Goal: Task Accomplishment & Management: Complete application form

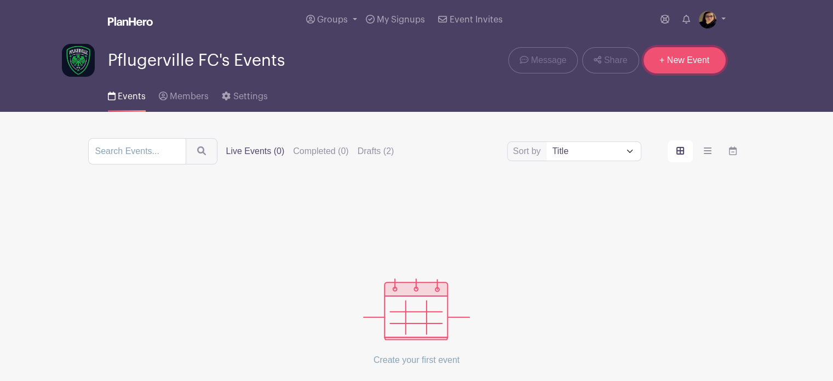
click at [686, 62] on link "+ New Event" at bounding box center [684, 60] width 82 height 26
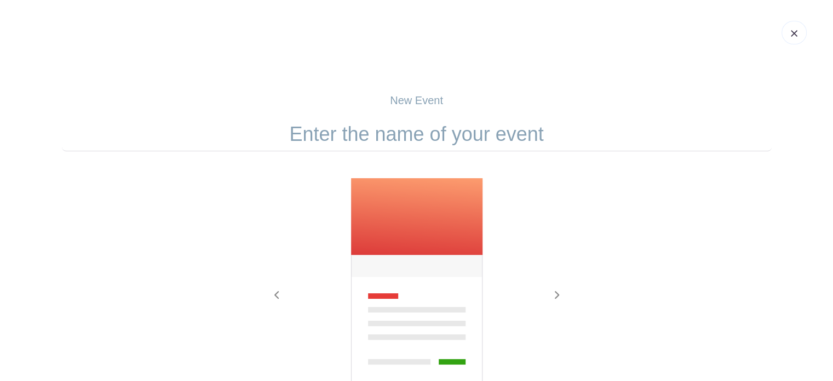
click at [407, 142] on input "text" at bounding box center [417, 134] width 710 height 34
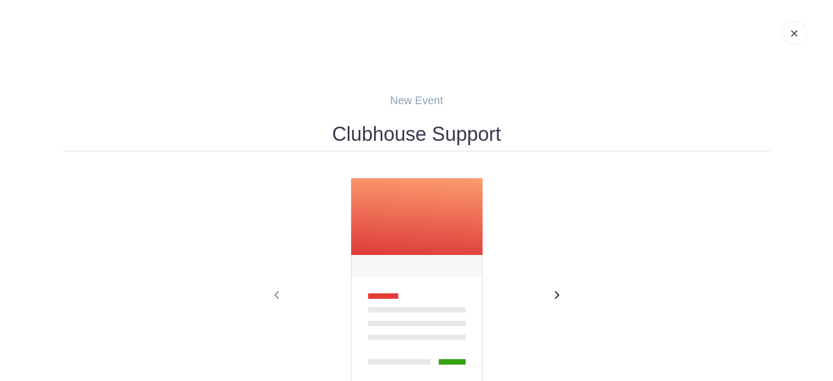
type input "Clubhouse Support"
click at [560, 289] on span "button" at bounding box center [557, 295] width 18 height 13
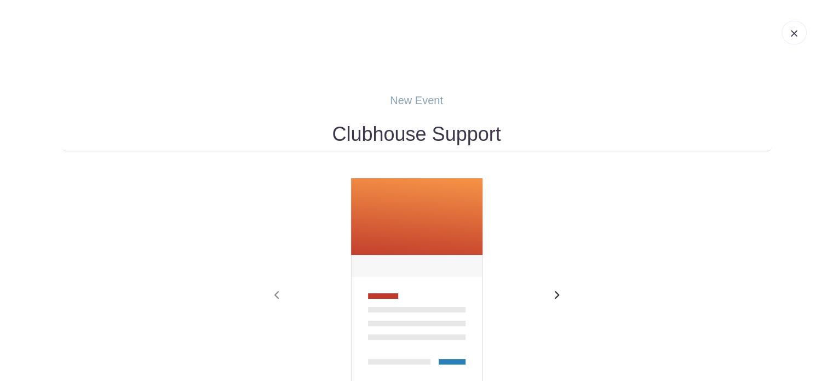
click at [560, 289] on span "button" at bounding box center [557, 295] width 18 height 13
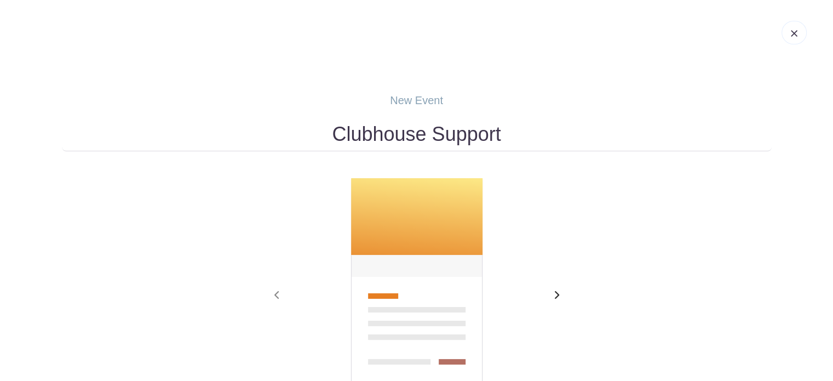
click at [560, 289] on span "button" at bounding box center [557, 295] width 18 height 13
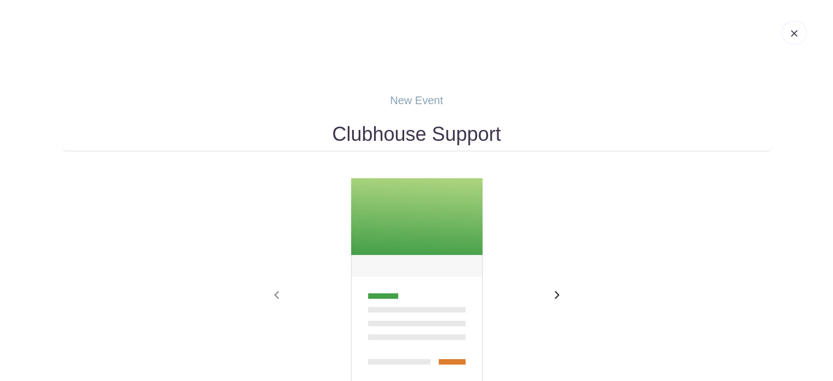
click at [554, 294] on icon "button" at bounding box center [556, 294] width 5 height 9
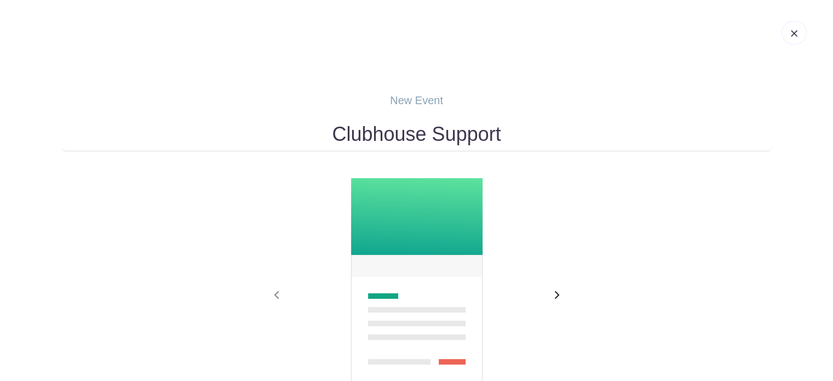
click at [554, 294] on icon "button" at bounding box center [556, 294] width 5 height 9
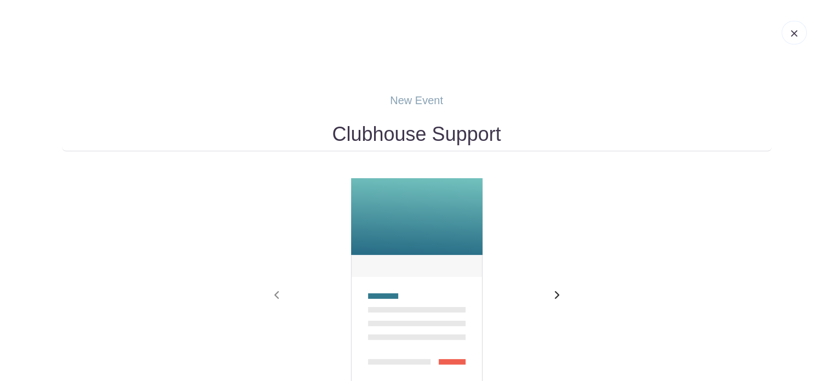
click at [554, 294] on icon "button" at bounding box center [556, 294] width 5 height 9
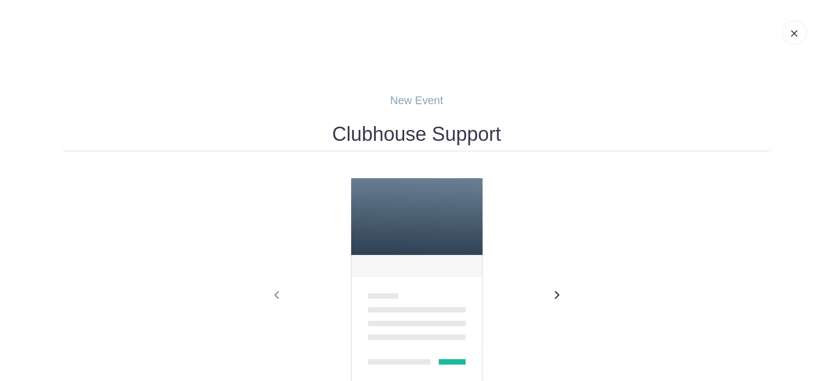
click at [554, 294] on icon "button" at bounding box center [556, 294] width 5 height 9
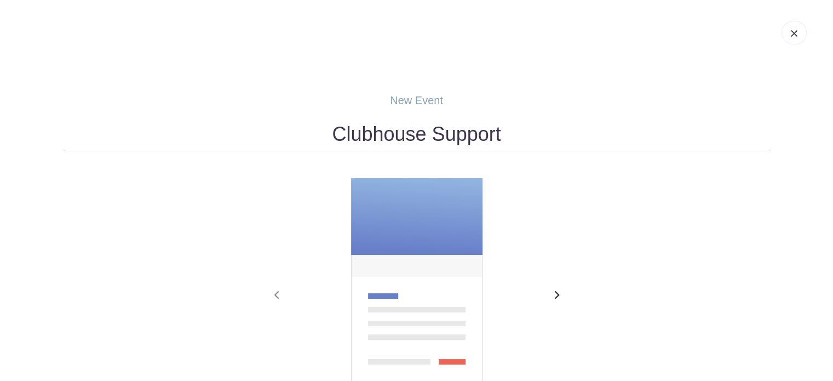
click at [554, 294] on icon "button" at bounding box center [556, 294] width 5 height 9
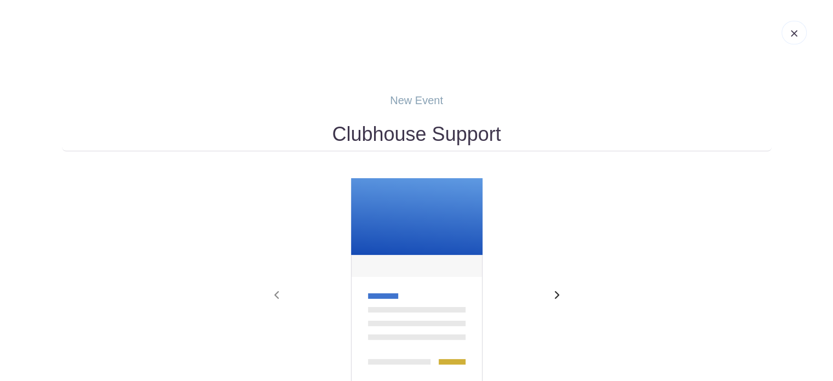
click at [554, 294] on icon "button" at bounding box center [556, 294] width 5 height 9
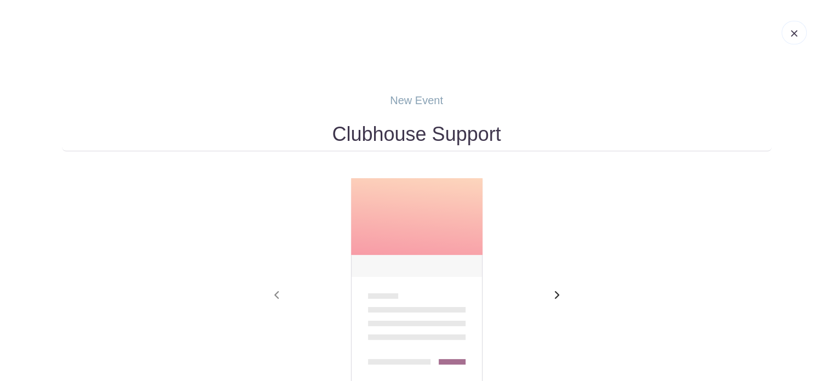
click at [554, 294] on icon "button" at bounding box center [556, 294] width 5 height 9
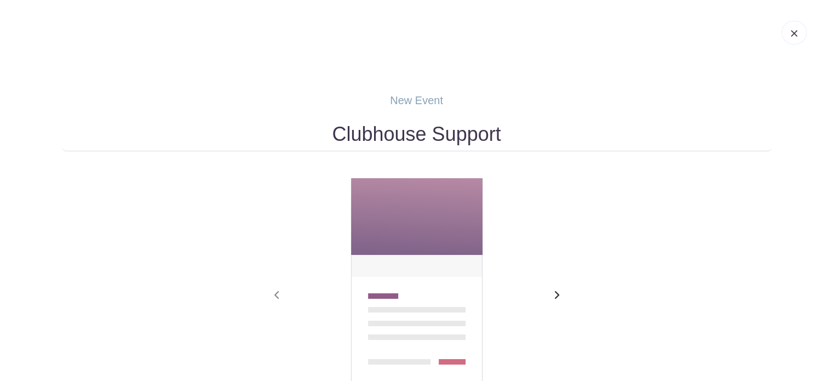
click at [554, 294] on icon "button" at bounding box center [556, 294] width 5 height 9
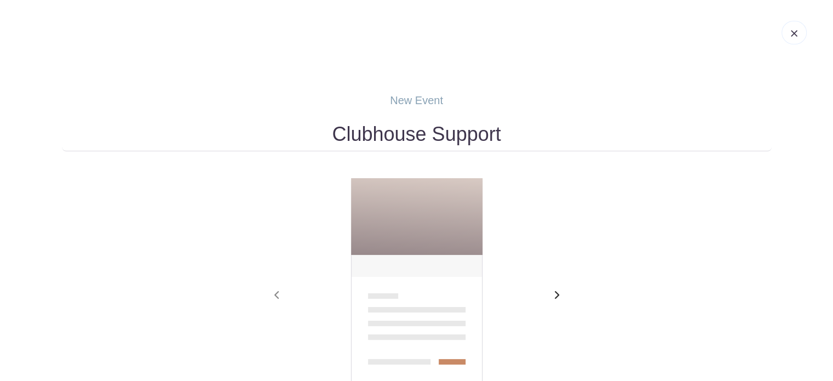
click at [554, 294] on icon "button" at bounding box center [556, 294] width 5 height 9
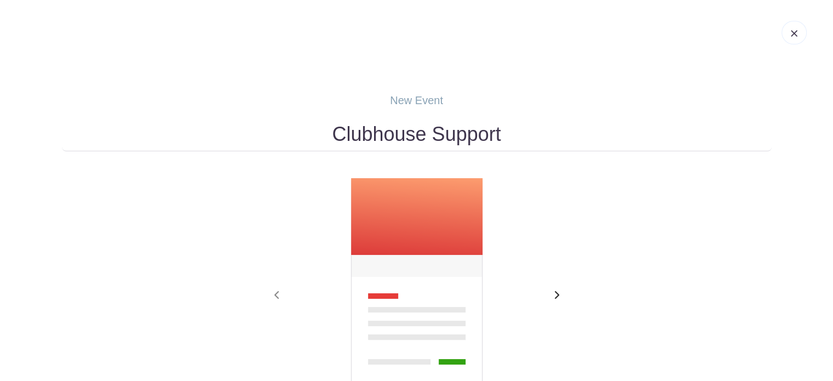
click at [554, 294] on icon "button" at bounding box center [556, 294] width 5 height 9
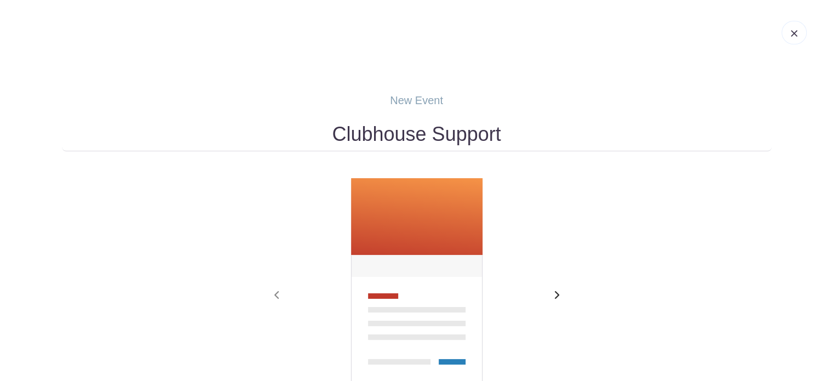
click at [554, 294] on icon "button" at bounding box center [556, 294] width 5 height 9
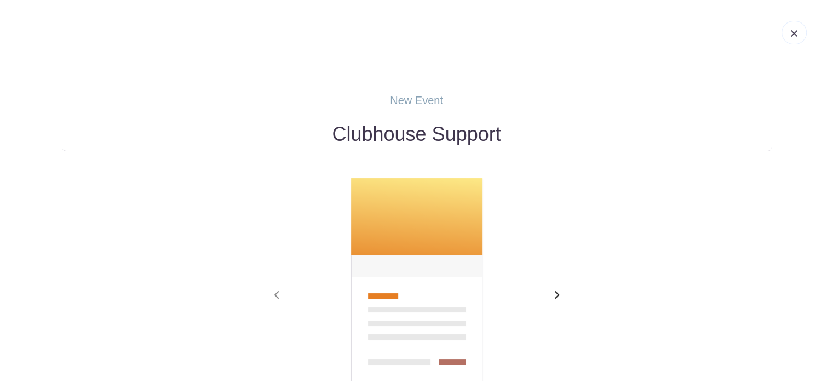
click at [554, 294] on icon "button" at bounding box center [556, 294] width 5 height 9
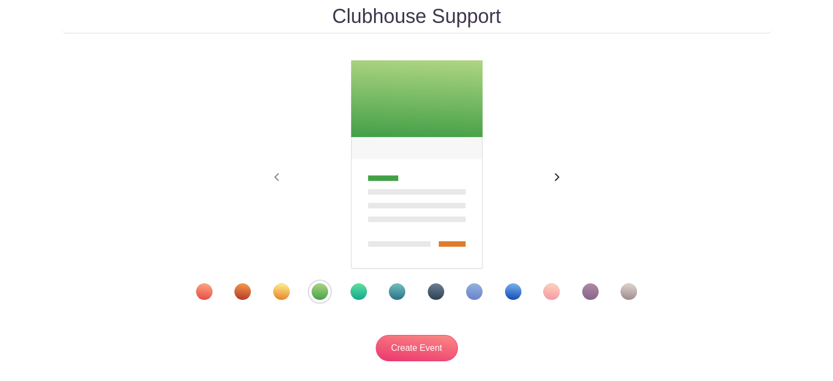
scroll to position [129, 0]
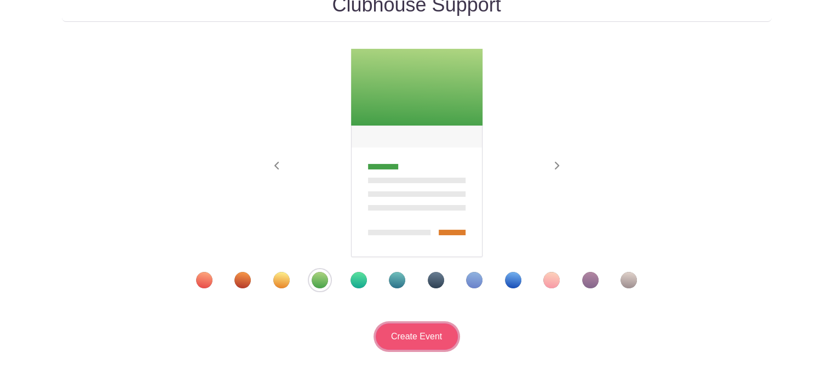
click at [405, 338] on input "Create Event" at bounding box center [417, 336] width 82 height 26
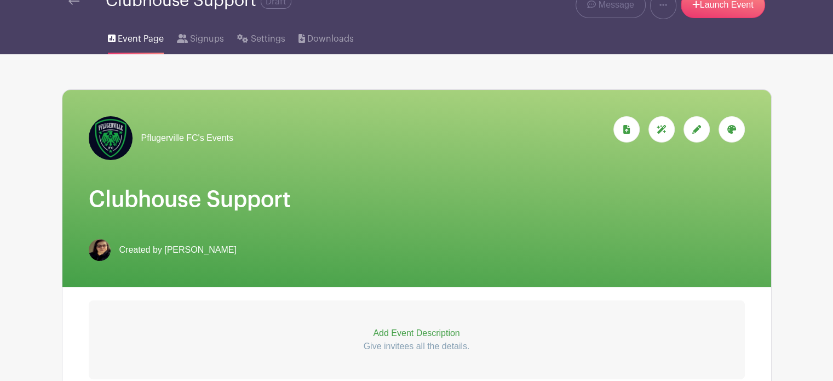
scroll to position [83, 0]
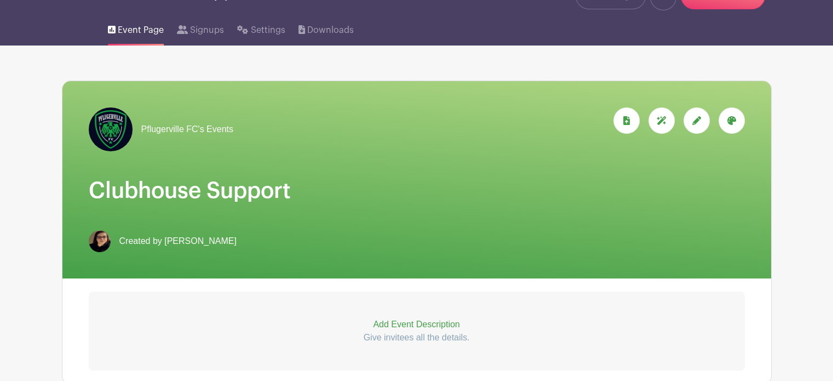
click at [735, 117] on icon at bounding box center [731, 120] width 9 height 9
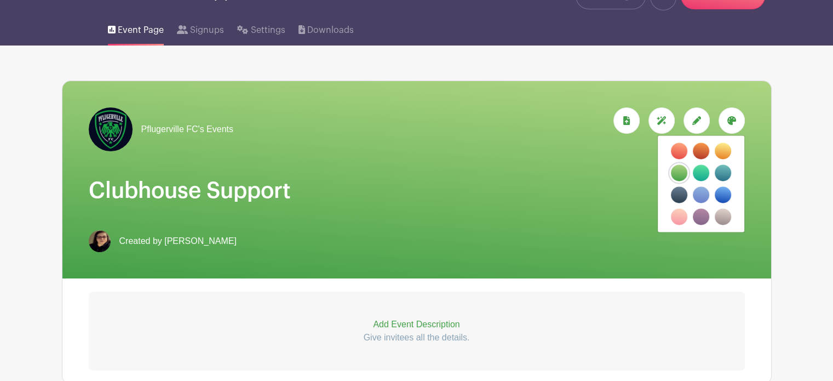
click at [688, 120] on div at bounding box center [696, 120] width 26 height 26
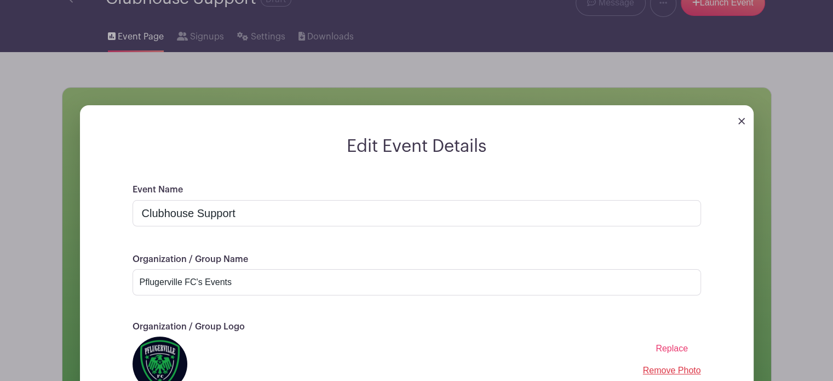
scroll to position [12, 0]
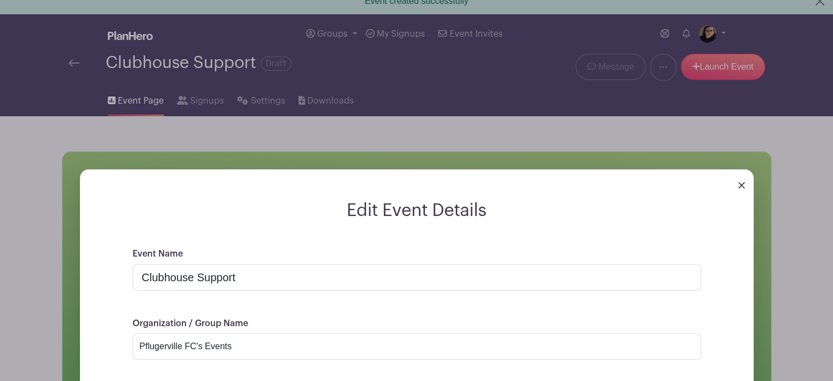
click at [743, 185] on img at bounding box center [741, 185] width 7 height 7
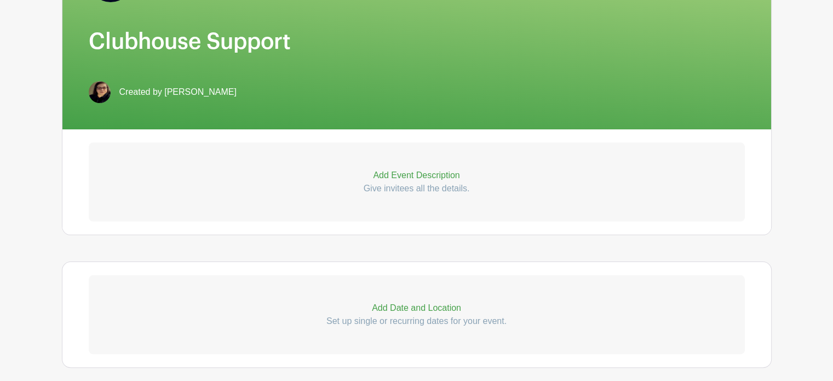
scroll to position [229, 0]
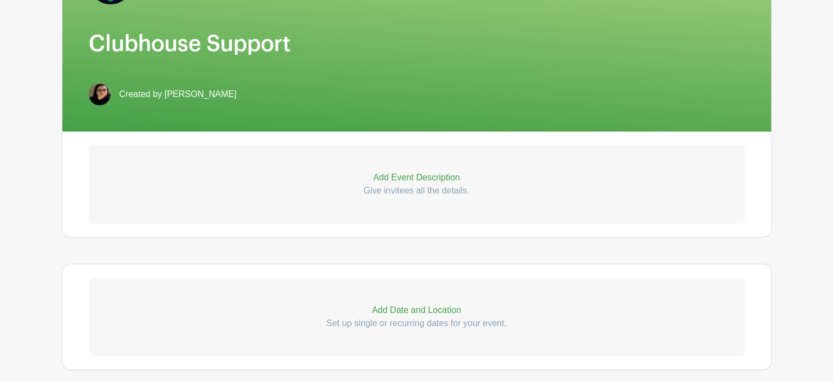
click at [414, 172] on p "Add Event Description" at bounding box center [417, 177] width 656 height 13
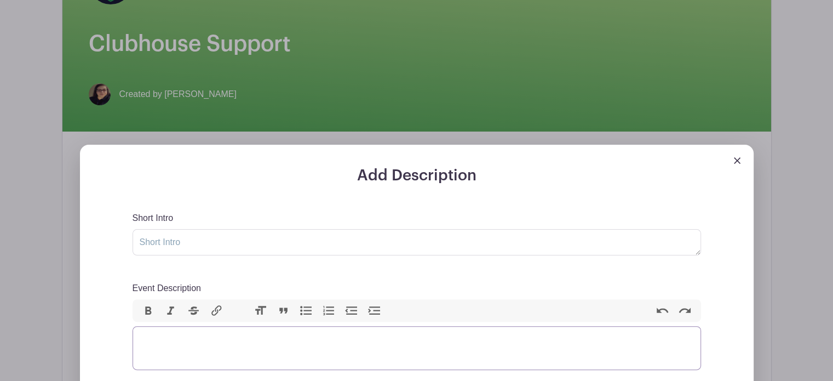
click at [165, 345] on trix-editor "Event Description" at bounding box center [417, 348] width 568 height 44
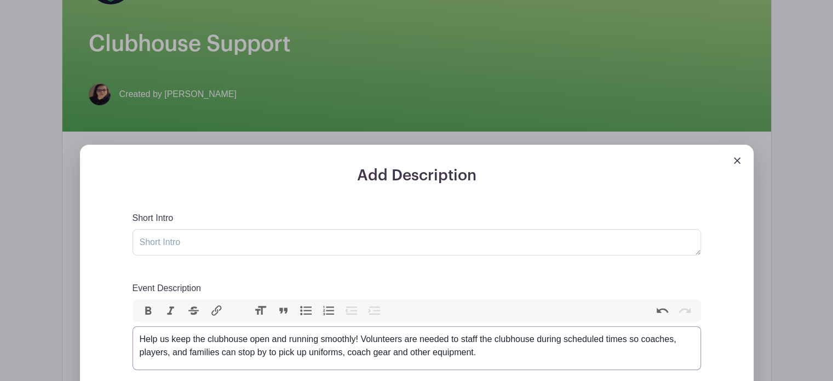
type trix-editor "<div>Help us keep the clubhouse open and running smoothly! Volunteers are neede…"
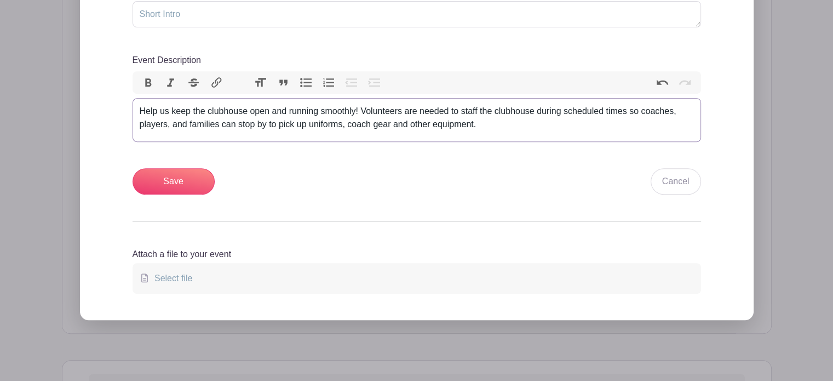
scroll to position [466, 0]
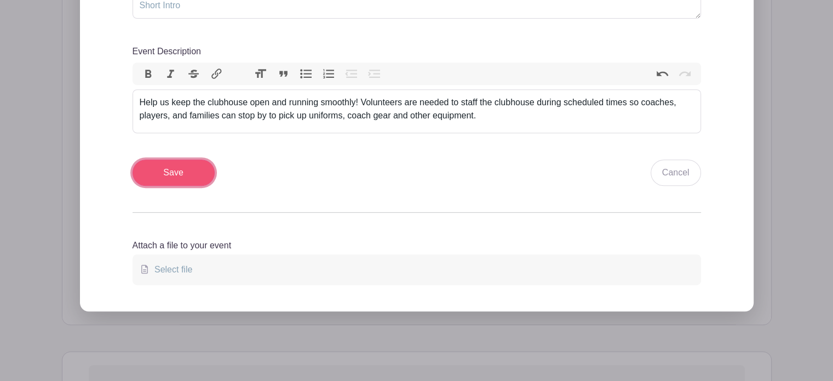
click at [186, 172] on input "Save" at bounding box center [174, 172] width 82 height 26
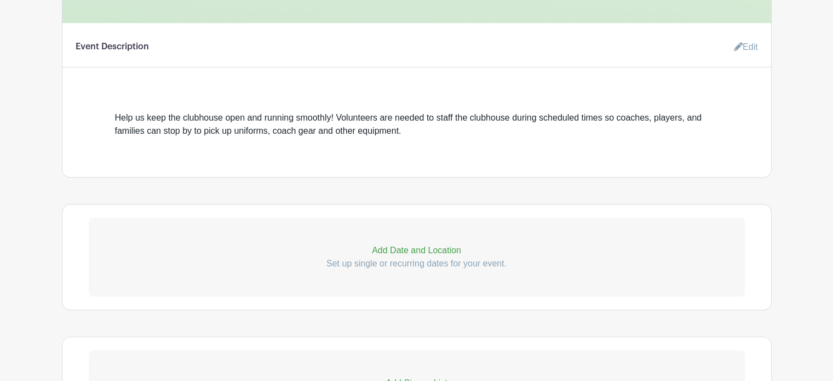
scroll to position [423, 0]
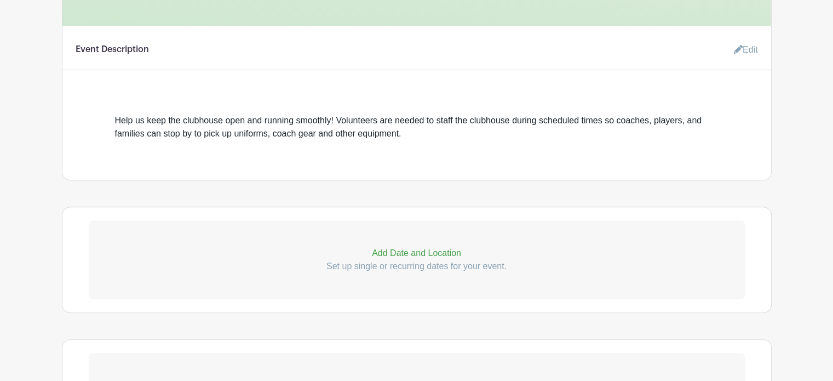
click at [402, 250] on p "Add Date and Location" at bounding box center [417, 252] width 656 height 13
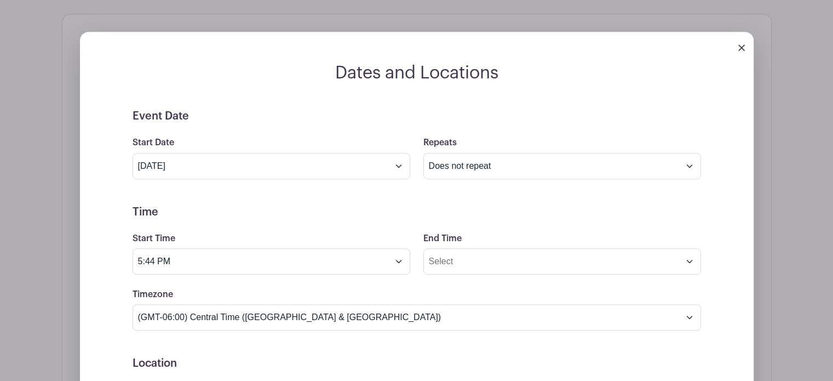
scroll to position [665, 0]
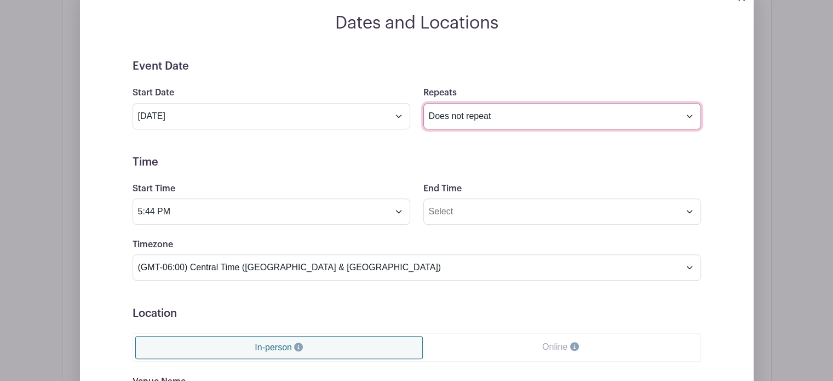
click at [581, 117] on select "Does not repeat Daily Weekly Monthly on day 7 Monthly on the first [DATE] Other…" at bounding box center [562, 116] width 278 height 26
click at [423, 103] on select "Does not repeat Daily Weekly Monthly on day 7 Monthly on the first [DATE] Other…" at bounding box center [562, 116] width 278 height 26
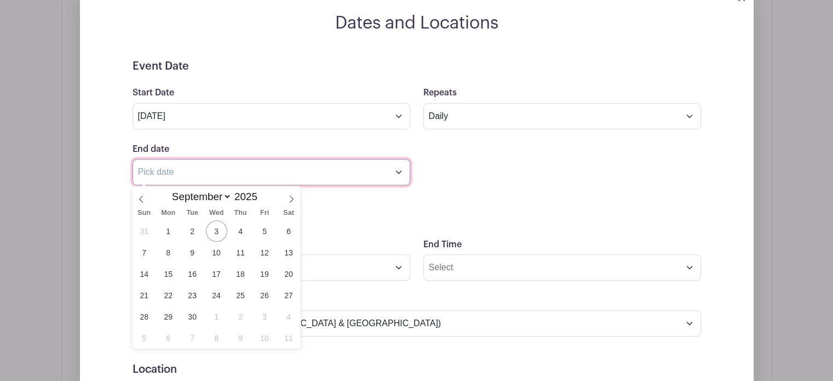
click at [395, 166] on input "text" at bounding box center [272, 172] width 278 height 26
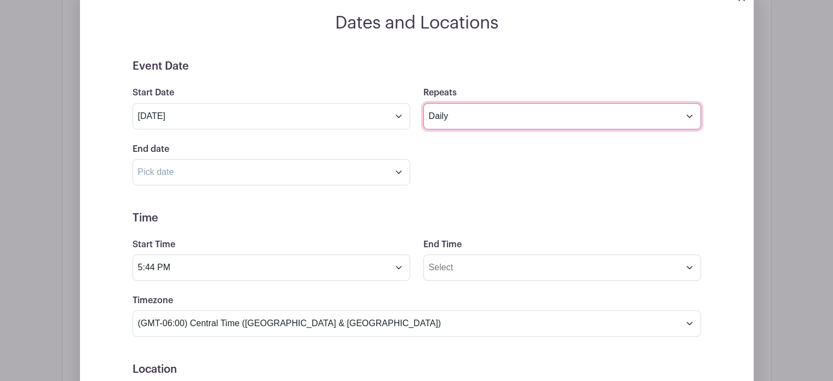
click at [451, 113] on select "Does not repeat Daily Weekly Monthly on day 7 Monthly on the first [DATE] Other…" at bounding box center [562, 116] width 278 height 26
click at [423, 103] on select "Does not repeat Daily Weekly Monthly on day 7 Monthly on the first [DATE] Other…" at bounding box center [562, 116] width 278 height 26
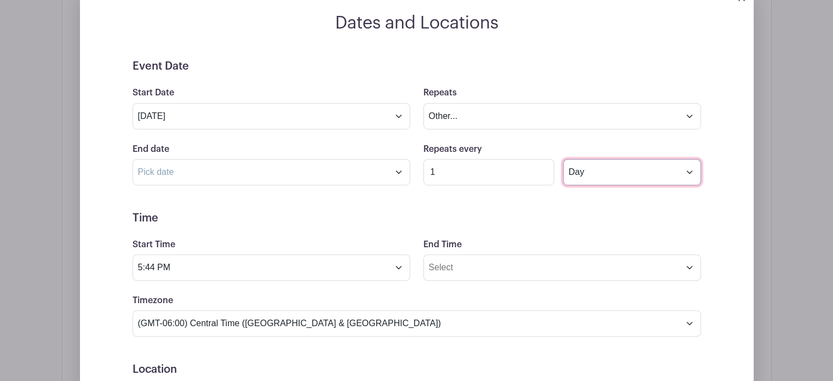
click at [595, 177] on select "Day Week Monthly on day 7" at bounding box center [631, 172] width 137 height 26
click at [455, 164] on input "1" at bounding box center [488, 172] width 131 height 26
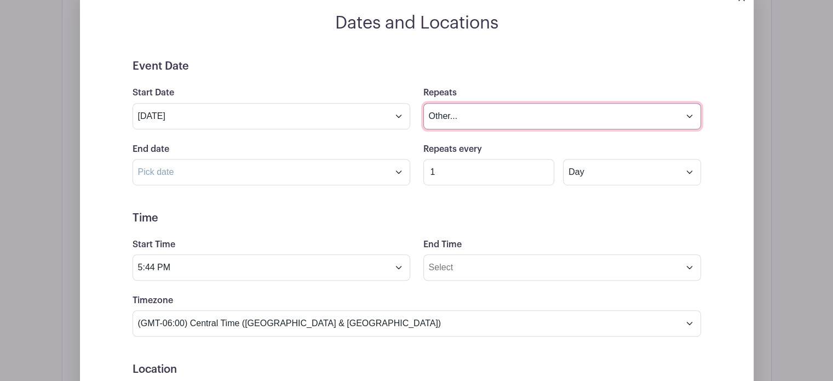
click at [510, 118] on select "Does not repeat Daily Weekly Monthly on day 7 Monthly on the first [DATE] Other…" at bounding box center [562, 116] width 278 height 26
click at [479, 119] on select "Does not repeat Daily Weekly Monthly on day 7 Monthly on the first [DATE] Other…" at bounding box center [562, 116] width 278 height 26
select select "weekly"
click at [423, 103] on select "Does not repeat Daily Weekly Monthly on day 7 Monthly on the first [DATE] Other…" at bounding box center [562, 116] width 278 height 26
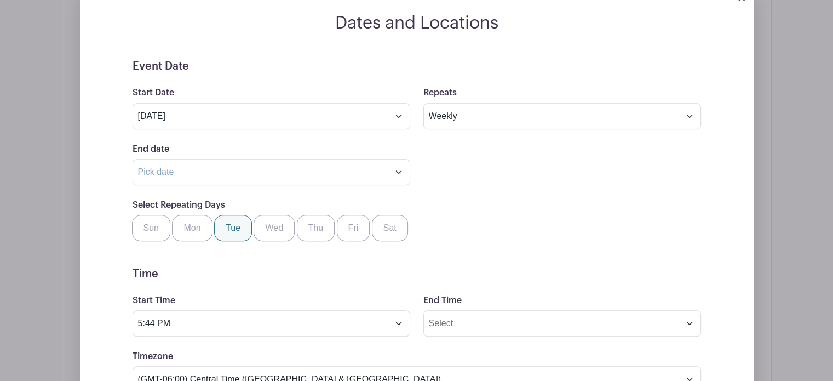
click at [228, 227] on label "Tue" at bounding box center [233, 228] width 38 height 26
click at [222, 222] on input "Tue" at bounding box center [218, 218] width 7 height 7
checkbox input "true"
click at [277, 235] on label "Wed" at bounding box center [274, 228] width 41 height 26
click at [261, 222] on input "Wed" at bounding box center [257, 218] width 7 height 7
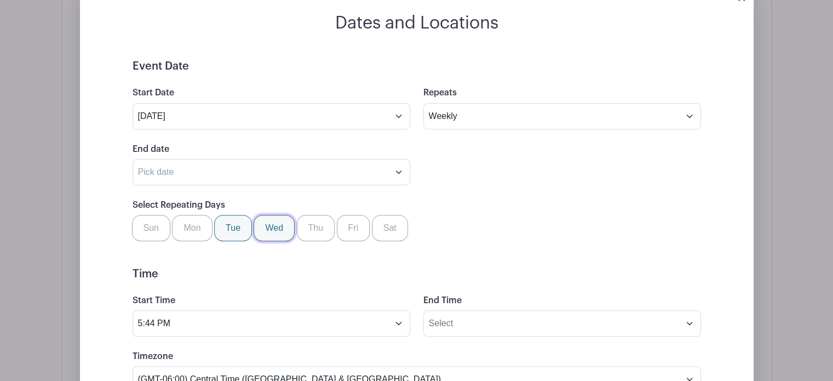
checkbox input "true"
click at [226, 221] on label "Tue" at bounding box center [233, 228] width 38 height 26
click at [222, 221] on input "Tue" at bounding box center [218, 218] width 7 height 7
click at [232, 225] on label "Tue" at bounding box center [233, 228] width 38 height 26
click at [222, 222] on input "Tue" at bounding box center [218, 218] width 7 height 7
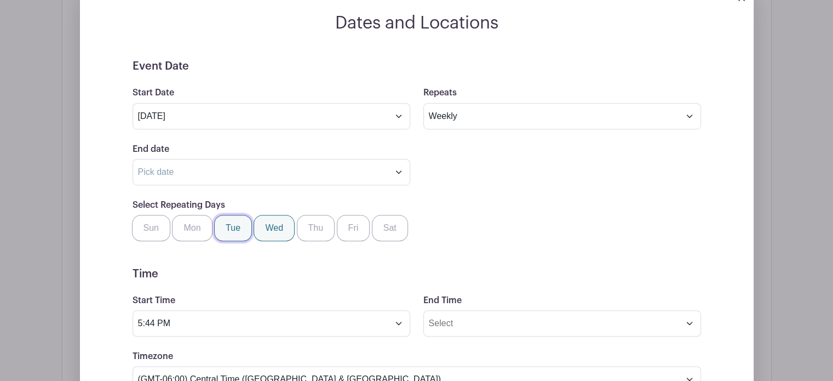
checkbox input "true"
click at [315, 227] on label "Thu" at bounding box center [316, 228] width 38 height 26
click at [304, 222] on input "Thu" at bounding box center [300, 218] width 7 height 7
checkbox input "true"
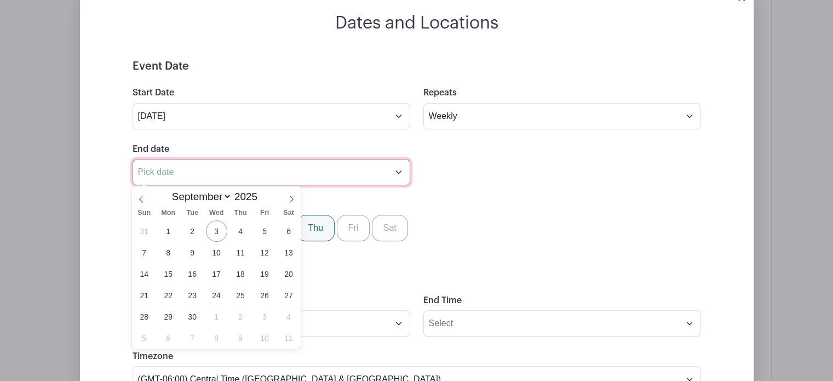
click at [402, 171] on input "text" at bounding box center [272, 172] width 278 height 26
click at [239, 254] on span "11" at bounding box center [240, 251] width 21 height 21
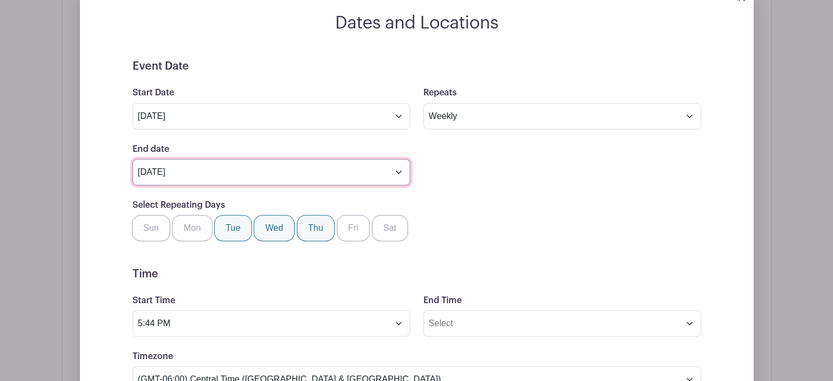
click at [403, 167] on input "[DATE]" at bounding box center [272, 172] width 278 height 26
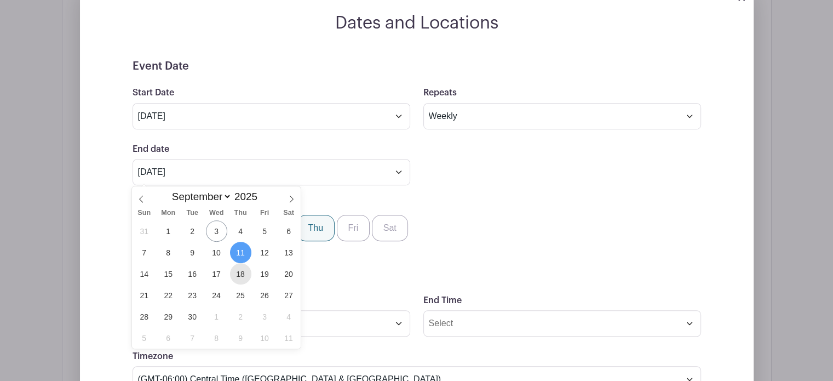
click at [241, 273] on span "18" at bounding box center [240, 273] width 21 height 21
type input "[DATE]"
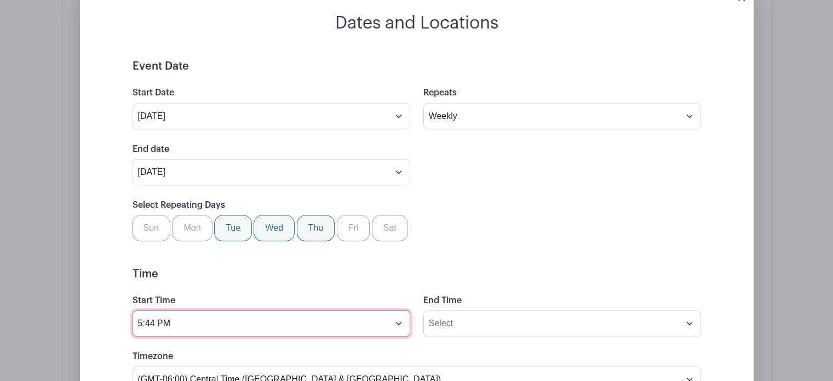
click at [402, 321] on input "5:44 PM" at bounding box center [272, 323] width 278 height 26
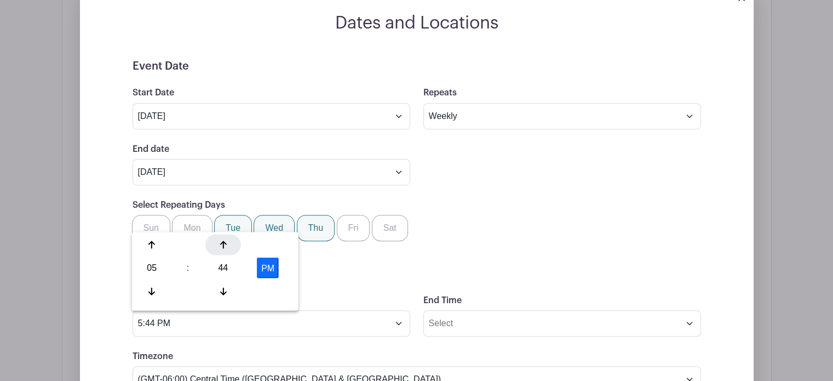
click at [222, 243] on icon at bounding box center [223, 245] width 7 height 8
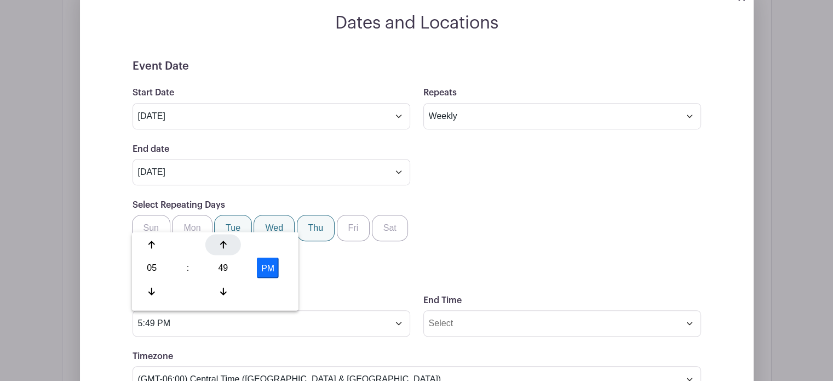
click at [222, 243] on icon at bounding box center [223, 245] width 7 height 8
click at [221, 291] on icon at bounding box center [223, 290] width 7 height 9
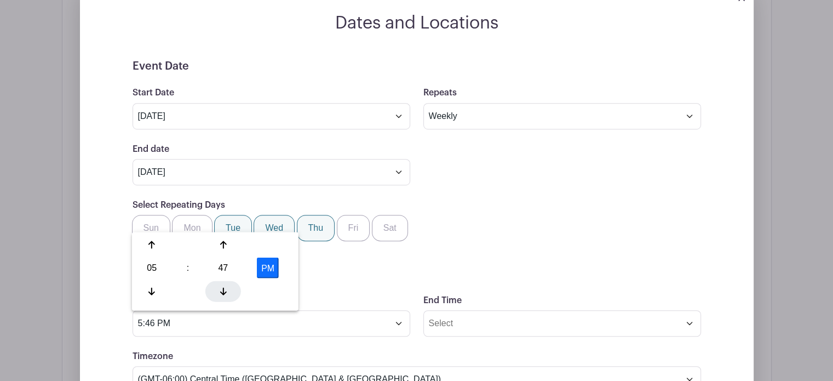
click at [221, 291] on icon at bounding box center [223, 290] width 7 height 9
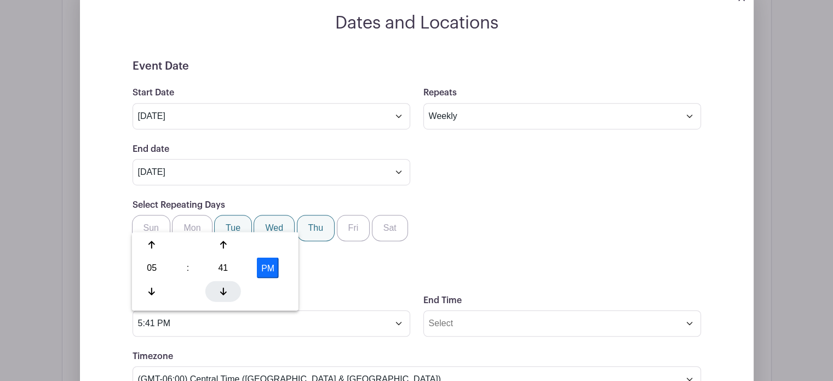
click at [221, 291] on icon at bounding box center [223, 290] width 7 height 9
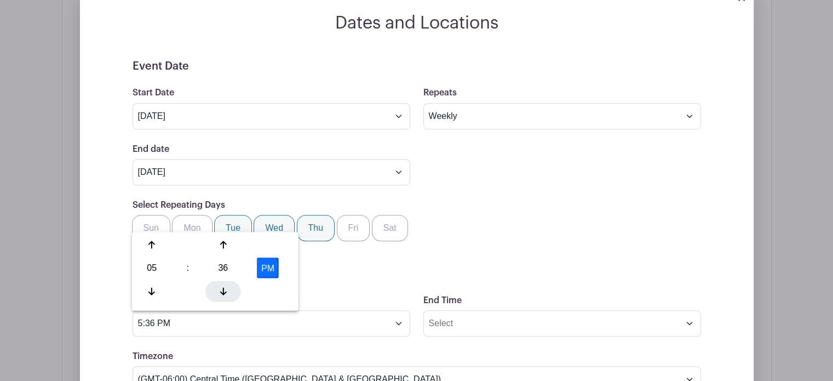
click at [221, 291] on icon at bounding box center [223, 290] width 7 height 9
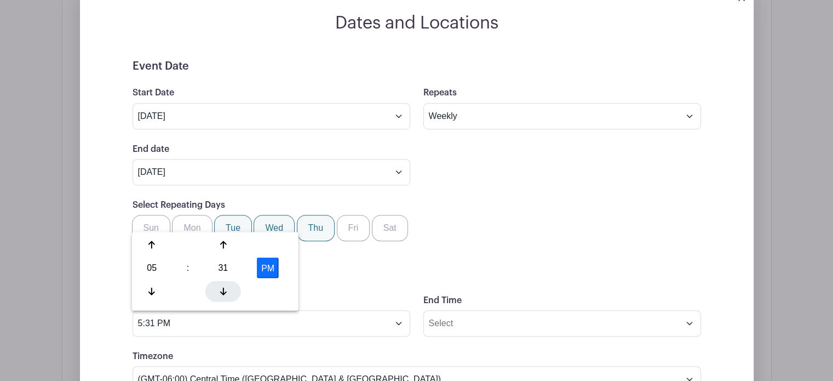
click at [221, 291] on icon at bounding box center [223, 290] width 7 height 9
type input "5:30 PM"
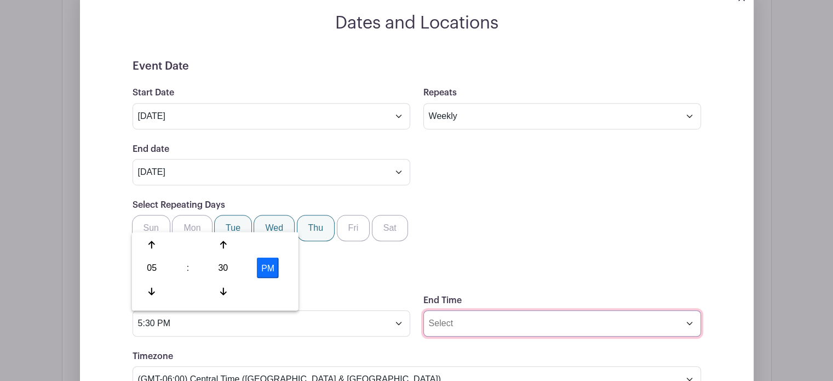
click at [487, 315] on input "End Time" at bounding box center [562, 323] width 278 height 26
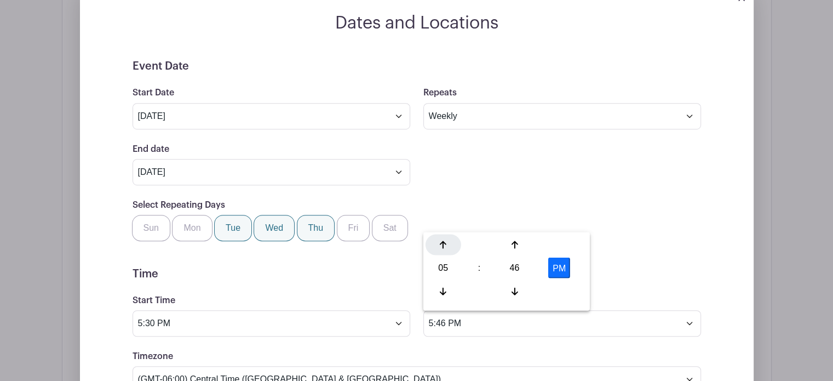
click at [445, 246] on icon at bounding box center [443, 244] width 7 height 9
click at [514, 245] on icon at bounding box center [514, 244] width 7 height 9
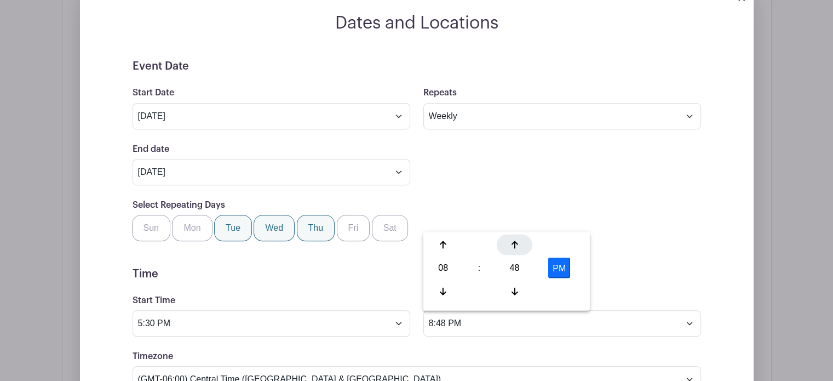
click at [514, 245] on icon at bounding box center [514, 244] width 7 height 9
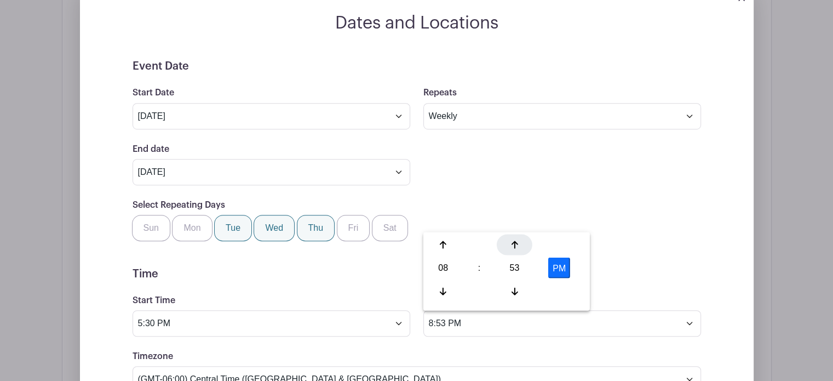
click at [514, 245] on icon at bounding box center [514, 244] width 7 height 9
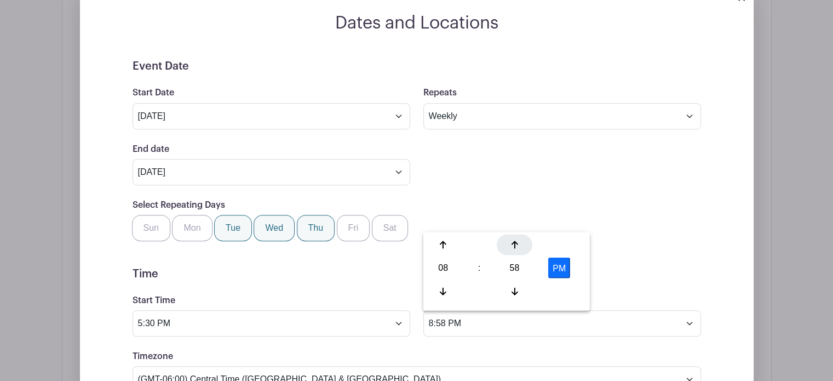
click at [514, 245] on icon at bounding box center [514, 244] width 7 height 9
type input "9:00 PM"
click at [678, 233] on div "Select Repeating Days Sun Mon Tue Wed Thu Fri Sat" at bounding box center [417, 219] width 582 height 43
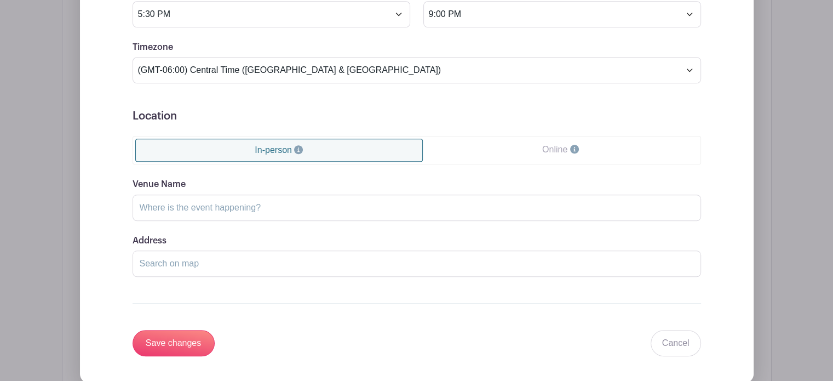
scroll to position [986, 0]
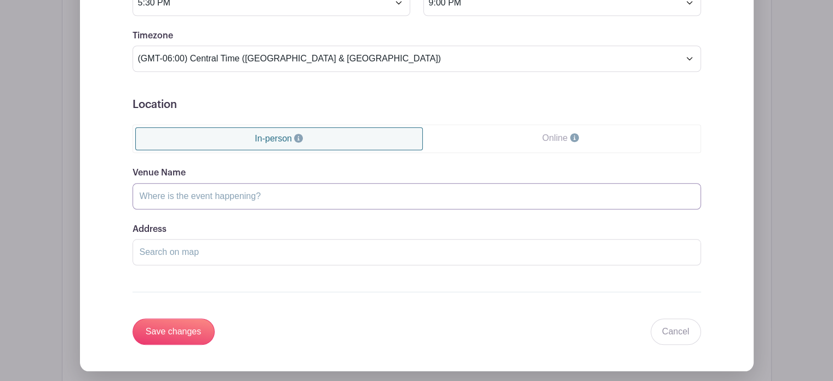
click at [263, 194] on input "Venue Name" at bounding box center [417, 196] width 568 height 26
click at [191, 243] on input "Address" at bounding box center [417, 252] width 568 height 26
type input "[STREET_ADDRESS]"
click at [201, 195] on input "Venue Name" at bounding box center [417, 196] width 568 height 26
type input "PAYSL Clubhouse"
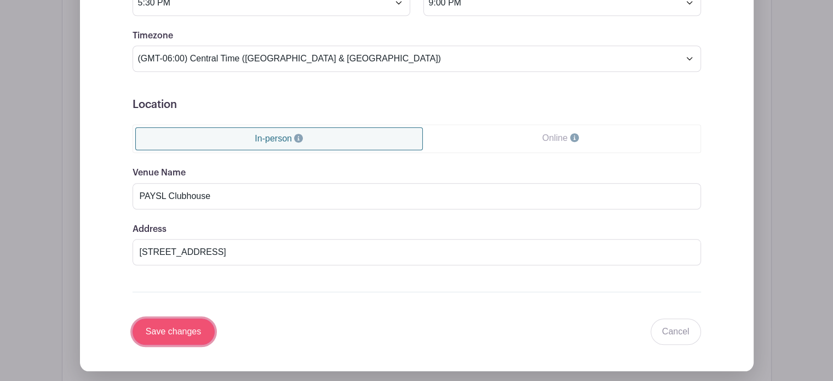
click at [183, 334] on input "Save changes" at bounding box center [174, 331] width 82 height 26
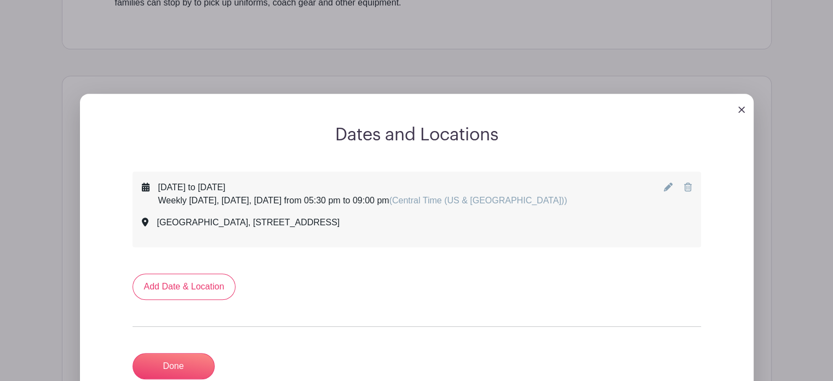
scroll to position [464, 0]
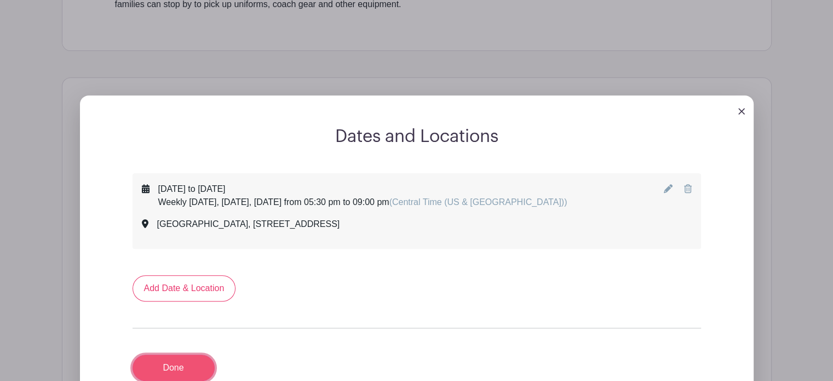
click at [169, 361] on link "Done" at bounding box center [174, 367] width 82 height 26
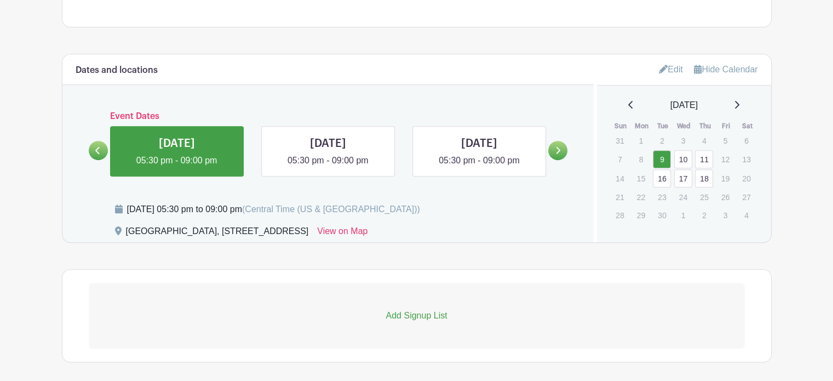
scroll to position [486, 0]
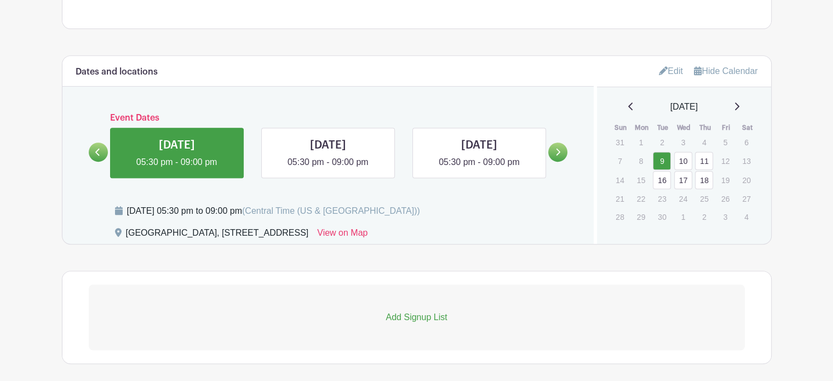
click at [429, 320] on p "Add Signup List" at bounding box center [417, 316] width 656 height 13
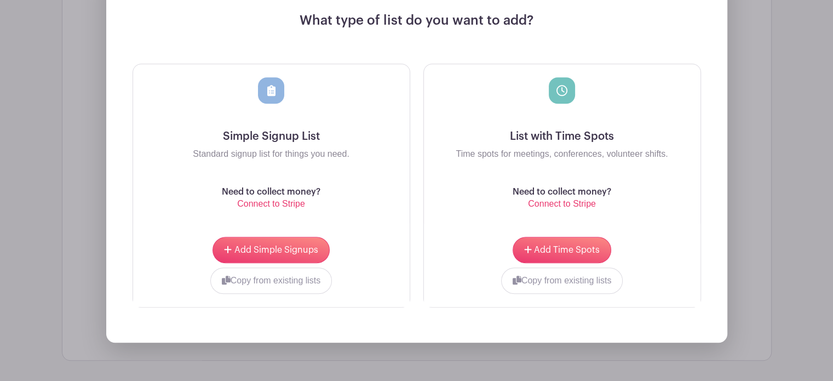
scroll to position [834, 0]
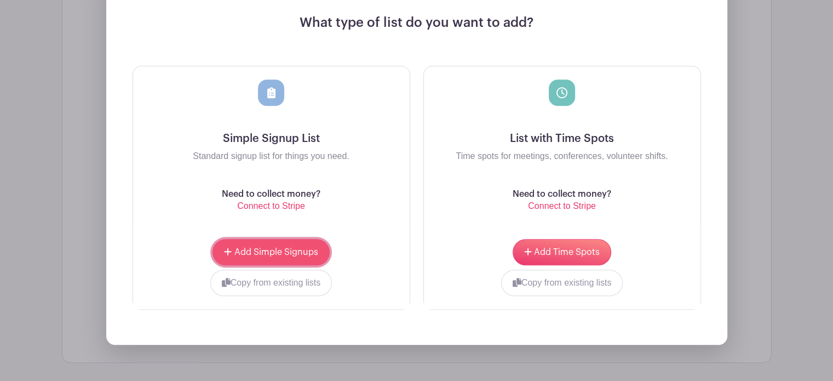
click at [271, 250] on span "Add Simple Signups" at bounding box center [276, 252] width 84 height 9
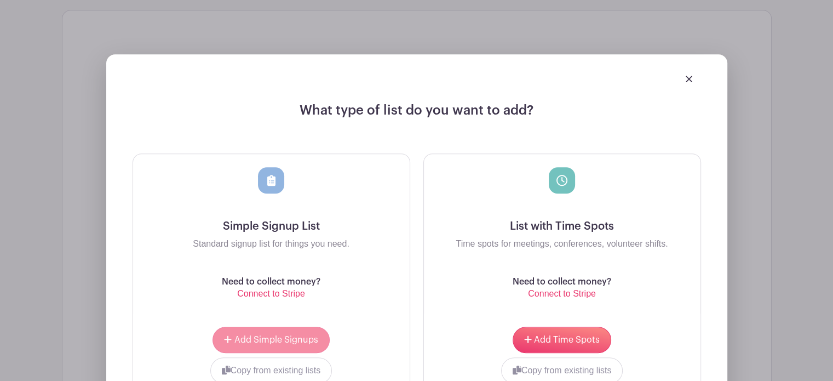
scroll to position [922, 0]
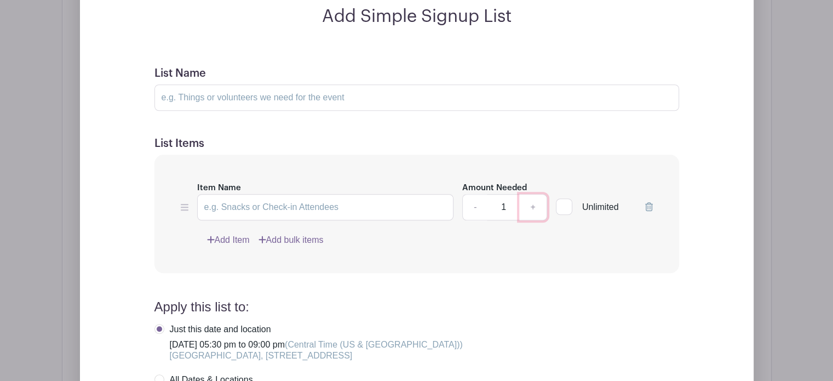
click at [531, 210] on link "+" at bounding box center [532, 207] width 27 height 26
type input "2"
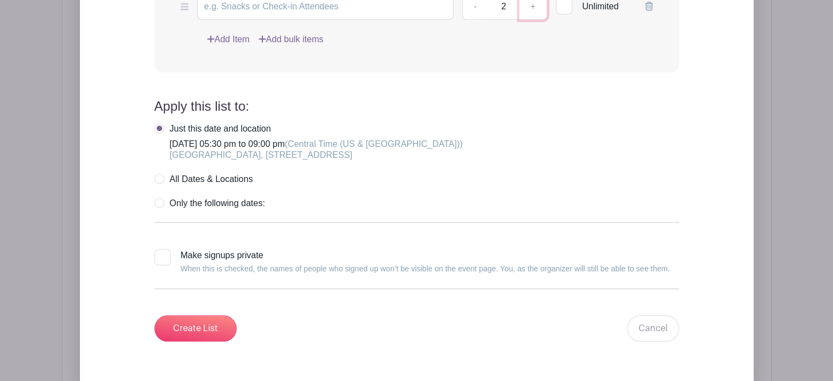
scroll to position [1125, 0]
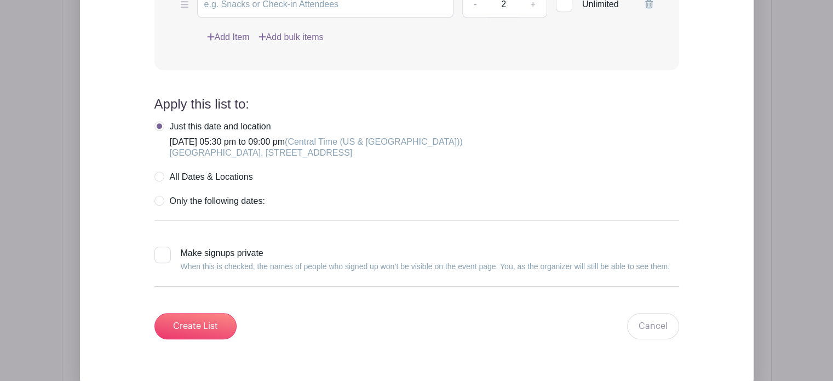
click at [158, 175] on label "All Dates & Locations" at bounding box center [203, 176] width 99 height 11
radio input "true"
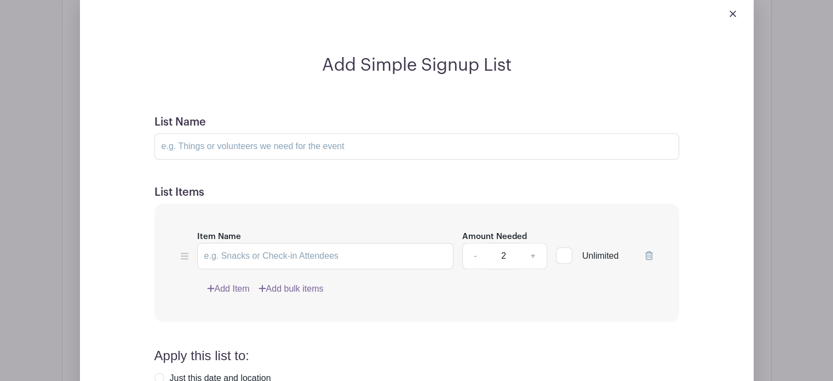
scroll to position [861, 0]
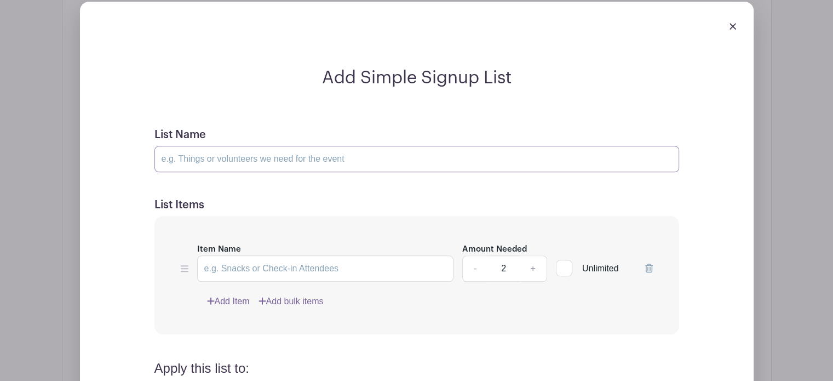
click at [228, 159] on input "List Name" at bounding box center [416, 159] width 525 height 26
click at [226, 160] on input "List Name" at bounding box center [416, 159] width 525 height 26
type input "Volunteers Needed"
click at [217, 271] on input "Item Name" at bounding box center [325, 268] width 257 height 26
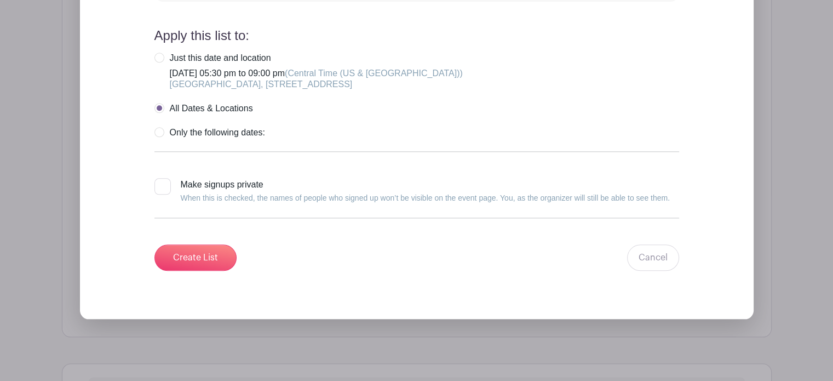
scroll to position [1198, 0]
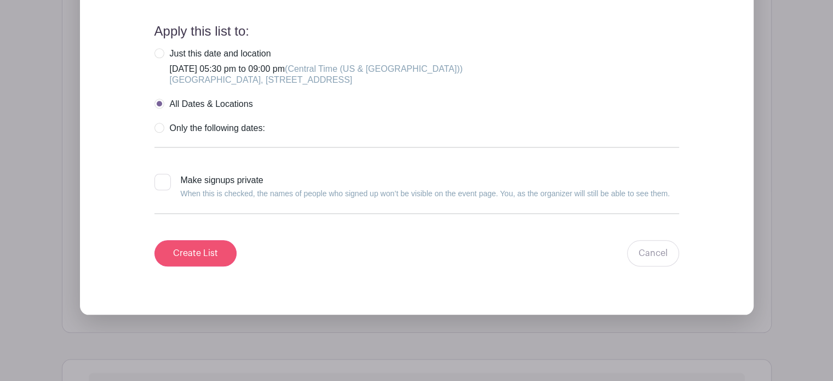
type input "Uniform Pickup Volunteer"
click at [188, 252] on input "Create List" at bounding box center [195, 253] width 82 height 26
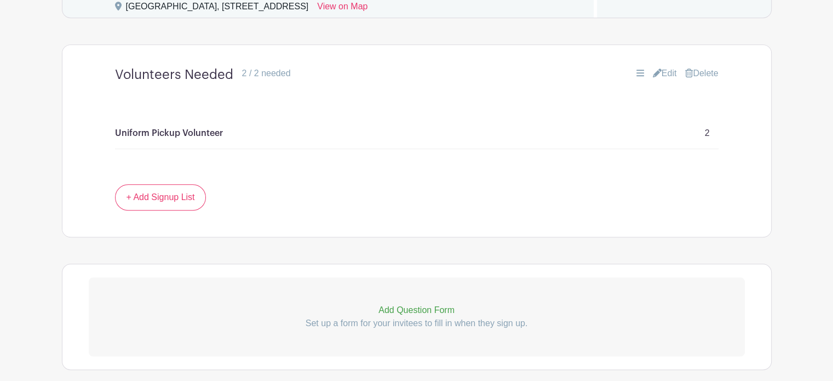
scroll to position [769, 0]
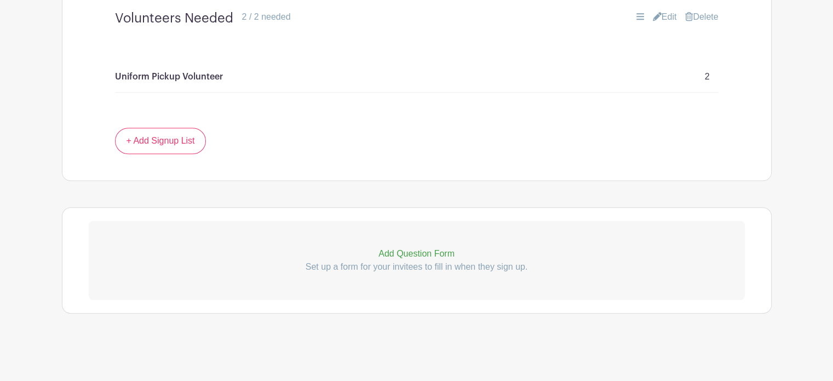
click at [421, 248] on p "Add Question Form" at bounding box center [417, 253] width 656 height 13
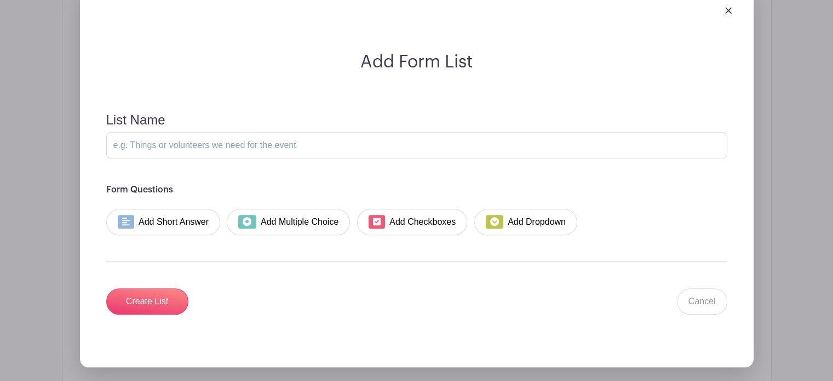
scroll to position [1029, 0]
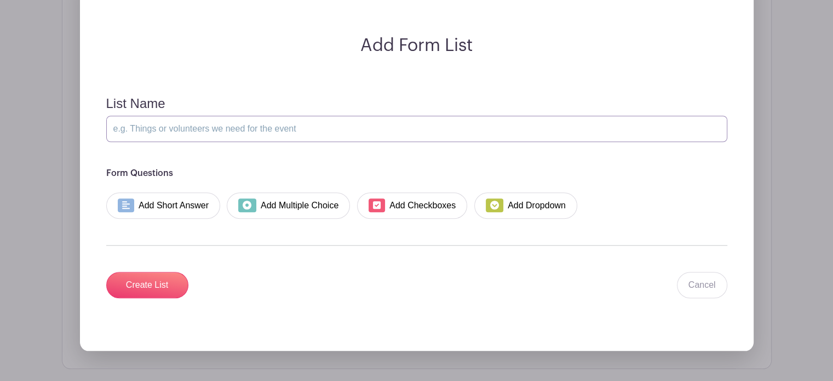
click at [186, 132] on input "List Name" at bounding box center [416, 129] width 621 height 26
type input "P"
type input "W"
type input "Player Information"
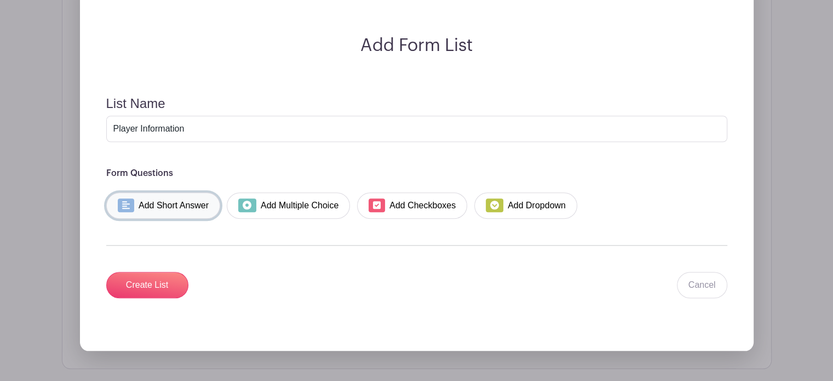
click at [162, 206] on link "Add Short Answer" at bounding box center [163, 205] width 114 height 26
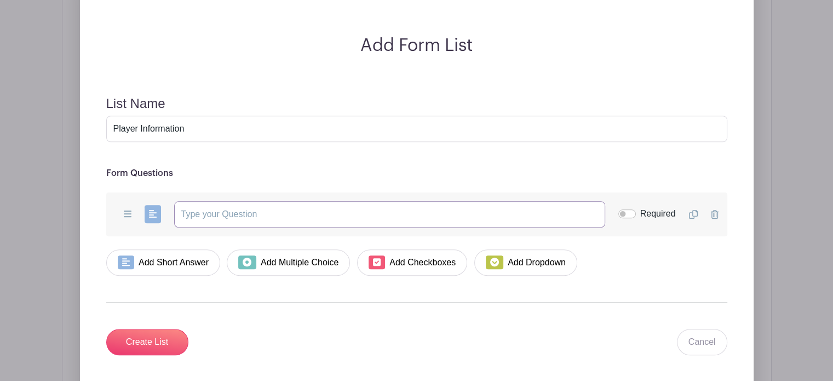
click at [202, 218] on input "text" at bounding box center [389, 214] width 431 height 26
type input "W"
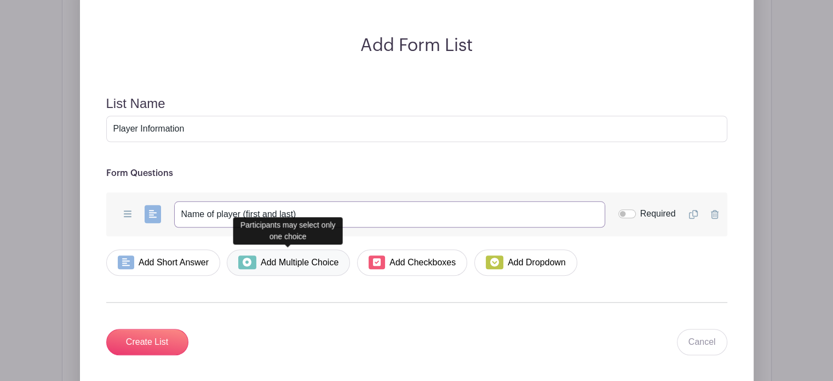
type input "Name of player (first and last)"
click at [280, 262] on link "Add Multiple Choice" at bounding box center [288, 262] width 123 height 26
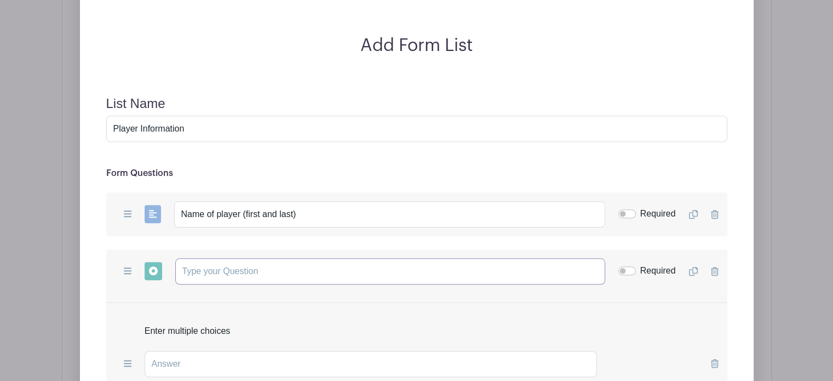
click at [238, 270] on input "text" at bounding box center [390, 271] width 430 height 26
type input "P"
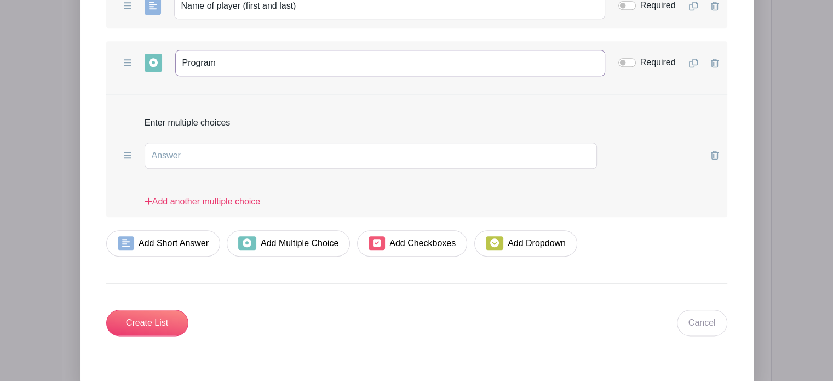
scroll to position [1253, 0]
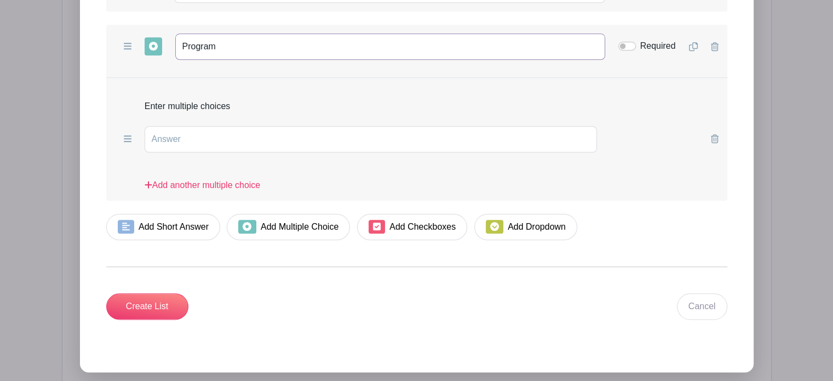
type input "Program"
click at [227, 135] on input "text" at bounding box center [371, 139] width 453 height 26
type input "JR Academy"
click at [216, 183] on link "Add another multiple choice" at bounding box center [203, 190] width 116 height 22
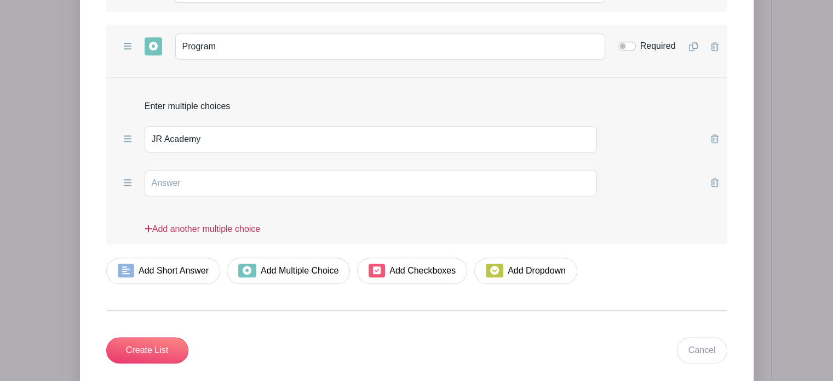
click at [221, 226] on link "Add another multiple choice" at bounding box center [203, 233] width 116 height 22
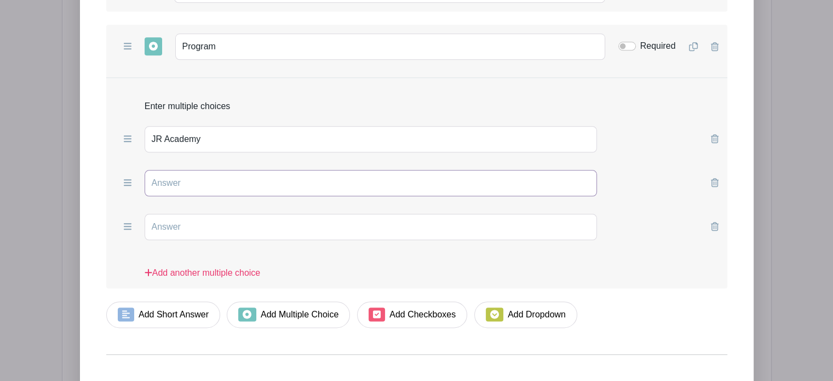
click at [224, 176] on input "text" at bounding box center [371, 183] width 453 height 26
type input "Academy"
click at [211, 226] on input "text" at bounding box center [371, 227] width 453 height 26
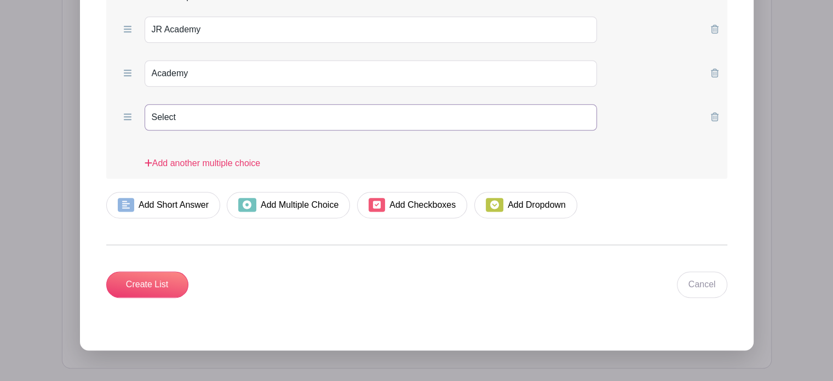
scroll to position [1411, 0]
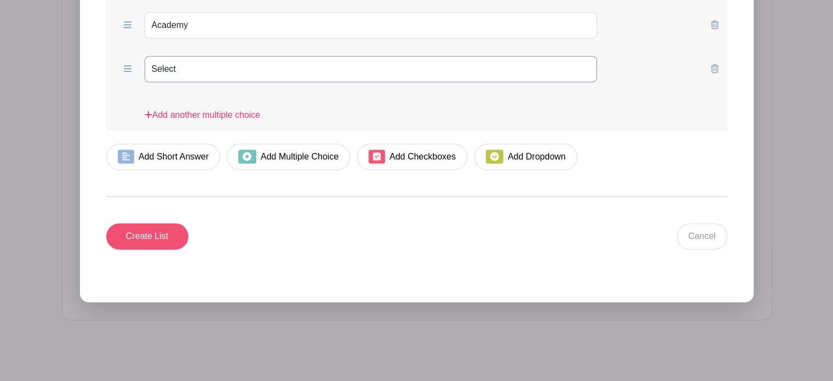
type input "Select"
click at [161, 233] on input "Create List" at bounding box center [147, 236] width 82 height 26
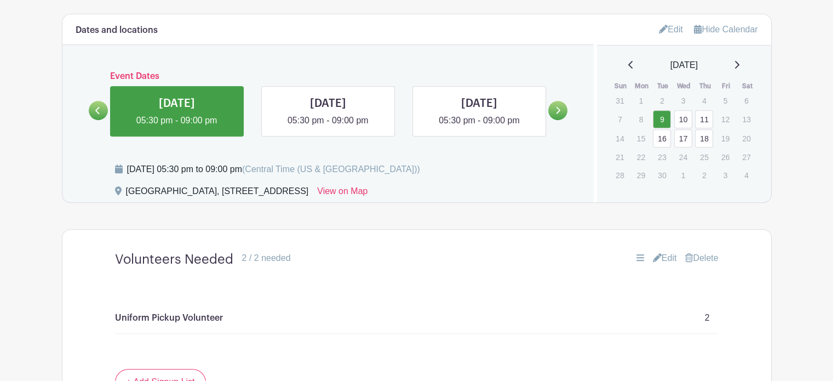
scroll to position [516, 0]
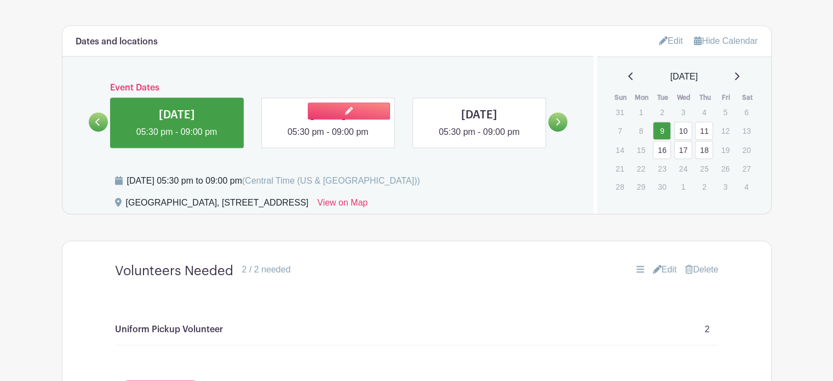
click at [328, 139] on link at bounding box center [328, 139] width 0 height 0
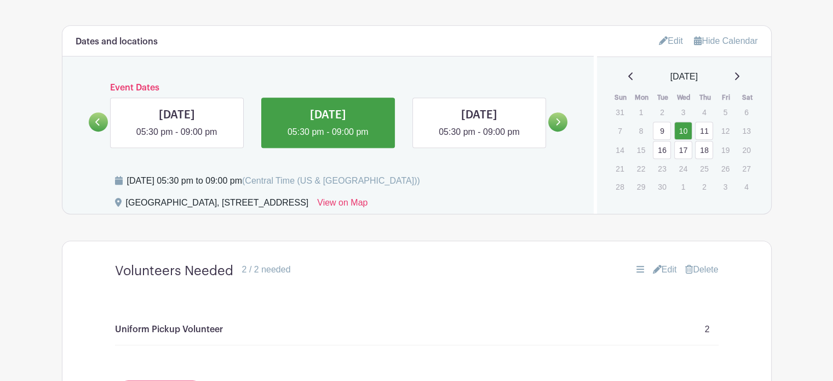
click at [196, 328] on p "Uniform Pickup Volunteer" at bounding box center [169, 329] width 108 height 13
click at [377, 324] on div "Uniform Pickup Volunteer 2" at bounding box center [416, 329] width 603 height 31
click at [707, 328] on p "2" at bounding box center [707, 329] width 5 height 13
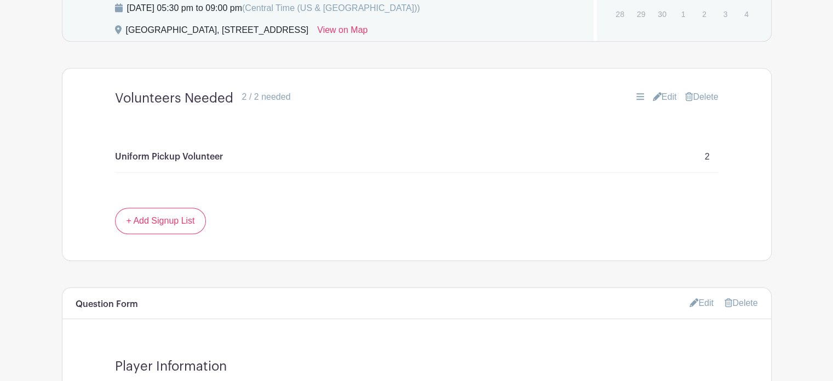
scroll to position [680, 0]
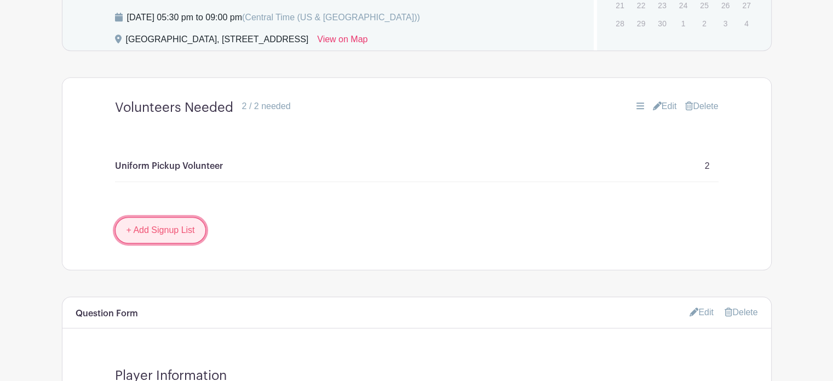
click at [188, 232] on link "+ Add Signup List" at bounding box center [160, 230] width 91 height 26
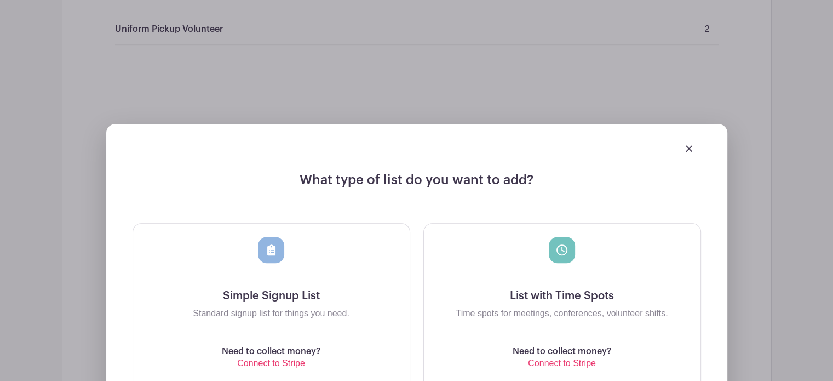
scroll to position [879, 0]
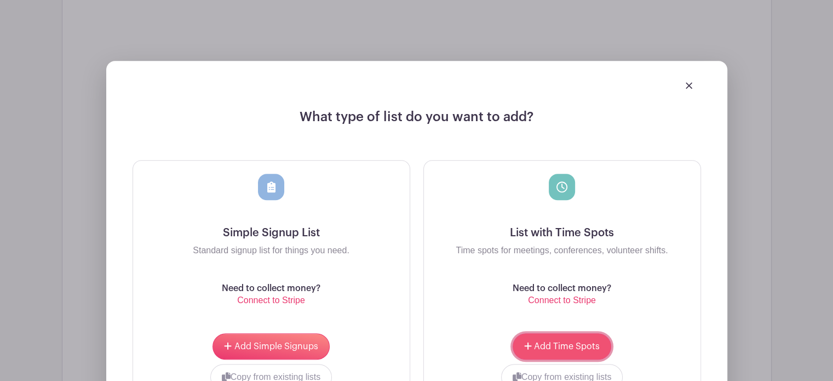
click at [548, 343] on span "Add Time Spots" at bounding box center [567, 346] width 66 height 9
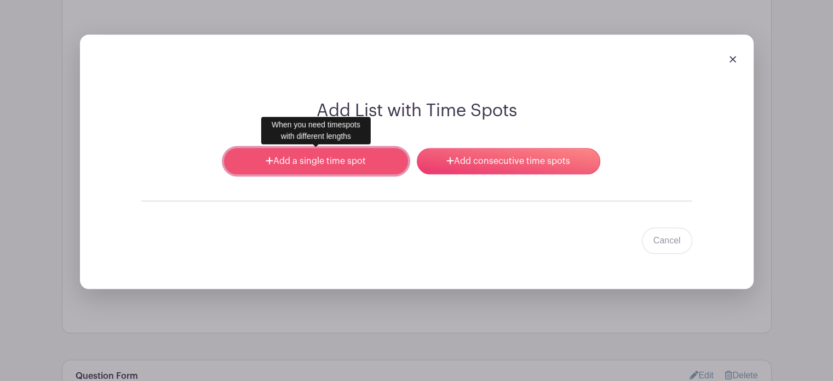
click at [365, 160] on link "Add a single time spot" at bounding box center [315, 161] width 183 height 26
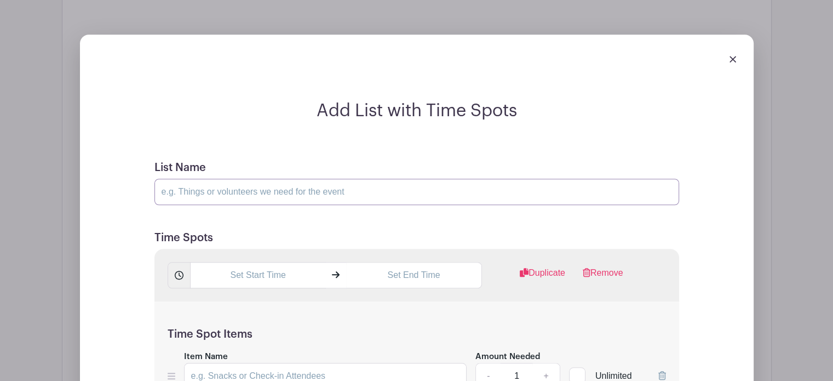
click at [233, 201] on input "List Name" at bounding box center [416, 192] width 525 height 26
type input "Uniform Pickup Volunteer"
click at [229, 270] on input "text" at bounding box center [258, 275] width 136 height 26
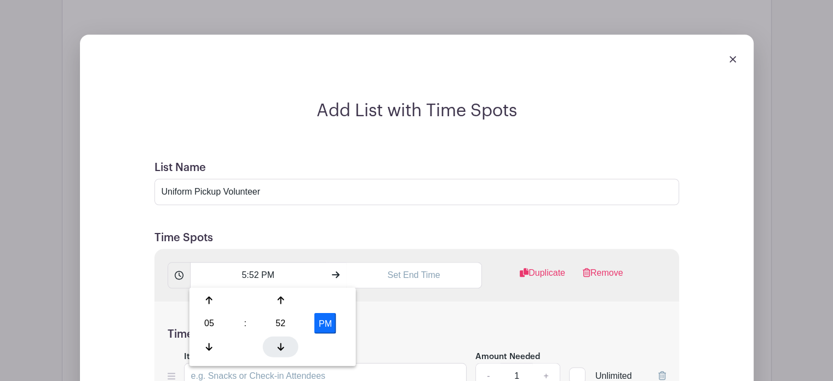
click at [283, 346] on icon at bounding box center [280, 346] width 7 height 9
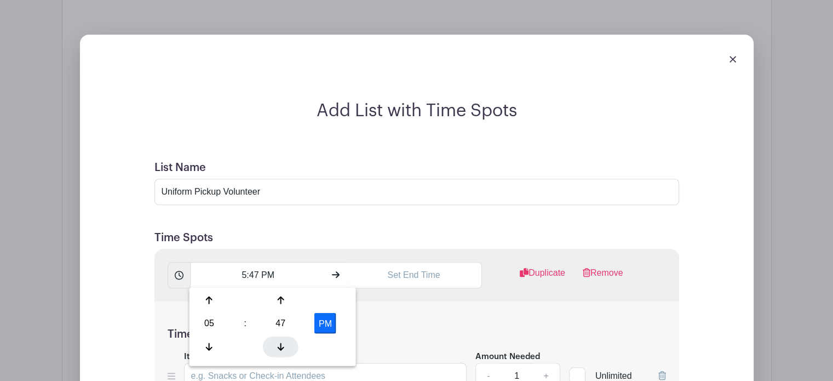
click at [283, 346] on icon at bounding box center [280, 346] width 7 height 9
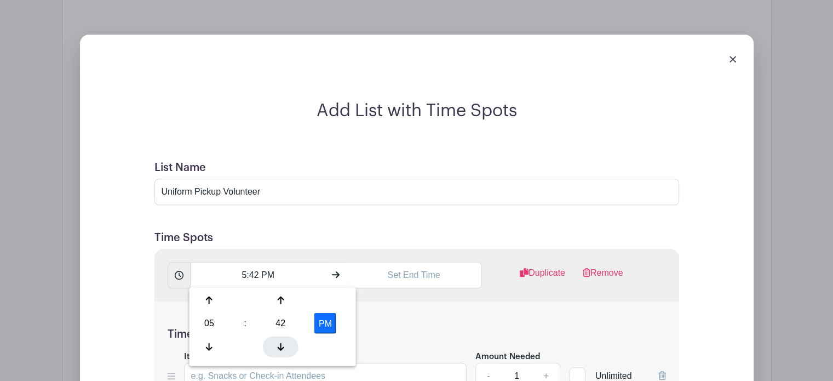
click at [283, 346] on icon at bounding box center [280, 346] width 7 height 9
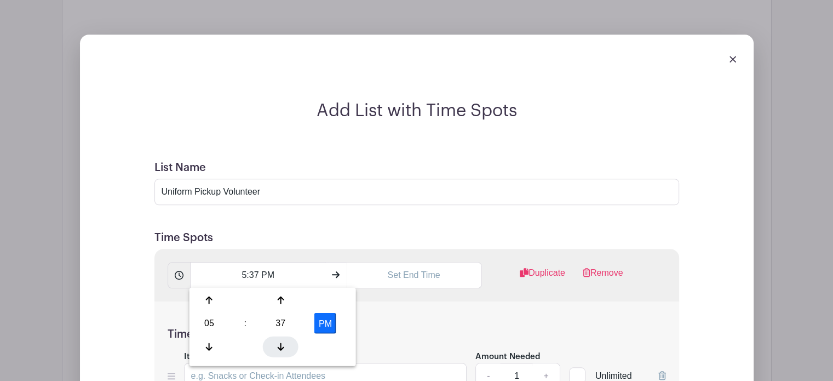
click at [283, 346] on icon at bounding box center [280, 346] width 7 height 9
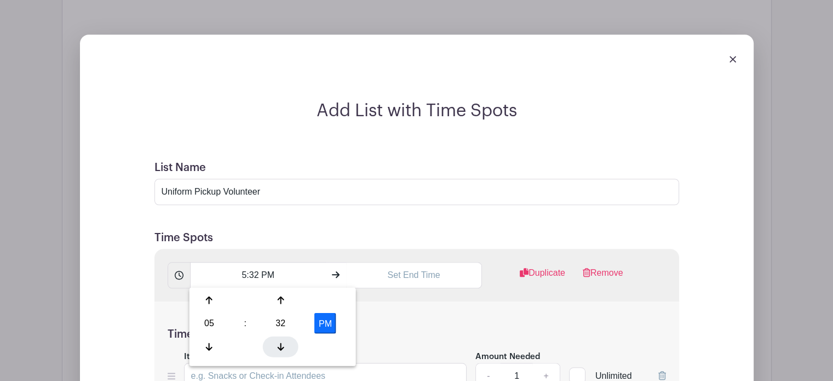
click at [283, 346] on icon at bounding box center [280, 346] width 7 height 9
type input "5:30 PM"
click at [419, 272] on input "text" at bounding box center [414, 275] width 136 height 26
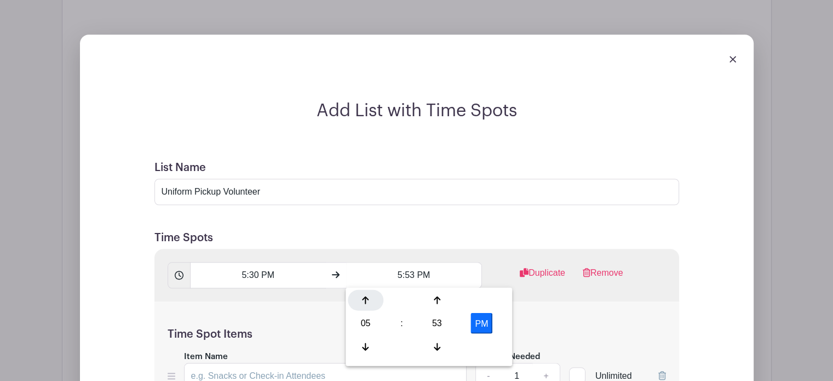
click at [371, 300] on div at bounding box center [366, 299] width 36 height 21
click at [439, 295] on div at bounding box center [437, 299] width 36 height 21
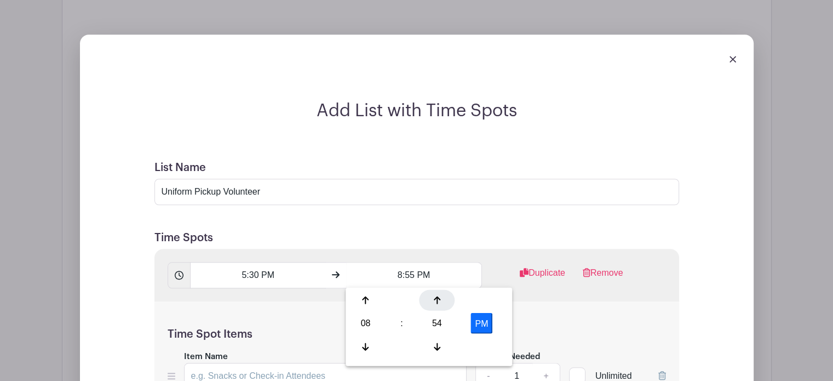
click at [439, 295] on div at bounding box center [437, 299] width 36 height 21
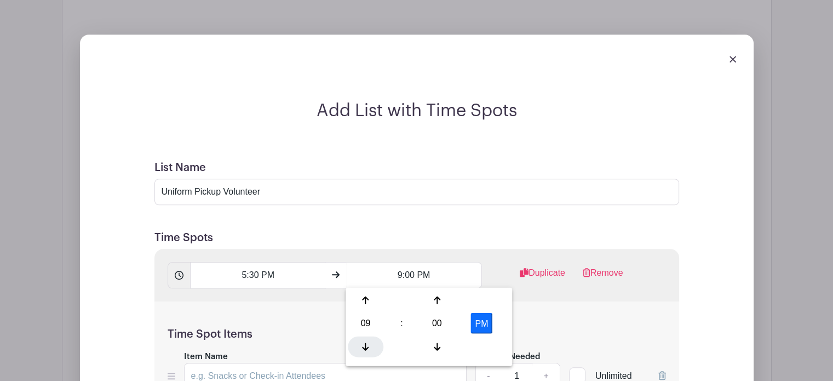
click at [364, 348] on icon at bounding box center [365, 346] width 7 height 8
type input "8:00 PM"
click at [545, 300] on div "5:30 PM 8:00 PM Duplicate Remove" at bounding box center [416, 275] width 525 height 53
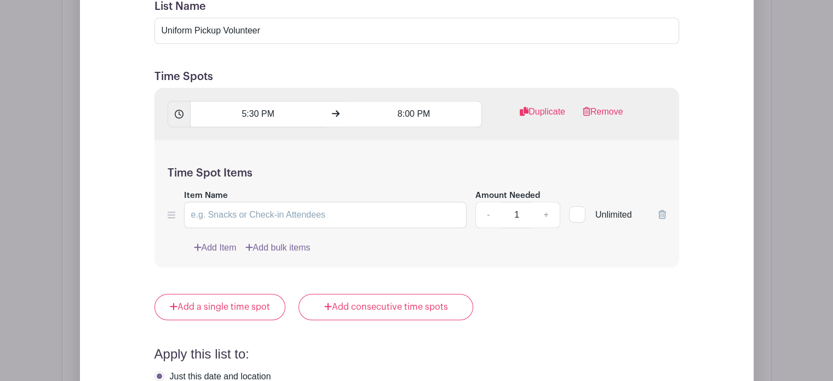
scroll to position [1133, 0]
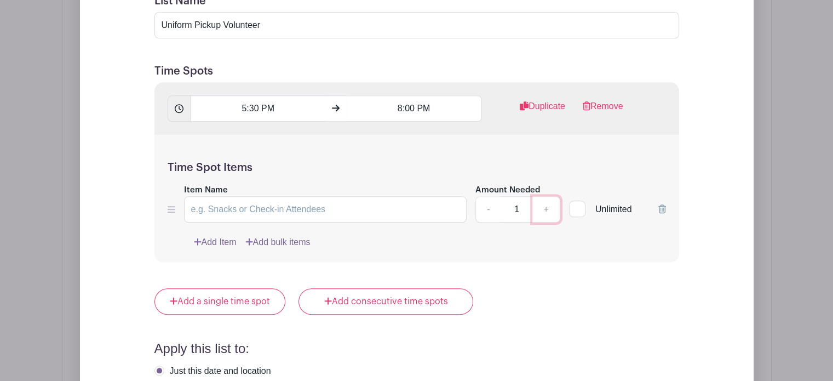
click at [547, 206] on link "+" at bounding box center [545, 209] width 27 height 26
type input "2"
click at [249, 212] on input "Item Name" at bounding box center [325, 209] width 283 height 26
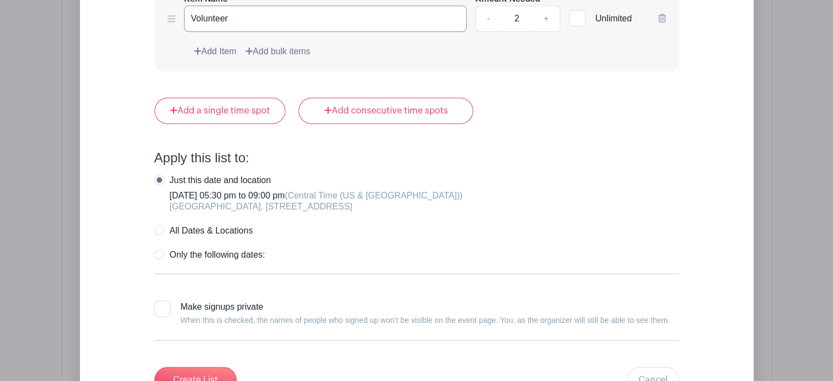
scroll to position [1327, 0]
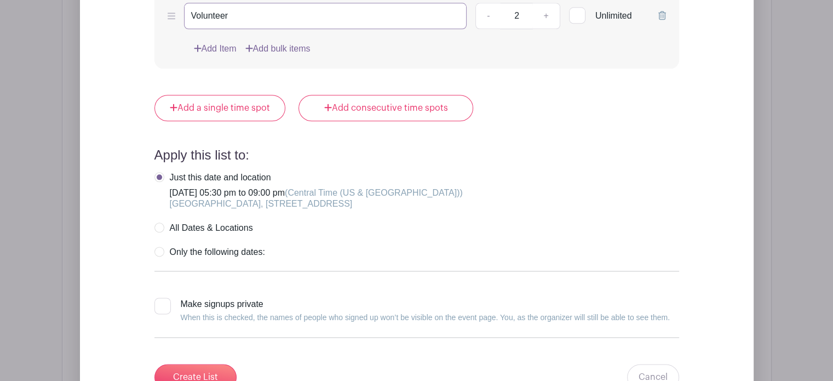
type input "Volunteer"
click at [164, 227] on label "All Dates & Locations" at bounding box center [203, 227] width 99 height 11
radio input "true"
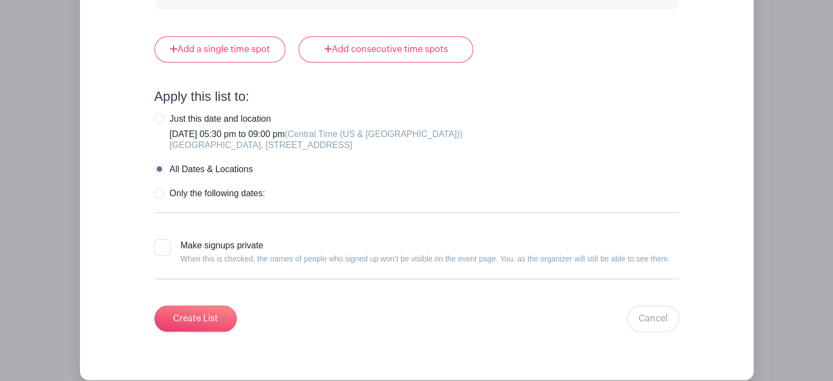
scroll to position [1404, 0]
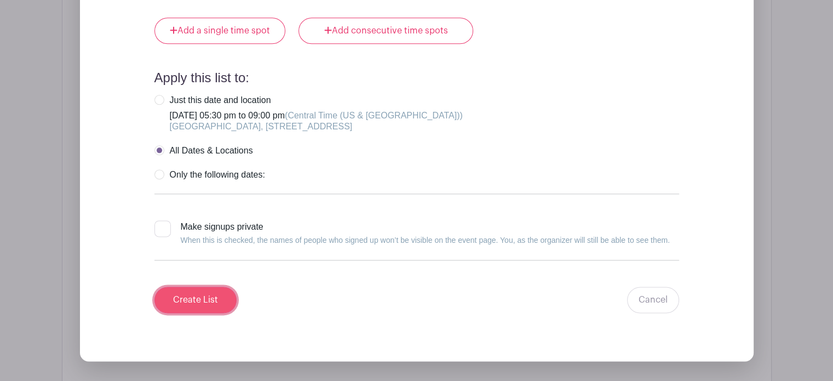
click at [187, 291] on input "Create List" at bounding box center [195, 299] width 82 height 26
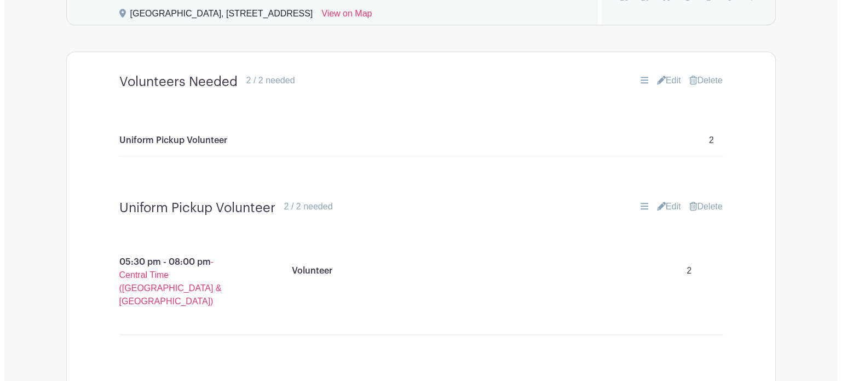
scroll to position [701, 0]
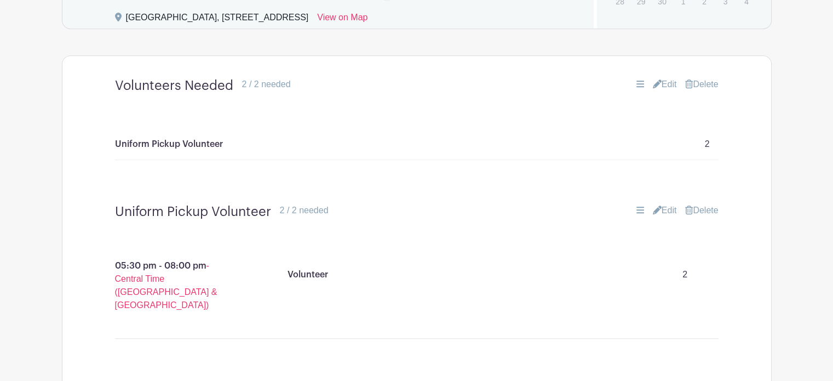
click at [711, 83] on link "Delete" at bounding box center [701, 84] width 33 height 13
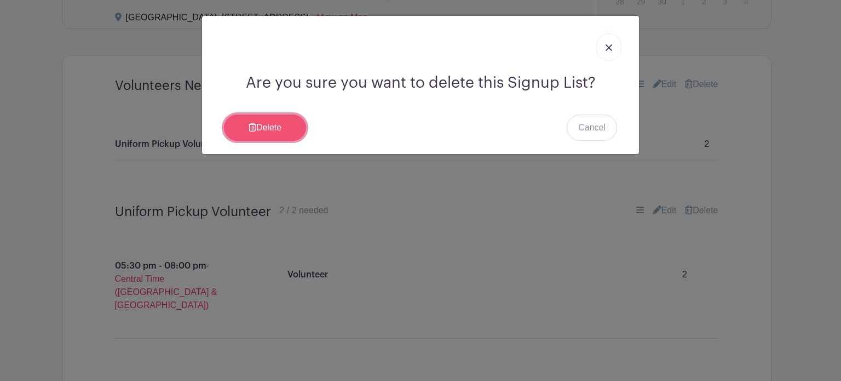
click at [273, 127] on link "Delete" at bounding box center [265, 127] width 82 height 26
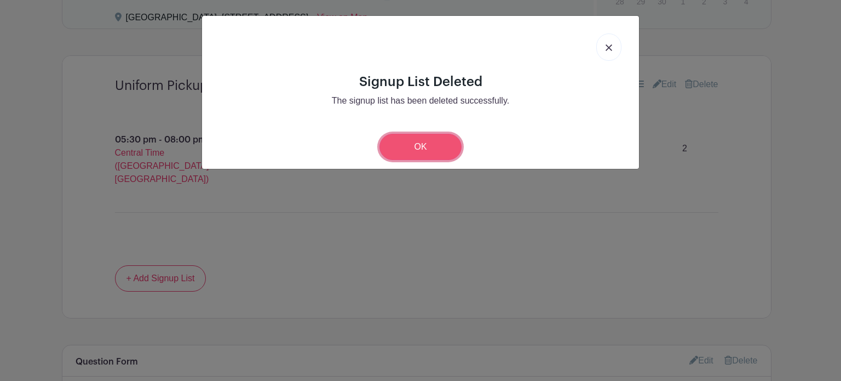
click at [438, 149] on link "OK" at bounding box center [420, 147] width 82 height 26
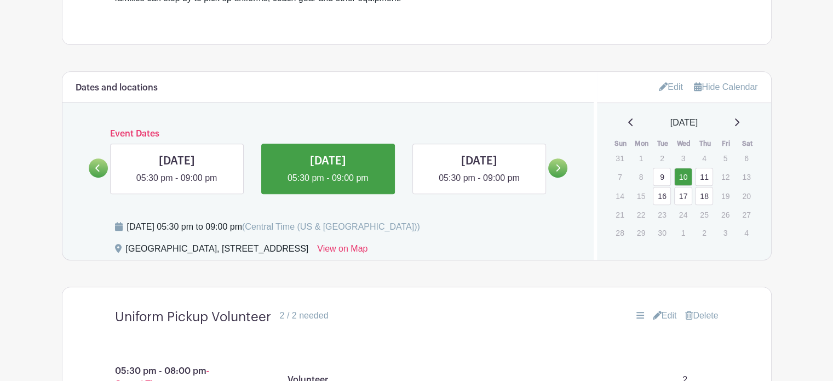
scroll to position [465, 0]
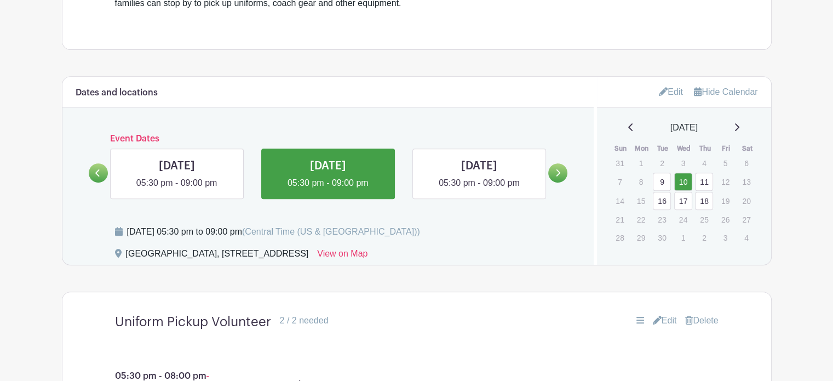
click at [665, 89] on link "Edit" at bounding box center [671, 92] width 24 height 18
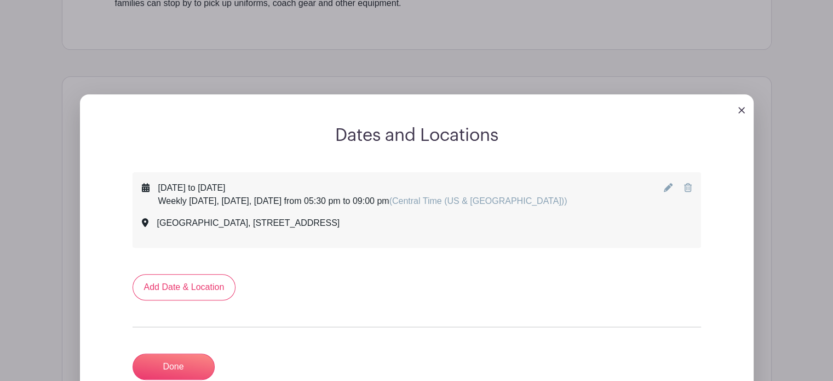
click at [671, 183] on icon at bounding box center [668, 187] width 9 height 9
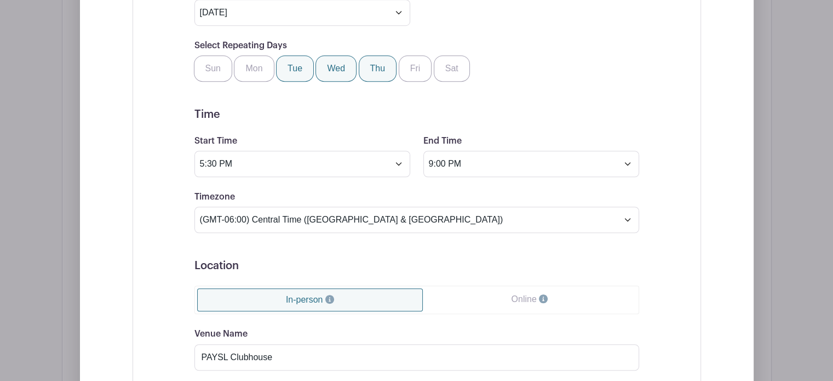
scroll to position [767, 0]
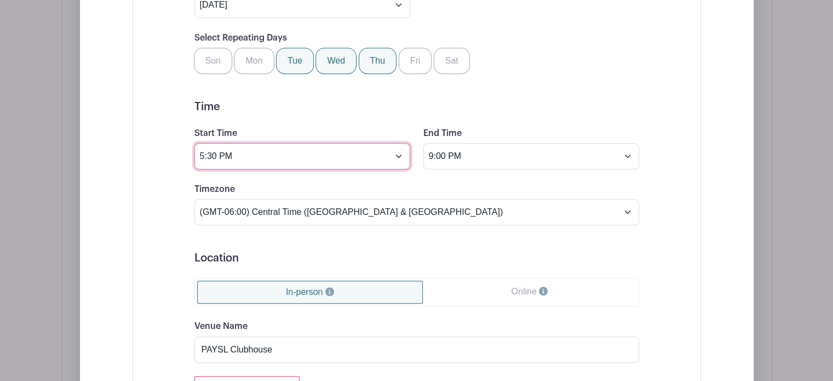
click at [400, 154] on input "5:30 PM" at bounding box center [302, 156] width 216 height 26
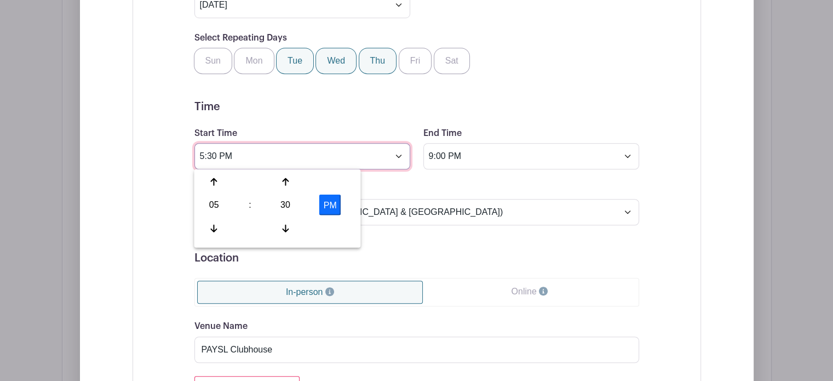
drag, startPoint x: 239, startPoint y: 163, endPoint x: 105, endPoint y: 151, distance: 134.7
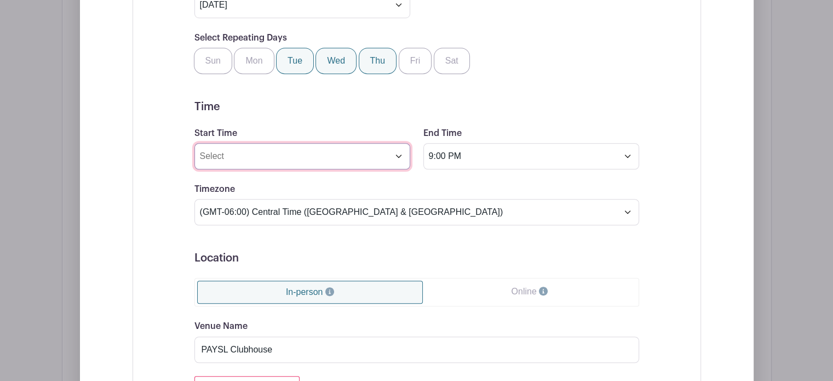
type input "5:54 PM"
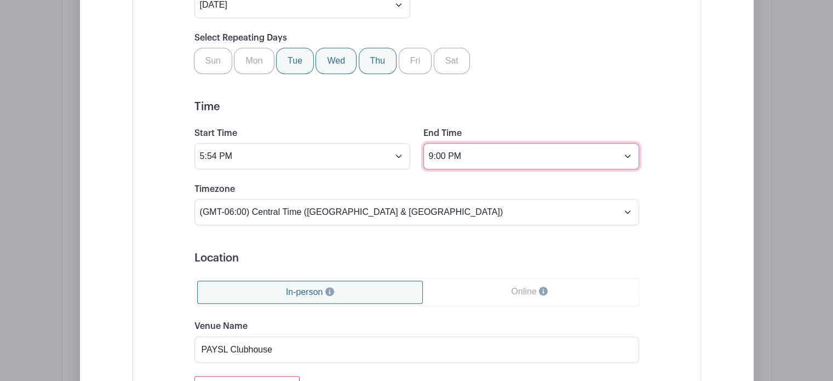
drag, startPoint x: 484, startPoint y: 153, endPoint x: 360, endPoint y: 144, distance: 123.6
click at [360, 144] on div "Start Time 5:54 PM End Time 9:00 PM" at bounding box center [417, 147] width 458 height 43
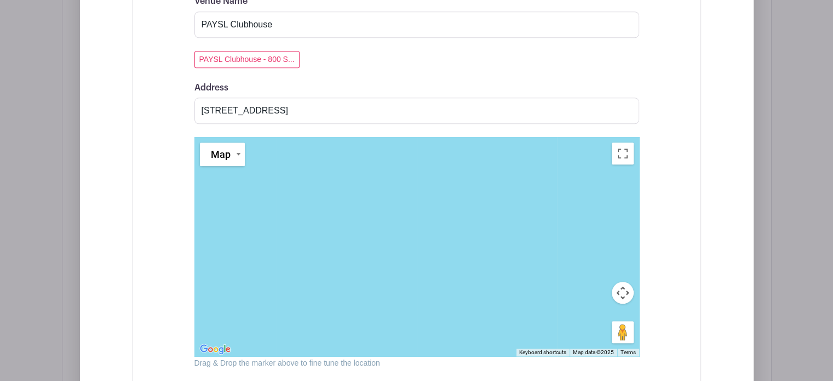
scroll to position [1089, 0]
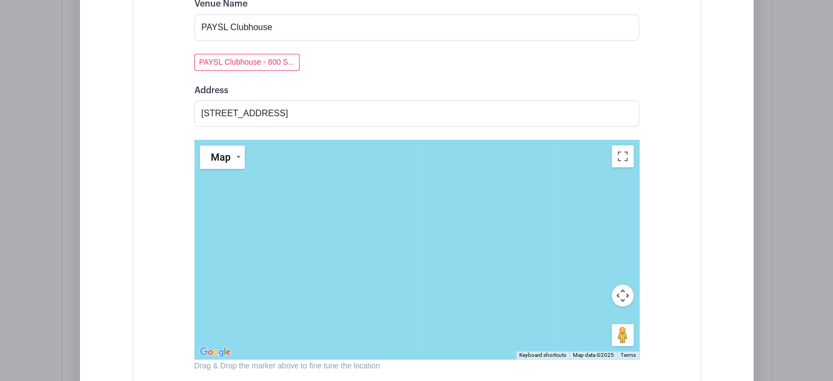
type input "5:54 PM"
click at [416, 109] on input "[STREET_ADDRESS]" at bounding box center [416, 113] width 445 height 26
click at [439, 107] on input "[STREET_ADDRESS]" at bounding box center [416, 113] width 445 height 26
type input "[STREET_ADDRESS]"
drag, startPoint x: 516, startPoint y: 287, endPoint x: 287, endPoint y: 134, distance: 275.5
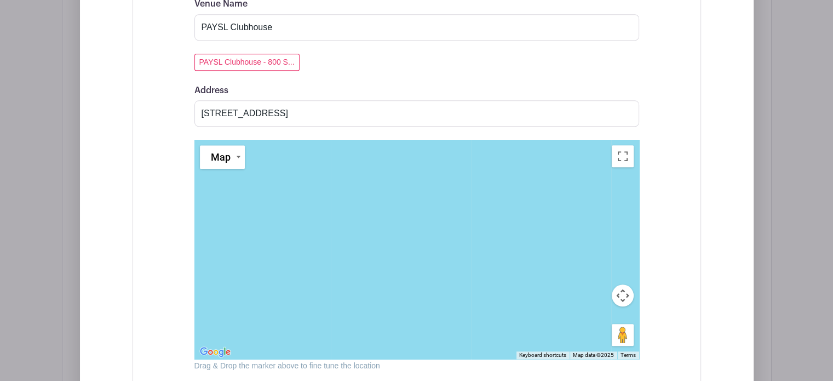
click at [287, 134] on div "Venue Name [GEOGRAPHIC_DATA] PAYSL Clubhouse - 800 S... Address [STREET_ADDRESS…" at bounding box center [416, 184] width 445 height 374
click at [223, 164] on button "Map" at bounding box center [222, 157] width 45 height 24
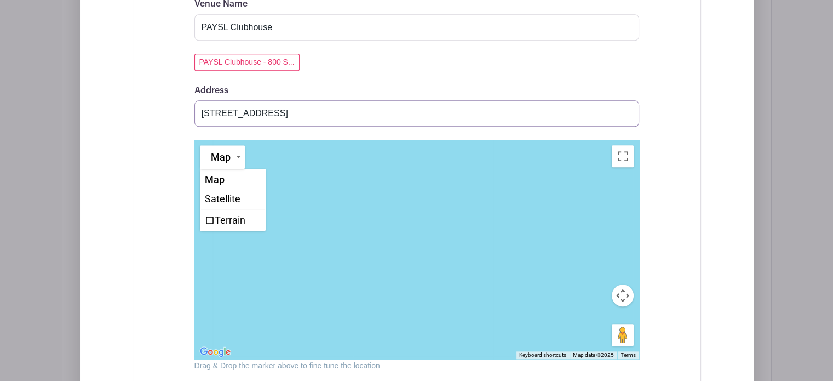
click at [337, 103] on input "[STREET_ADDRESS]" at bounding box center [416, 113] width 445 height 26
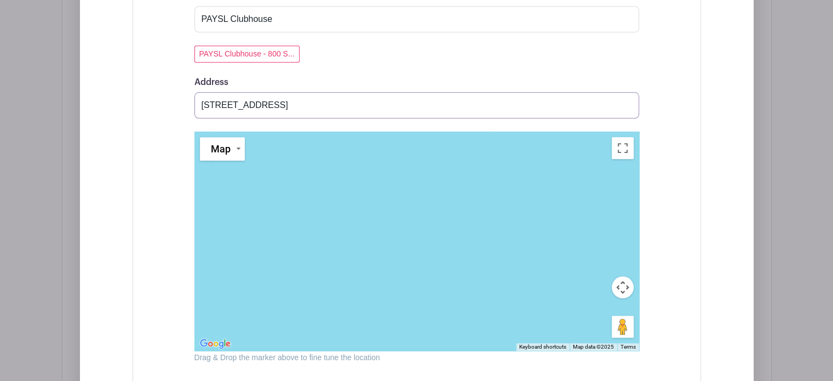
scroll to position [1092, 0]
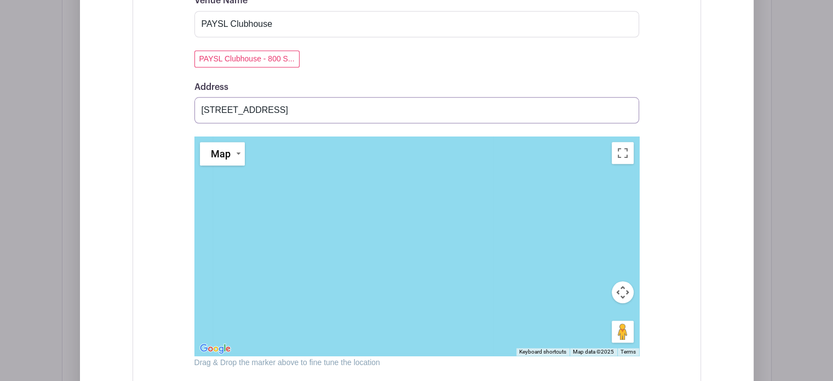
click at [322, 105] on input "[STREET_ADDRESS]" at bounding box center [416, 110] width 445 height 26
click at [626, 107] on input "[STREET_ADDRESS]" at bounding box center [416, 110] width 445 height 26
type input "[STREET_ADDRESS]"
click at [680, 140] on div "Event Date Start Date [DATE] Repeats Does not repeat Daily Weekly Monthly on da…" at bounding box center [417, 7] width 568 height 925
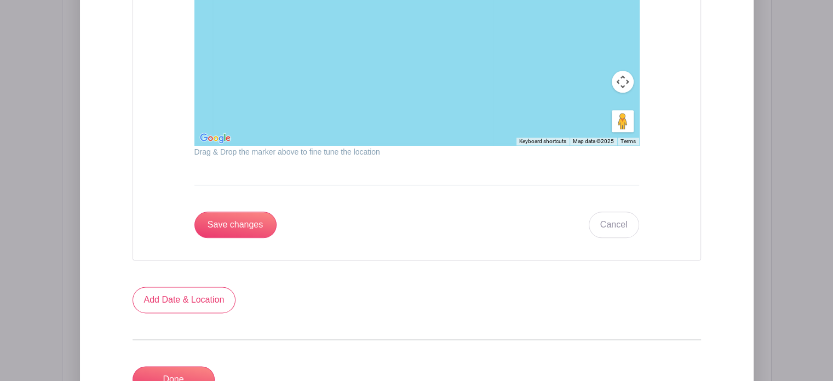
scroll to position [1333, 0]
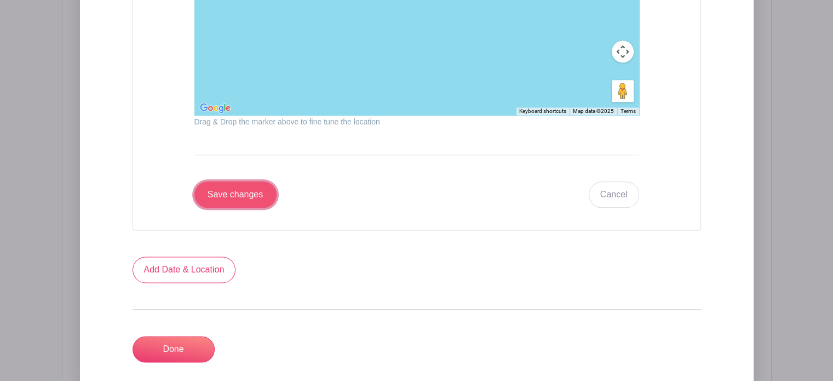
click at [250, 197] on input "Save changes" at bounding box center [235, 194] width 82 height 26
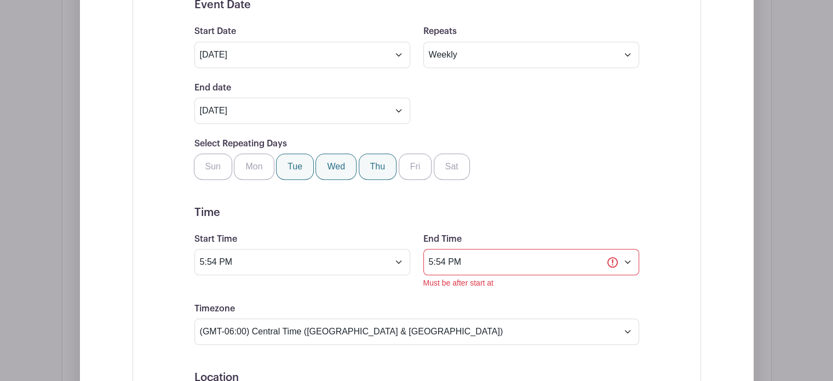
scroll to position [752, 0]
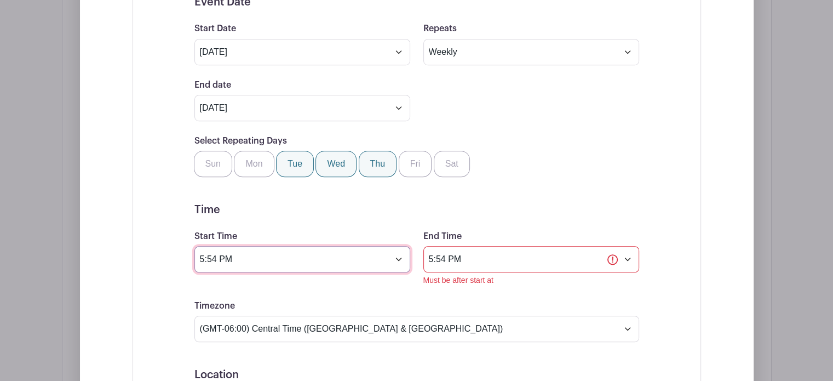
drag, startPoint x: 217, startPoint y: 260, endPoint x: 210, endPoint y: 260, distance: 6.6
click at [210, 260] on input "5:54 PM" at bounding box center [302, 259] width 216 height 26
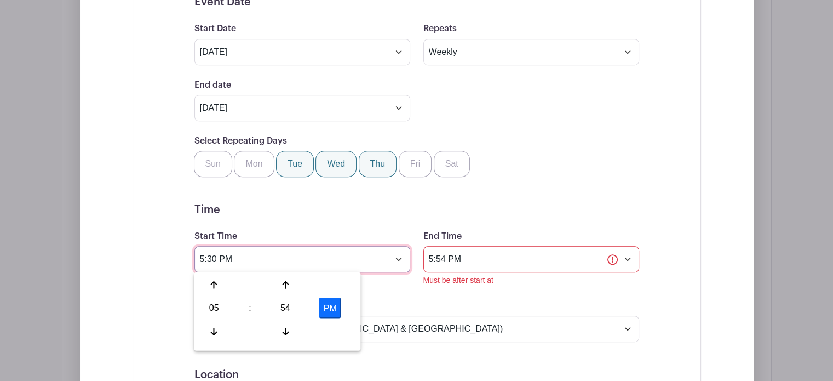
type input "5:30 PM"
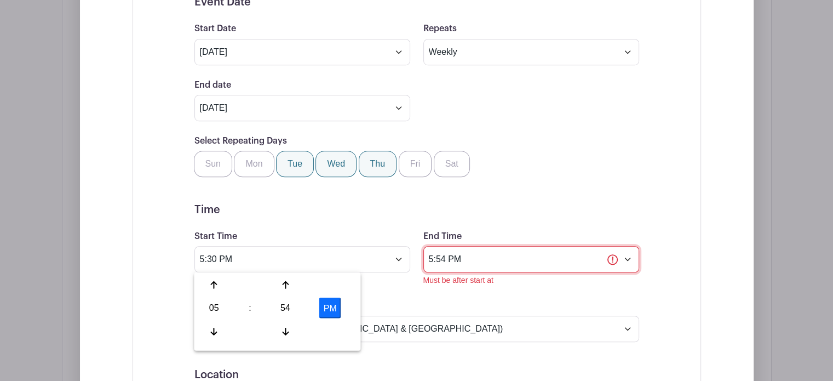
drag, startPoint x: 449, startPoint y: 256, endPoint x: 326, endPoint y: 269, distance: 123.3
click at [326, 269] on div "Start Time 5:30 PM End Time 5:54 PM Must be after start at" at bounding box center [417, 257] width 458 height 56
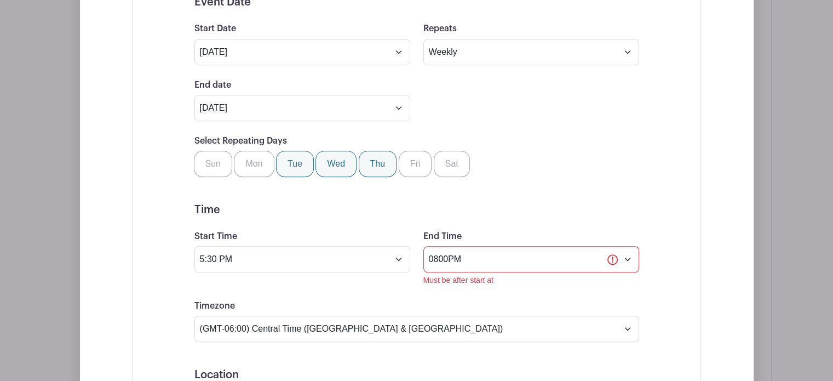
click at [463, 251] on input "0800PM" at bounding box center [531, 259] width 216 height 26
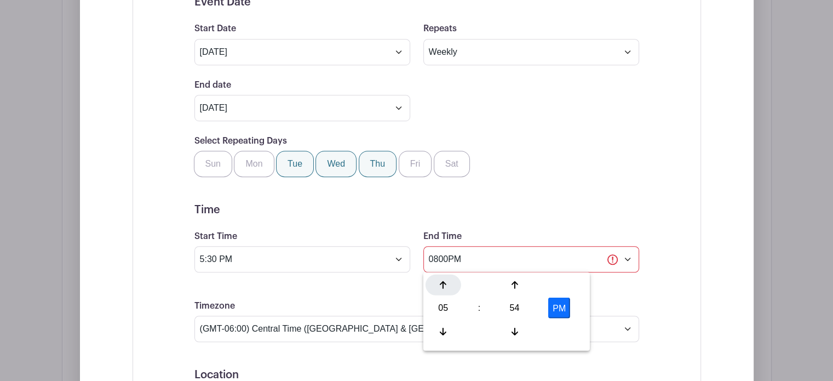
click at [441, 284] on icon at bounding box center [443, 284] width 7 height 9
click at [514, 289] on icon at bounding box center [514, 284] width 7 height 9
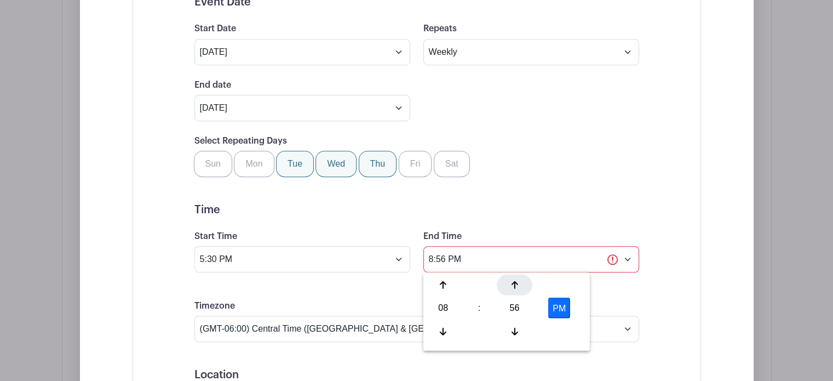
click at [514, 289] on icon at bounding box center [514, 284] width 7 height 9
click at [438, 328] on div at bounding box center [443, 330] width 36 height 21
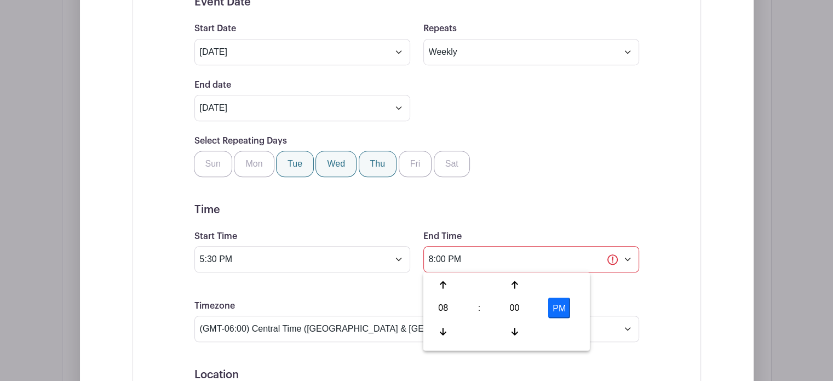
click at [557, 304] on button "PM" at bounding box center [559, 307] width 22 height 21
click at [557, 304] on button "AM" at bounding box center [559, 307] width 22 height 21
type input "8:00 PM"
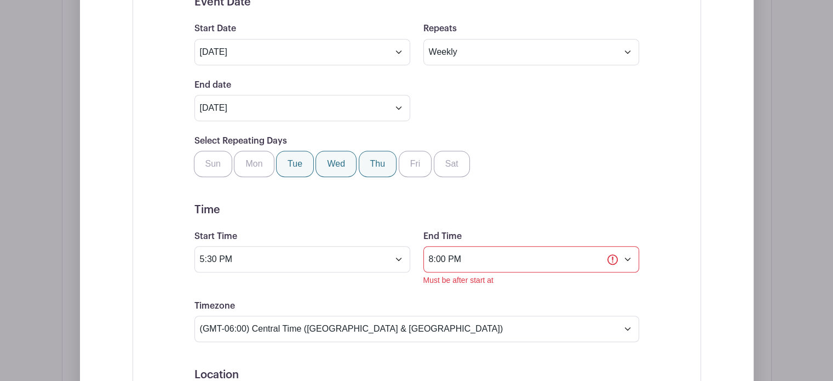
click at [631, 256] on input "8:00 PM" at bounding box center [531, 259] width 216 height 26
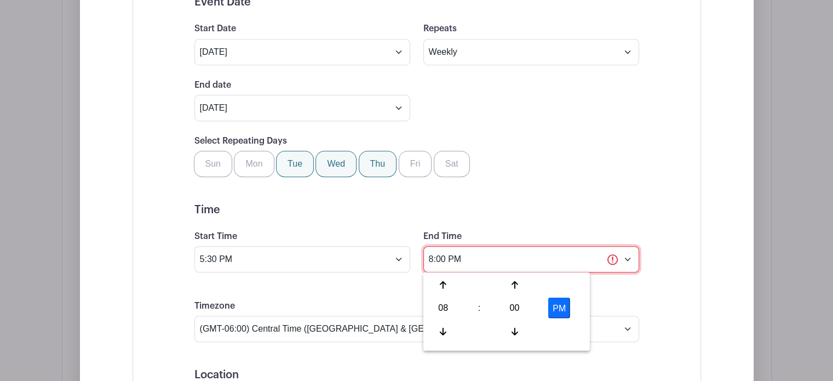
click at [631, 256] on input "8:00 PM" at bounding box center [531, 259] width 216 height 26
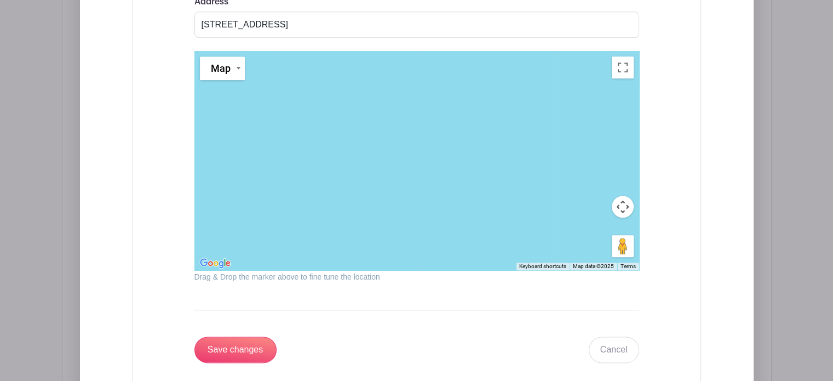
scroll to position [1344, 0]
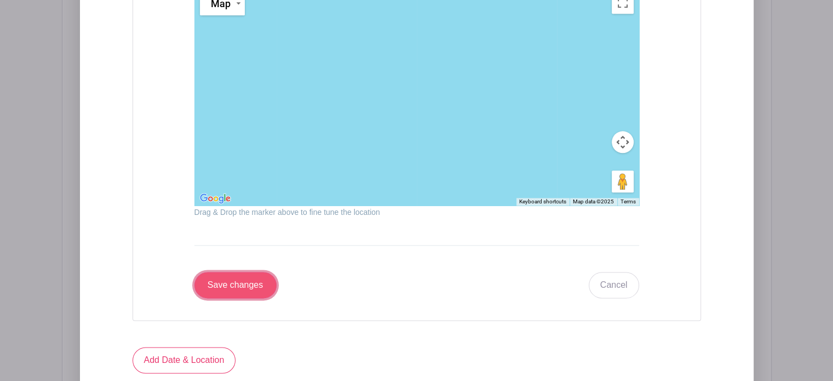
click at [218, 280] on input "Save changes" at bounding box center [235, 285] width 82 height 26
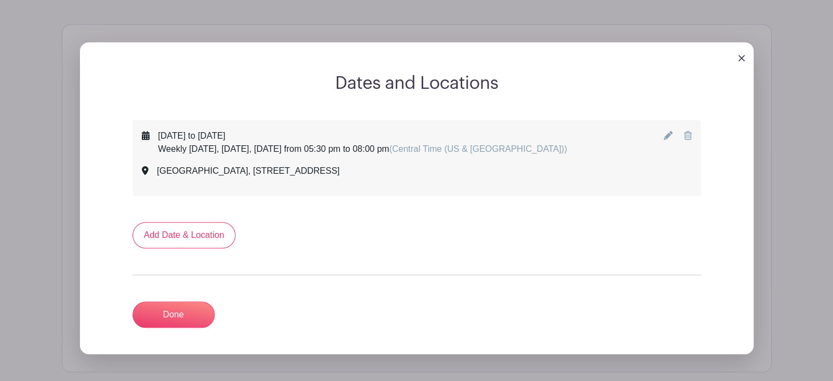
scroll to position [515, 0]
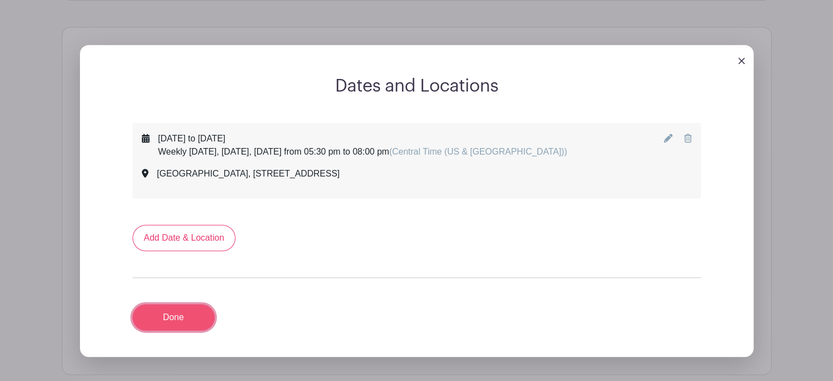
click at [180, 313] on link "Done" at bounding box center [174, 317] width 82 height 26
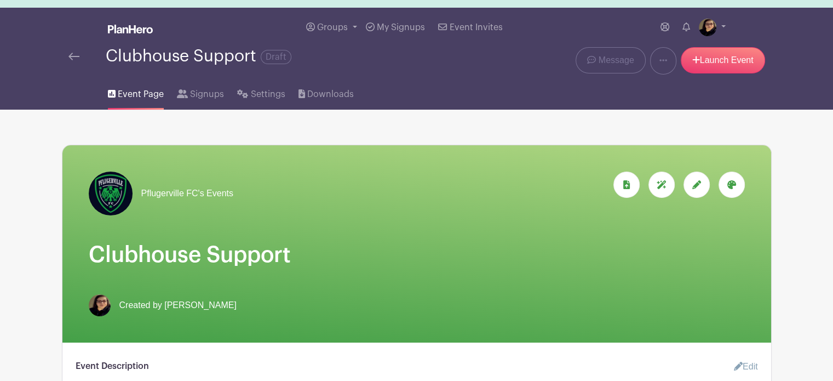
scroll to position [0, 0]
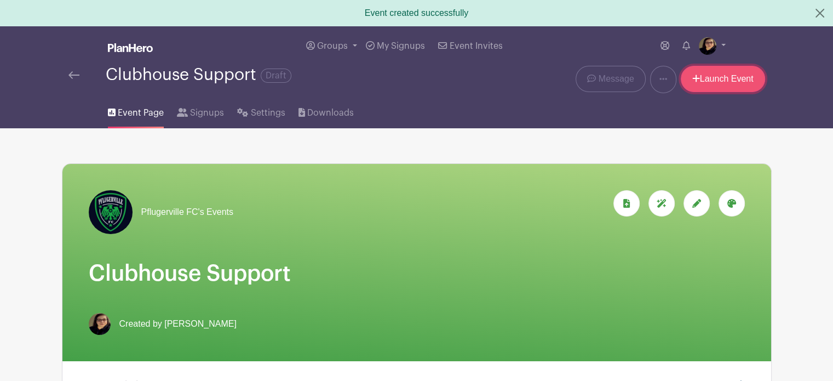
click at [718, 76] on link "Launch Event" at bounding box center [723, 79] width 84 height 26
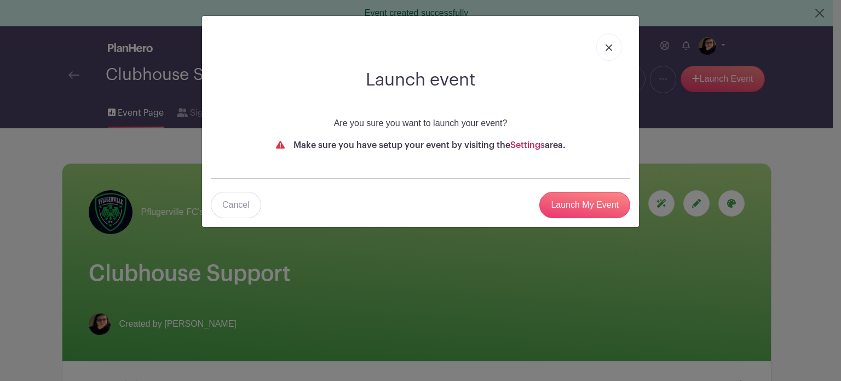
click at [532, 145] on link "Settings" at bounding box center [527, 145] width 34 height 9
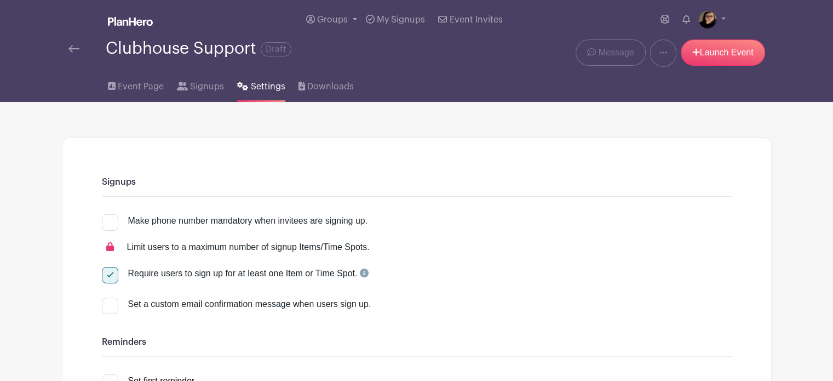
click at [108, 220] on input "Make phone number mandatory when invitees are signing up." at bounding box center [105, 217] width 7 height 7
checkbox input "true"
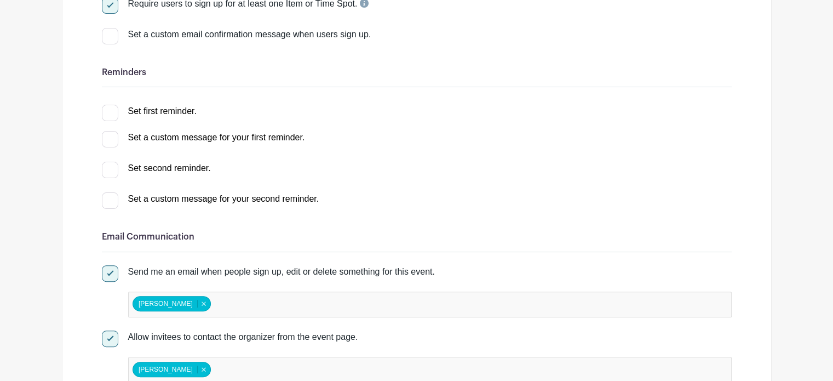
scroll to position [267, 0]
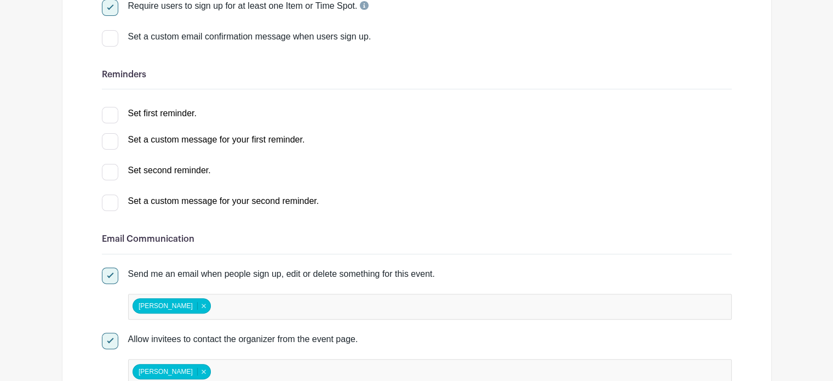
click at [108, 119] on div at bounding box center [110, 115] width 16 height 16
click at [108, 114] on input "Set first reminder." at bounding box center [105, 110] width 7 height 7
checkbox input "true"
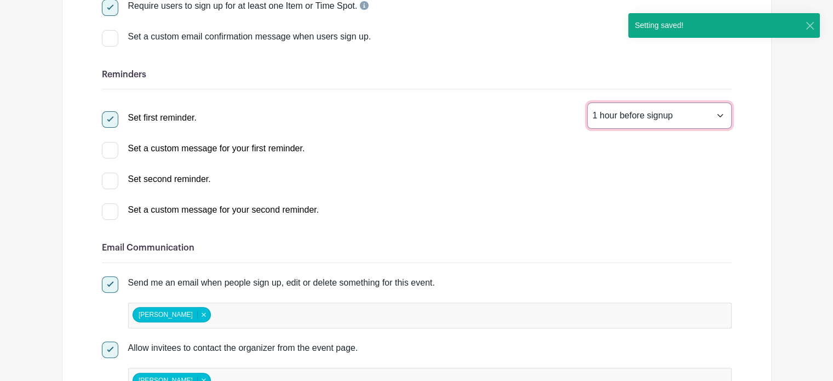
click at [720, 113] on select "1 hour before signup 2 hours before signup 3 hours before signup 4 hours before…" at bounding box center [659, 115] width 145 height 26
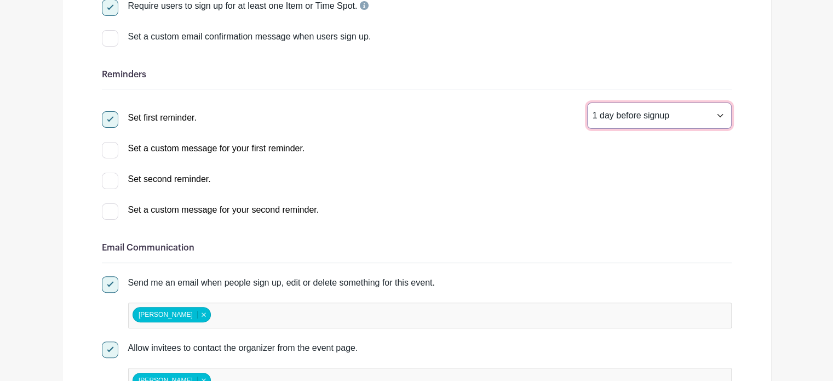
click at [587, 103] on select "1 hour before signup 2 hours before signup 3 hours before signup 4 hours before…" at bounding box center [659, 115] width 145 height 26
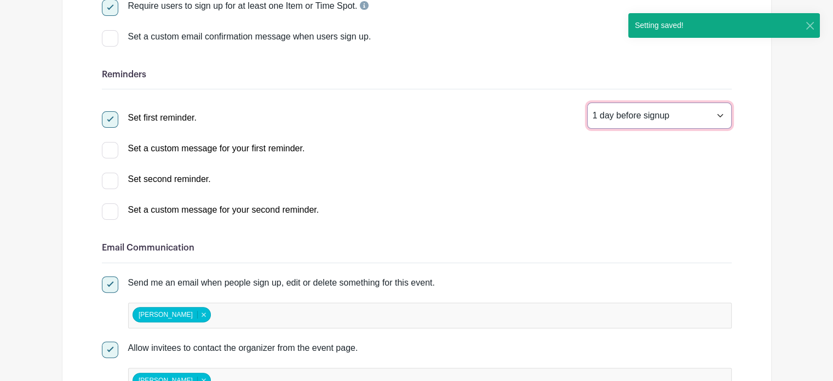
click at [718, 116] on select "1 hour before signup 2 hours before signup 3 hours before signup 4 hours before…" at bounding box center [659, 115] width 145 height 26
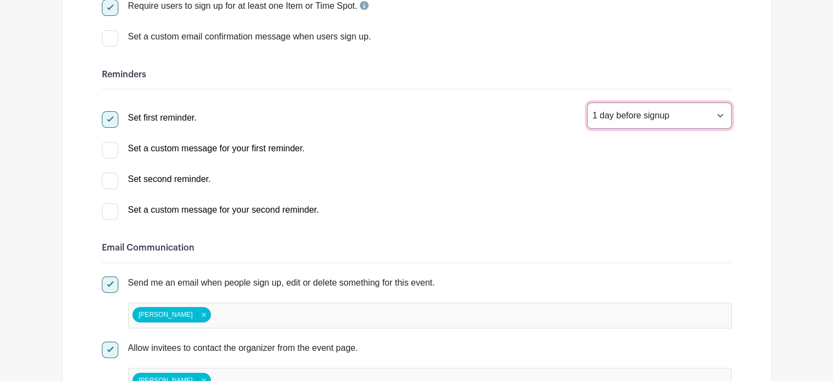
select select "48"
click at [587, 103] on select "1 hour before signup 2 hours before signup 3 hours before signup 4 hours before…" at bounding box center [659, 115] width 145 height 26
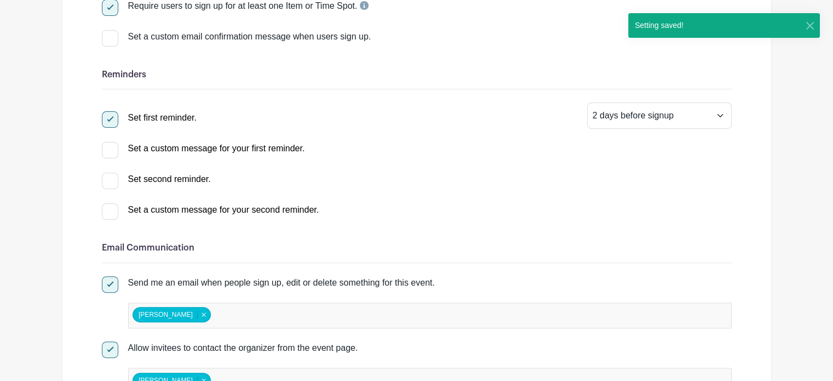
click at [111, 182] on div at bounding box center [110, 180] width 16 height 16
click at [109, 180] on input "Set second reminder." at bounding box center [105, 175] width 7 height 7
checkbox input "true"
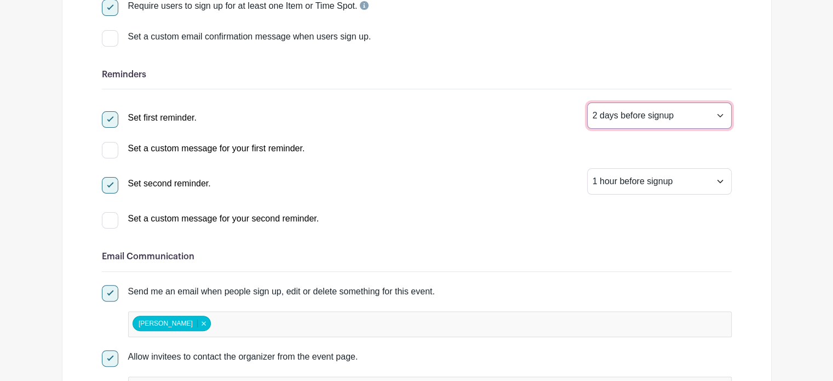
click at [718, 121] on select "1 hour before signup 2 hours before signup 3 hours before signup 4 hours before…" at bounding box center [659, 115] width 145 height 26
select select "24"
click at [587, 103] on select "1 hour before signup 2 hours before signup 3 hours before signup 4 hours before…" at bounding box center [659, 115] width 145 height 26
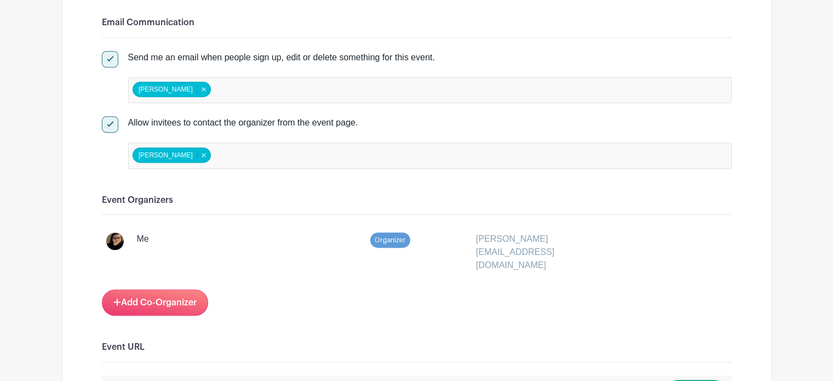
scroll to position [496, 0]
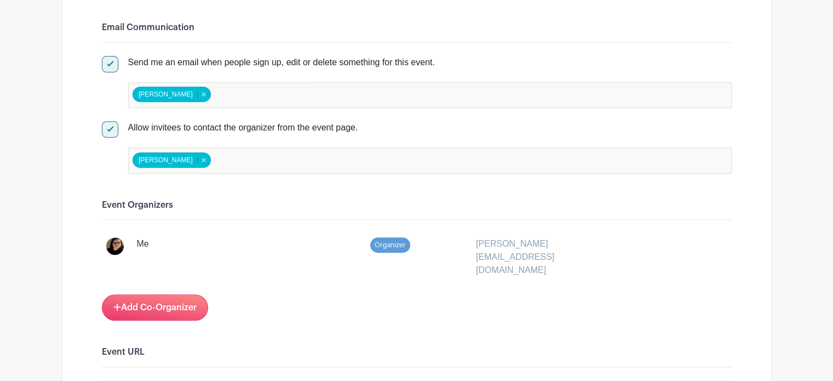
click at [107, 130] on div at bounding box center [110, 129] width 16 height 16
click at [107, 128] on input "Allow invitees to contact the organizer from the event page." at bounding box center [105, 124] width 7 height 7
checkbox input "false"
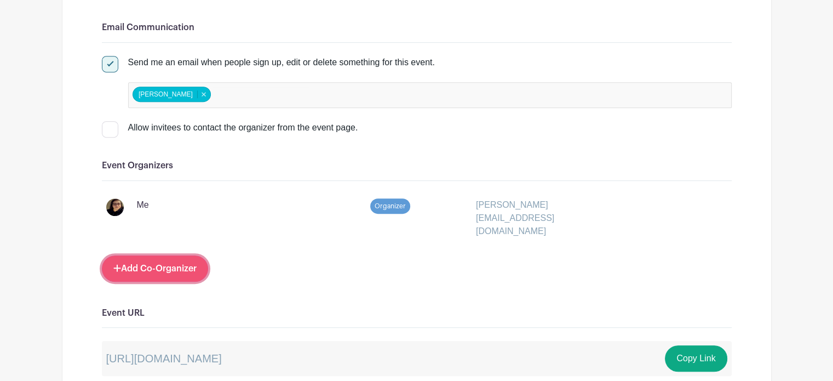
click at [152, 255] on link "Add Co-Organizer" at bounding box center [155, 268] width 106 height 26
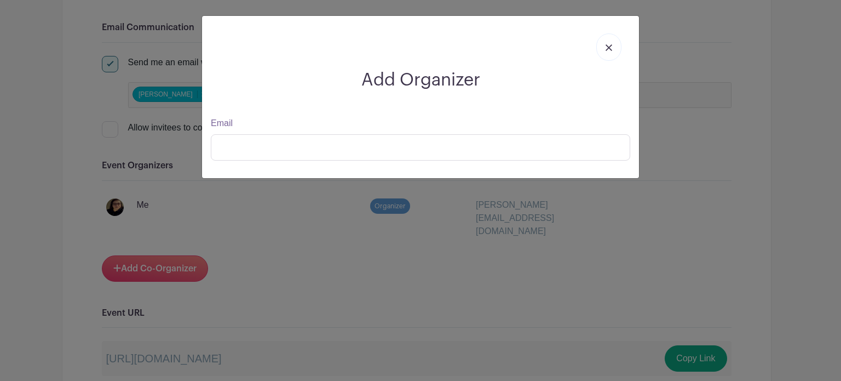
click at [608, 48] on img at bounding box center [609, 47] width 7 height 7
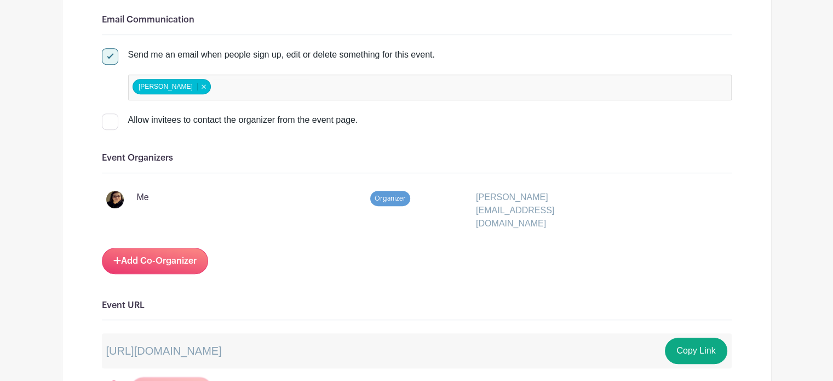
scroll to position [497, 0]
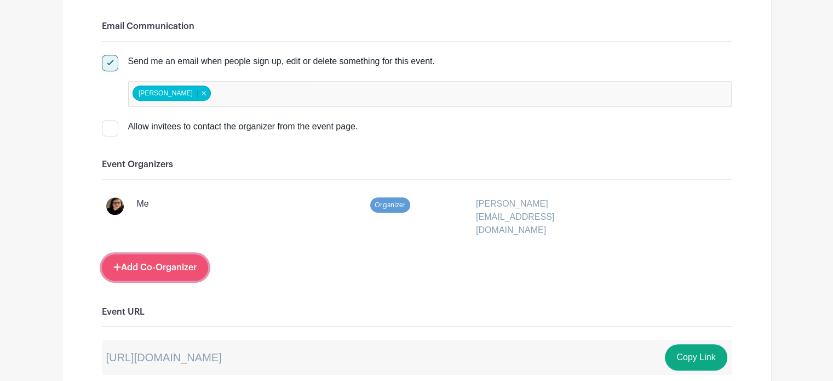
click at [182, 254] on link "Add Co-Organizer" at bounding box center [155, 267] width 106 height 26
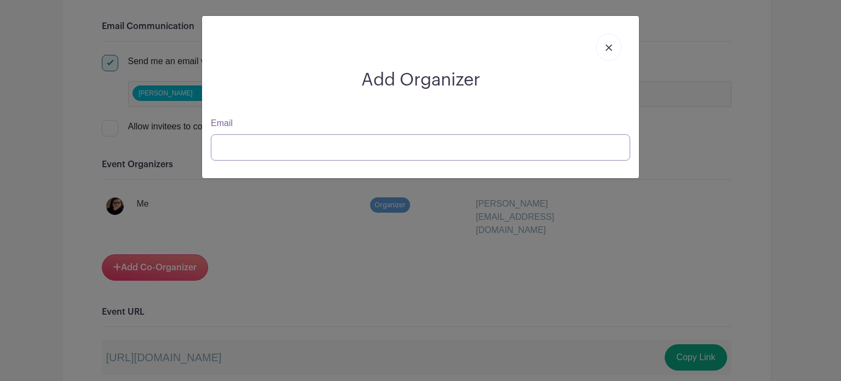
click at [252, 146] on input "Email" at bounding box center [420, 147] width 419 height 26
type input "[PERSON_NAME][EMAIL_ADDRESS][DOMAIN_NAME]"
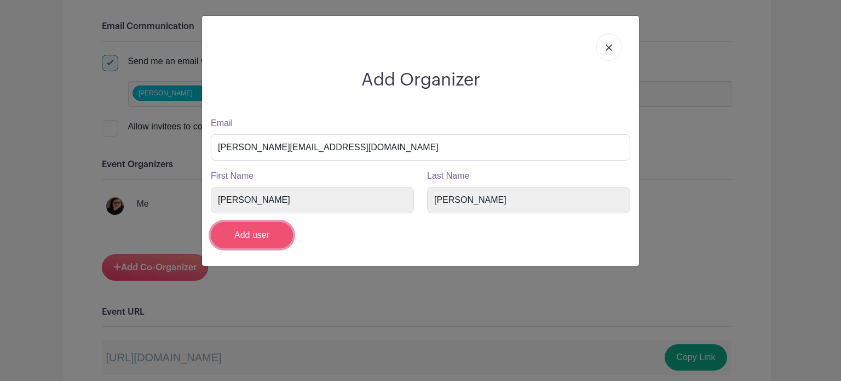
click at [264, 227] on input "Add user" at bounding box center [252, 235] width 82 height 26
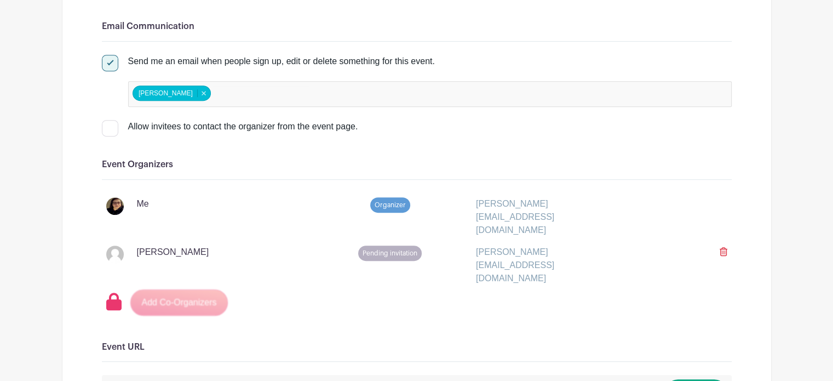
click at [722, 247] on icon at bounding box center [724, 251] width 8 height 9
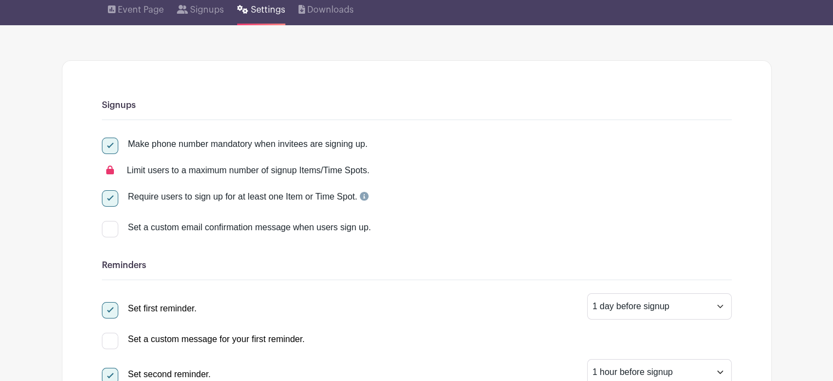
scroll to position [0, 0]
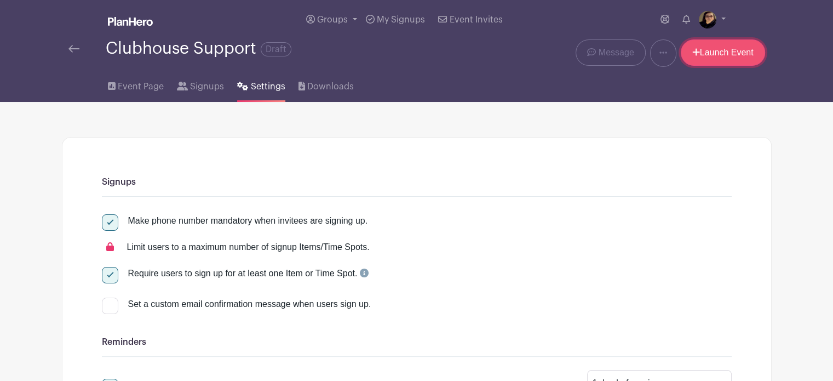
click at [721, 52] on link "Launch Event" at bounding box center [723, 52] width 84 height 26
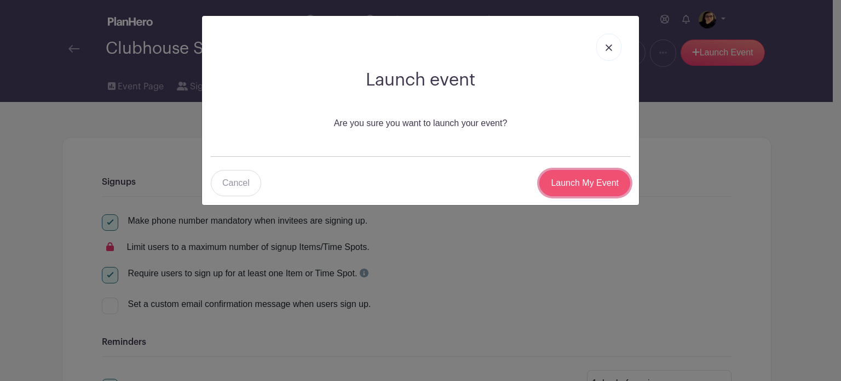
click at [606, 180] on input "Launch My Event" at bounding box center [584, 183] width 91 height 26
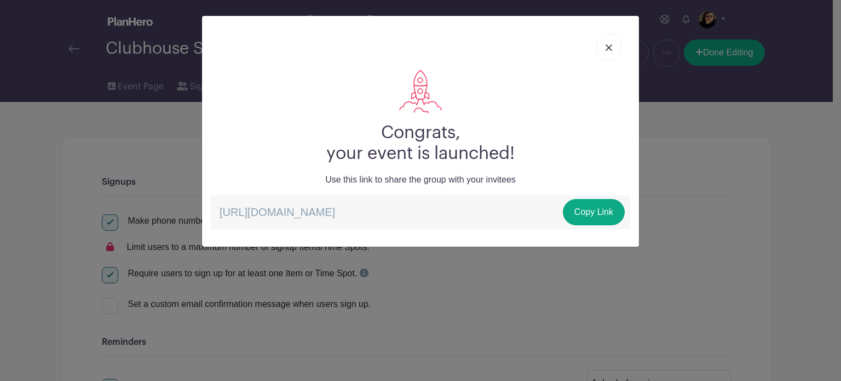
click at [610, 45] on img at bounding box center [609, 47] width 7 height 7
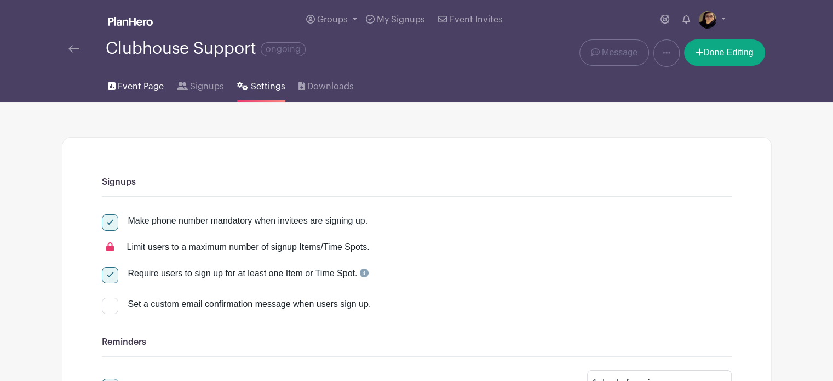
click at [137, 85] on span "Event Page" at bounding box center [141, 86] width 46 height 13
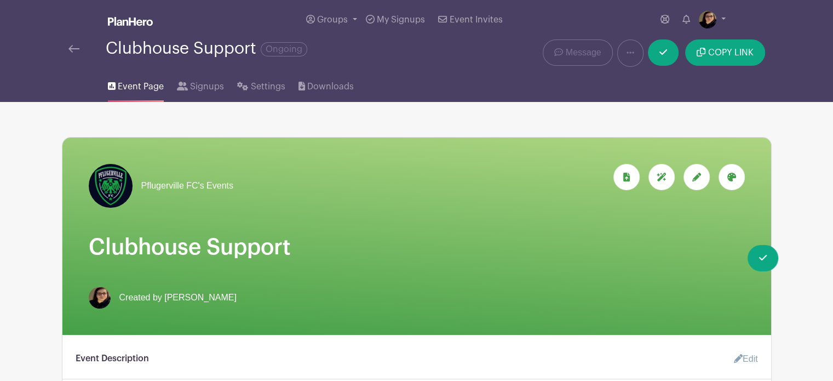
click at [77, 47] on img at bounding box center [73, 49] width 11 height 8
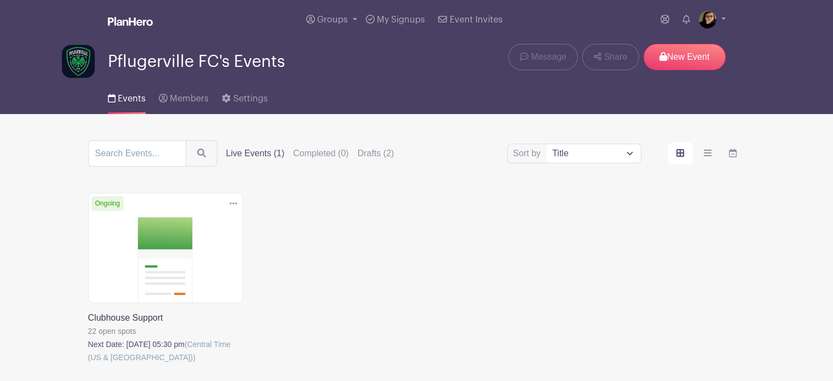
click at [88, 364] on link at bounding box center [88, 364] width 0 height 0
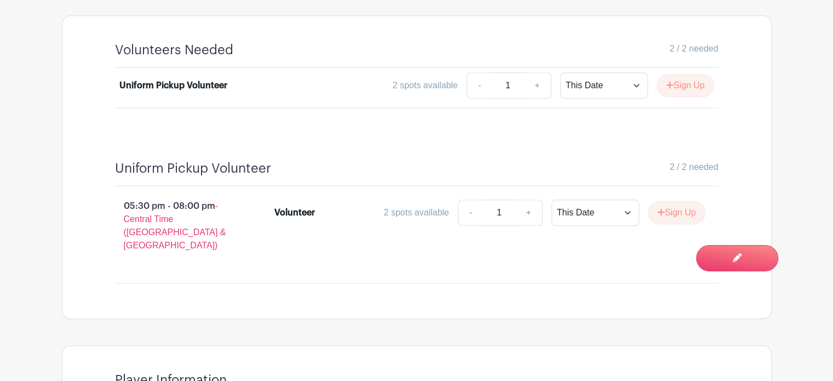
scroll to position [684, 0]
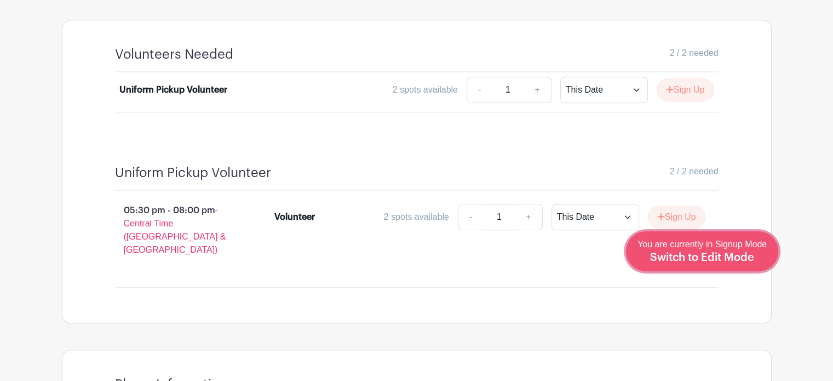
click at [716, 255] on span "Switch to Edit Mode" at bounding box center [702, 257] width 104 height 11
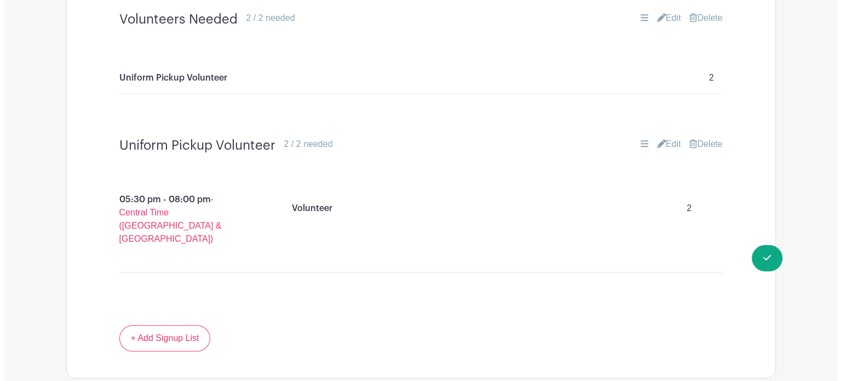
scroll to position [740, 0]
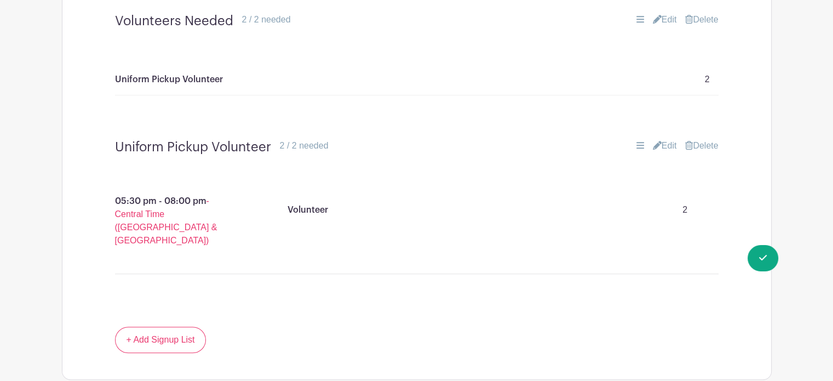
click at [701, 145] on link "Delete" at bounding box center [701, 145] width 33 height 13
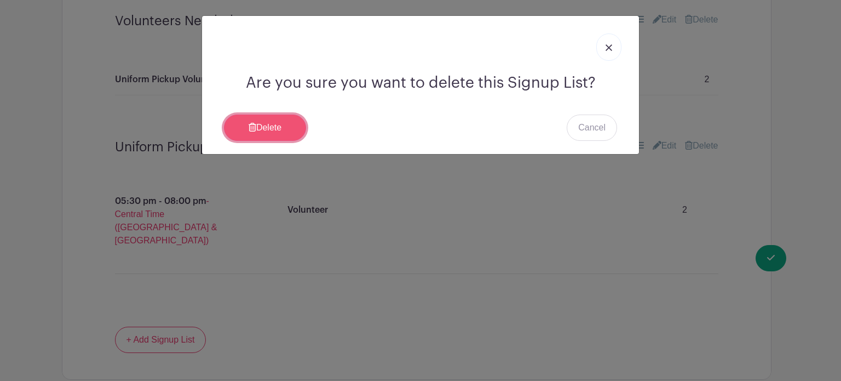
click at [268, 124] on link "Delete" at bounding box center [265, 127] width 82 height 26
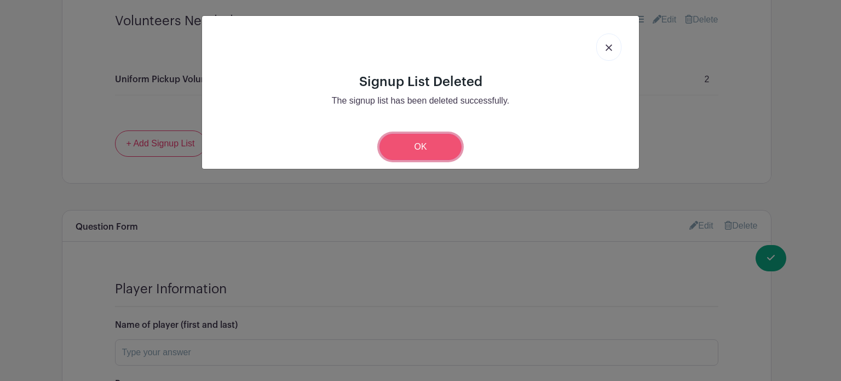
click at [427, 145] on link "OK" at bounding box center [420, 147] width 82 height 26
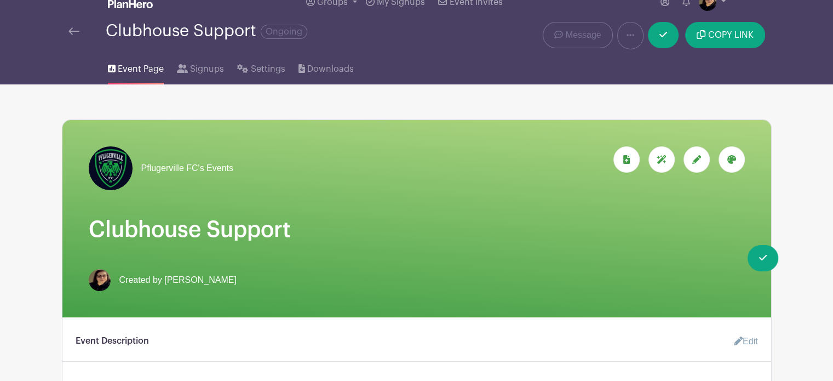
scroll to position [0, 0]
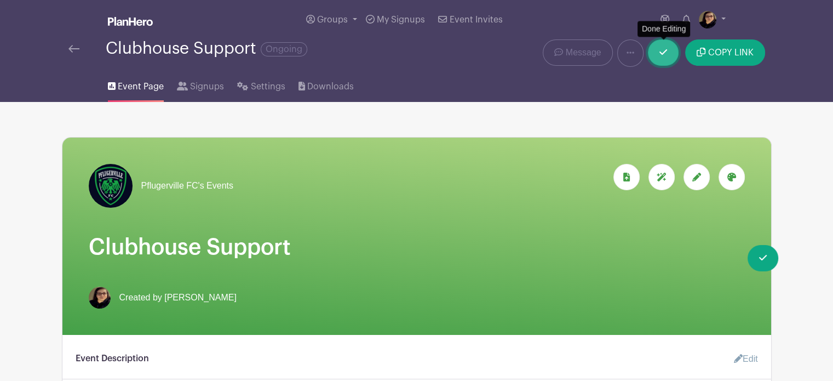
click at [661, 52] on icon at bounding box center [663, 52] width 8 height 9
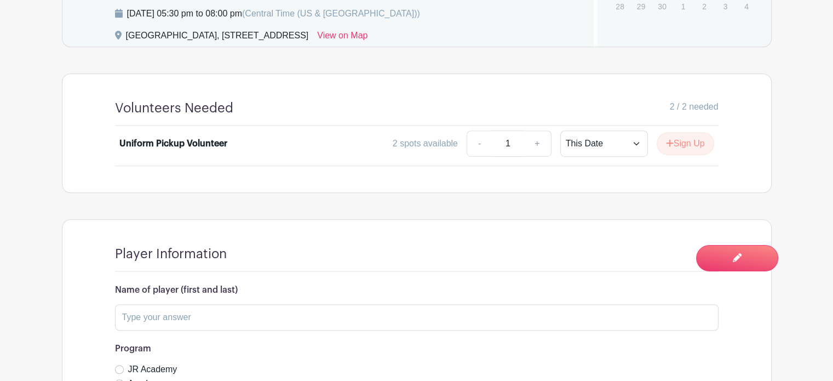
scroll to position [642, 0]
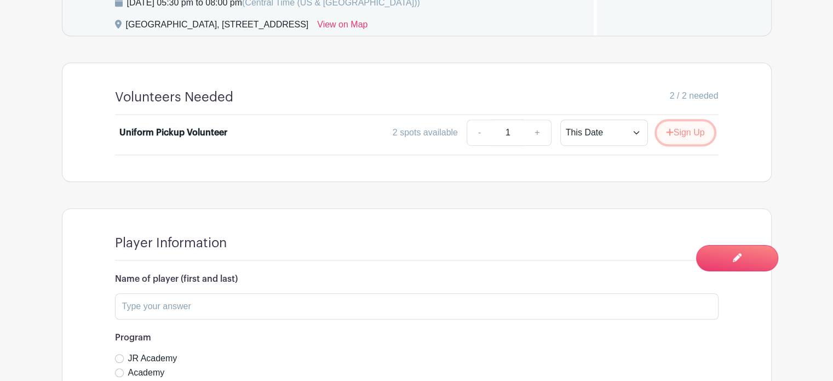
click at [672, 136] on button "Sign Up" at bounding box center [685, 132] width 57 height 23
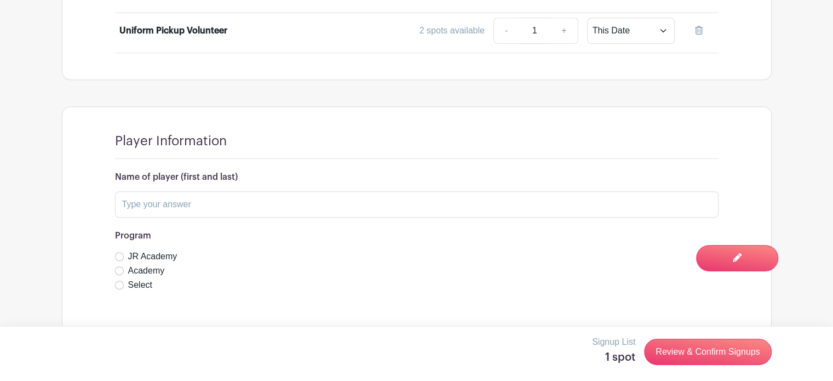
scroll to position [762, 0]
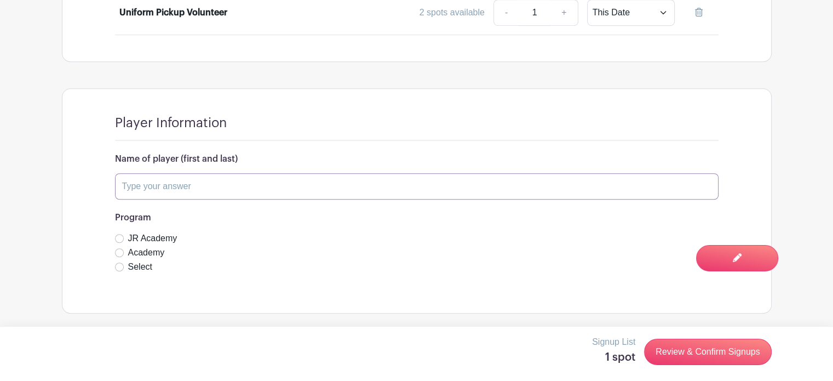
click at [448, 193] on input "text" at bounding box center [416, 186] width 603 height 26
type input "[PERSON_NAME]"
click at [117, 264] on input "Select" at bounding box center [119, 266] width 9 height 9
radio input "true"
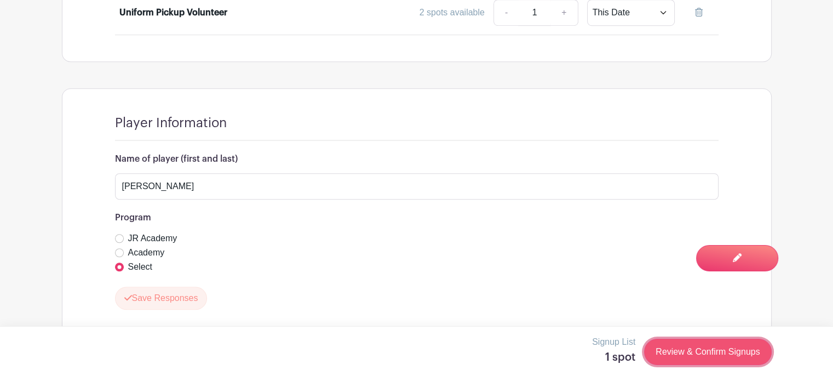
click at [695, 353] on link "Review & Confirm Signups" at bounding box center [707, 351] width 127 height 26
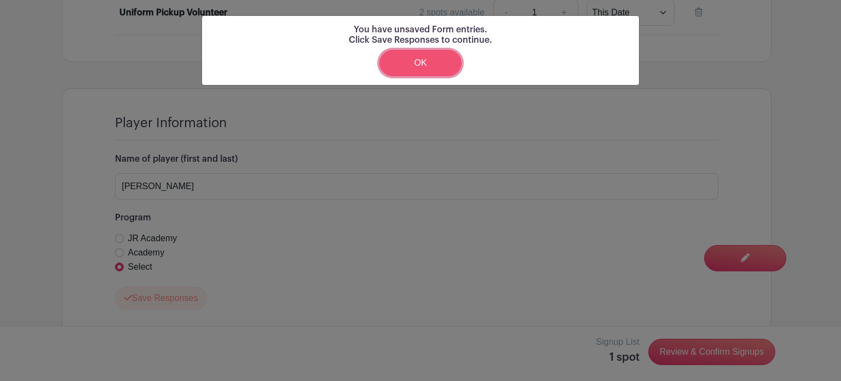
click at [431, 64] on link "OK" at bounding box center [420, 63] width 82 height 26
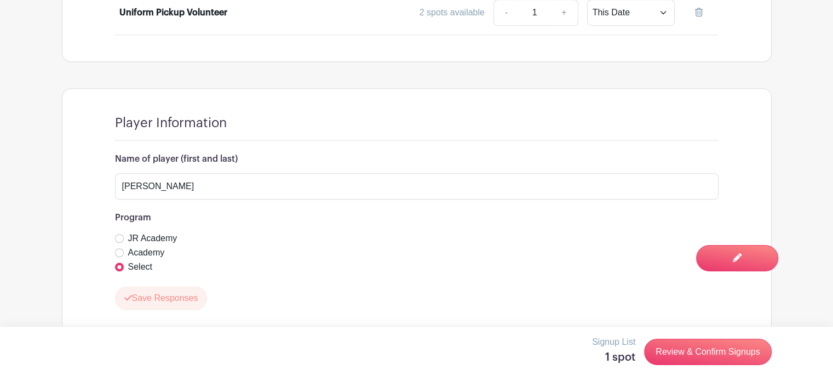
click at [408, 234] on div "JR Academy" at bounding box center [416, 238] width 603 height 13
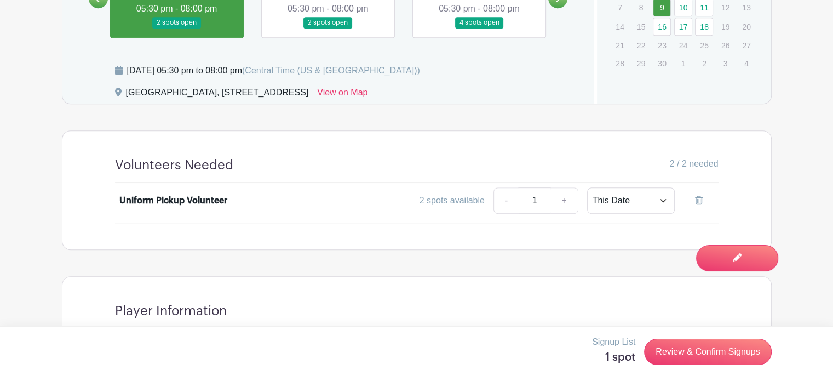
scroll to position [572, 0]
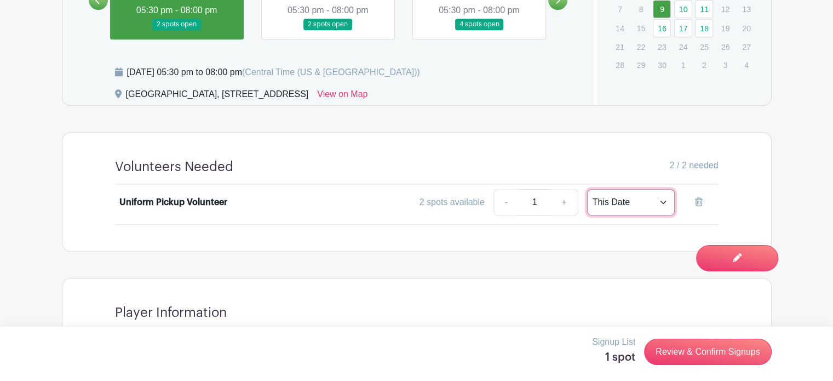
click at [657, 204] on select "This Date Select Dates" at bounding box center [631, 202] width 88 height 26
click at [587, 189] on select "This Date Select Dates" at bounding box center [631, 202] width 88 height 26
click at [177, 30] on link at bounding box center [177, 30] width 0 height 0
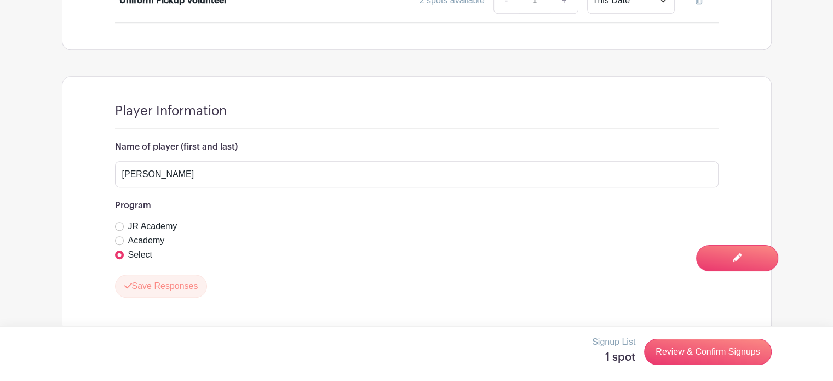
scroll to position [793, 0]
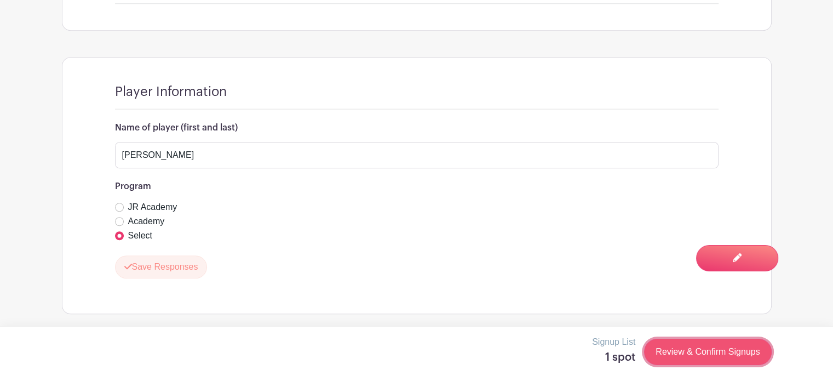
click at [692, 352] on link "Review & Confirm Signups" at bounding box center [707, 351] width 127 height 26
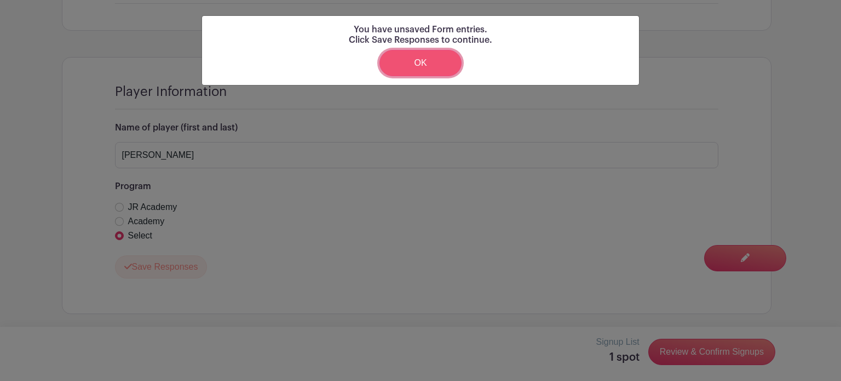
click at [412, 61] on link "OK" at bounding box center [420, 63] width 82 height 26
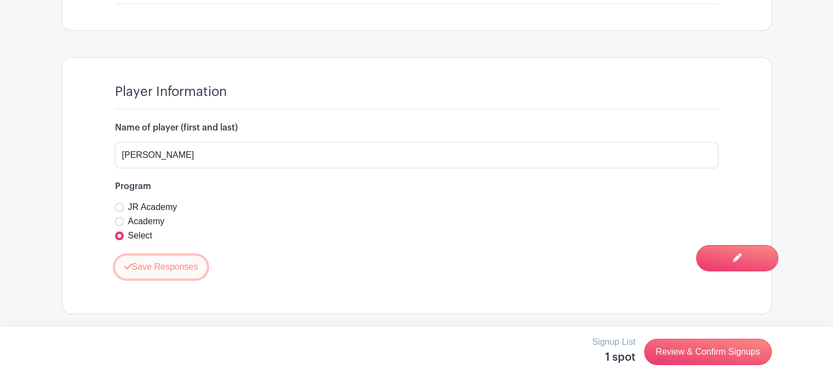
click at [163, 263] on button "Save Responses" at bounding box center [161, 266] width 93 height 23
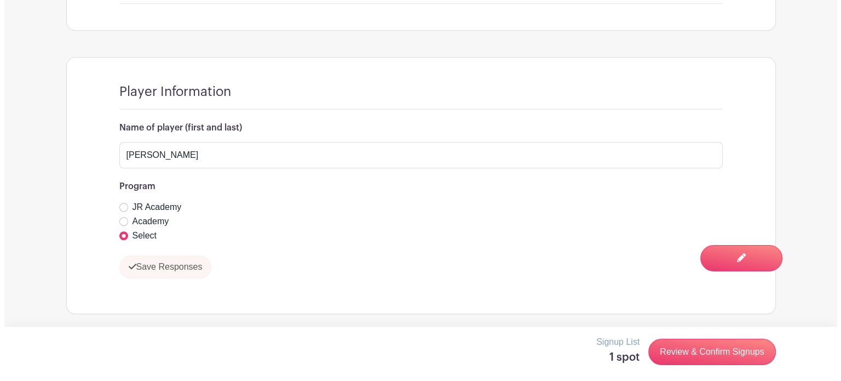
scroll to position [762, 0]
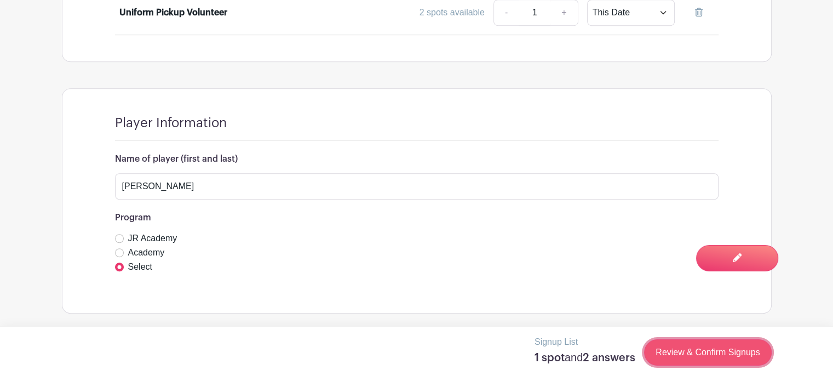
click at [705, 351] on link "Review & Confirm Signups" at bounding box center [707, 352] width 127 height 26
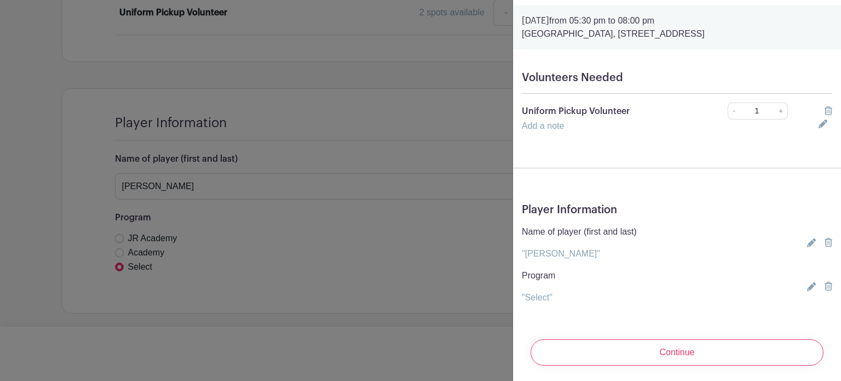
scroll to position [43, 0]
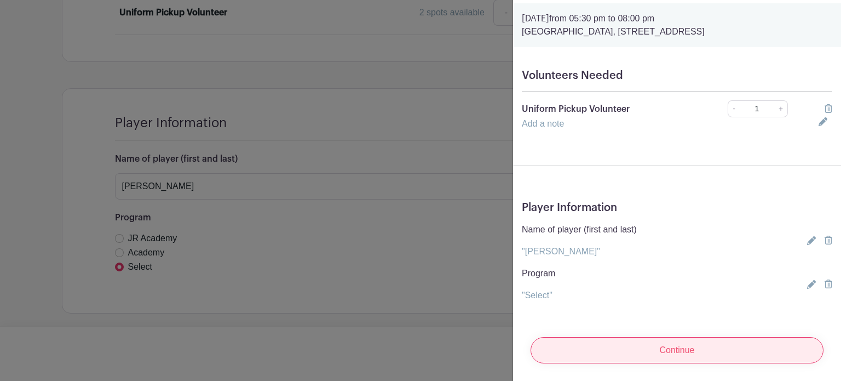
click at [631, 344] on input "Continue" at bounding box center [677, 350] width 293 height 26
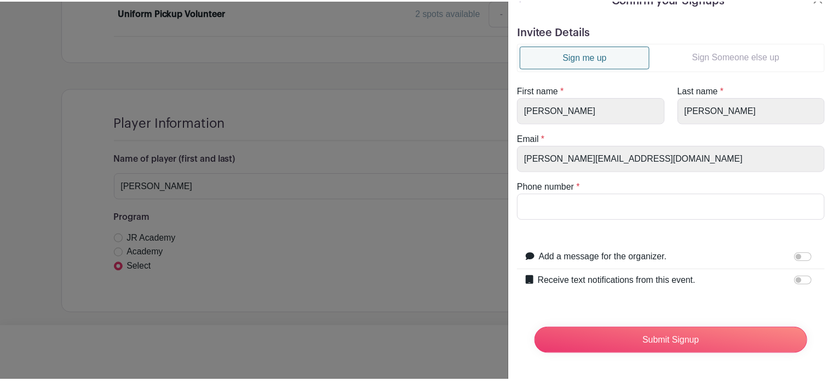
scroll to position [0, 0]
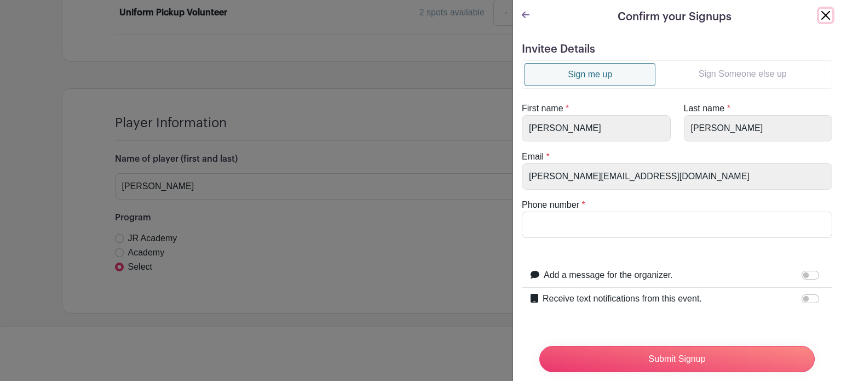
click at [819, 13] on button "Close" at bounding box center [825, 15] width 13 height 13
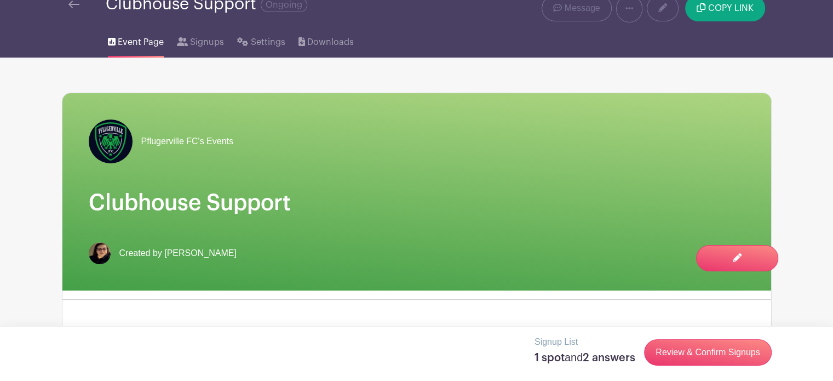
scroll to position [9, 0]
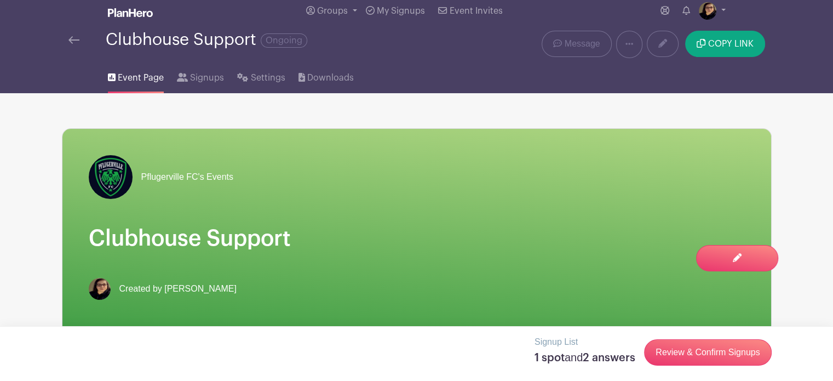
click at [76, 39] on img at bounding box center [73, 40] width 11 height 8
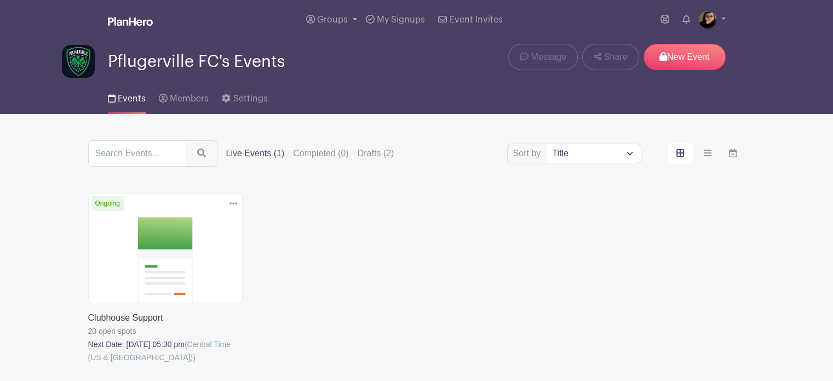
click at [232, 200] on icon at bounding box center [233, 203] width 8 height 9
click at [88, 364] on link at bounding box center [88, 364] width 0 height 0
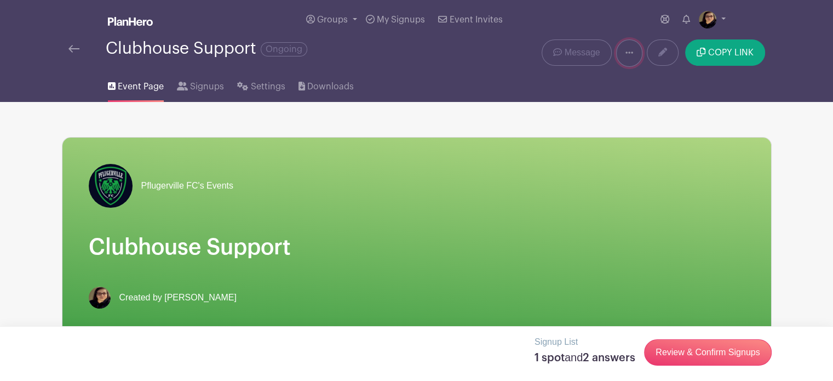
click at [629, 53] on icon at bounding box center [629, 52] width 8 height 9
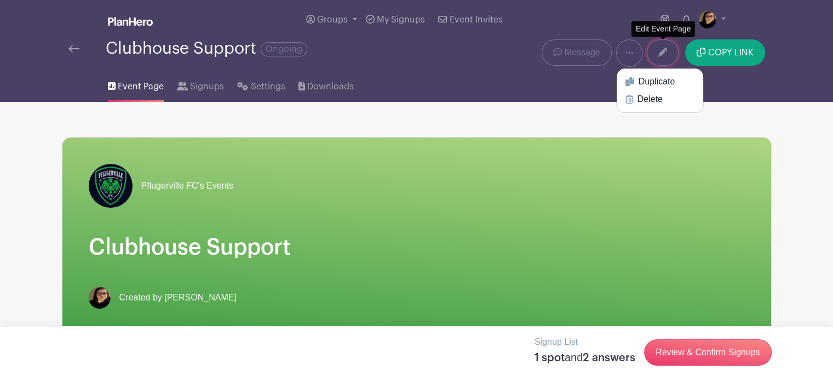
click at [668, 51] on link at bounding box center [663, 52] width 32 height 26
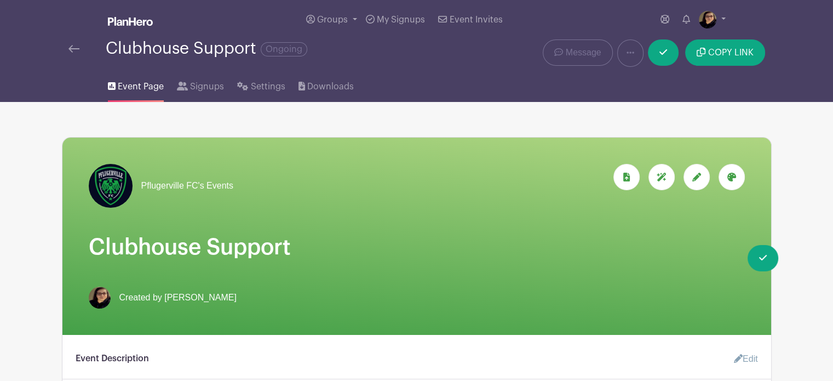
click at [696, 179] on icon at bounding box center [696, 176] width 9 height 9
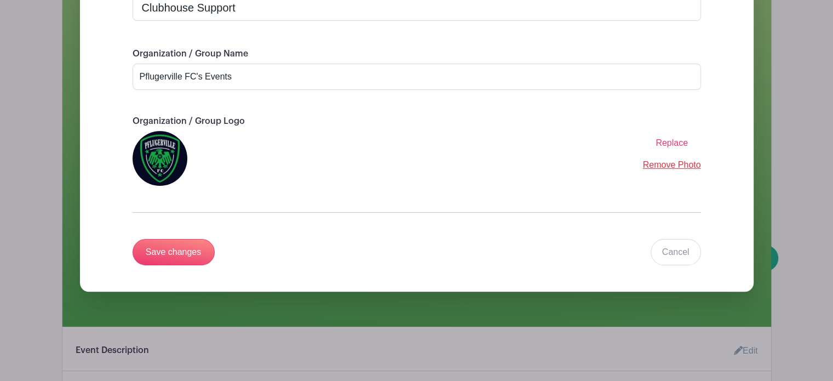
scroll to position [259, 0]
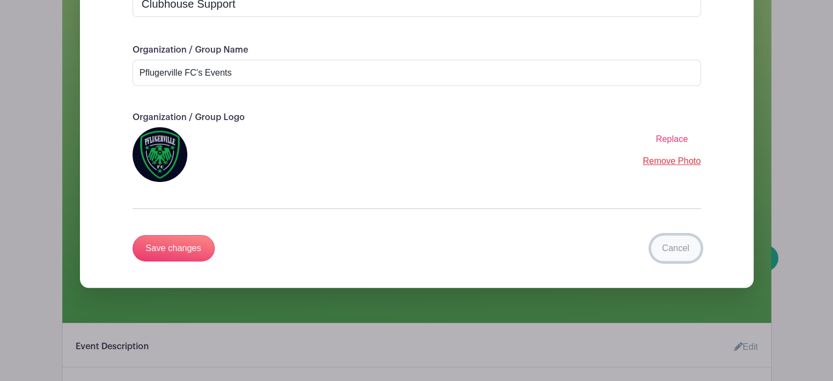
click at [681, 248] on link "Cancel" at bounding box center [676, 248] width 50 height 26
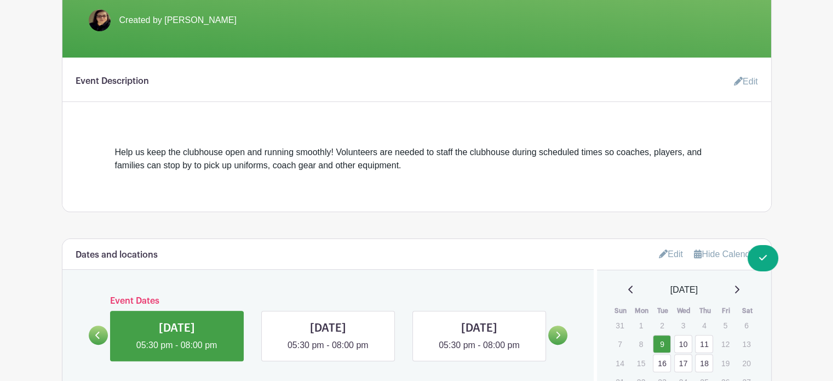
scroll to position [283, 0]
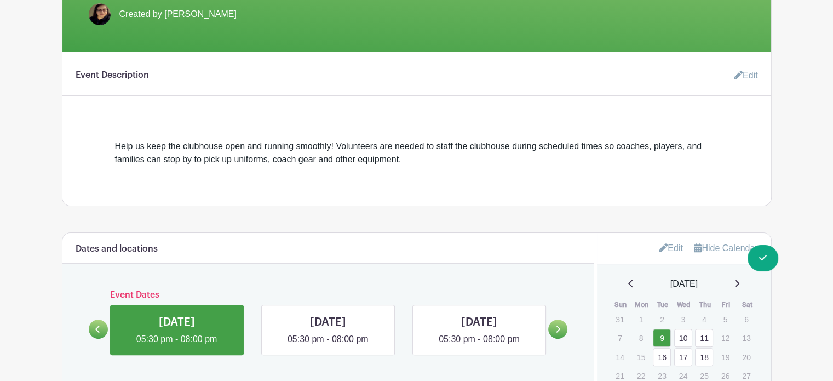
click at [744, 74] on link "Edit" at bounding box center [741, 76] width 33 height 22
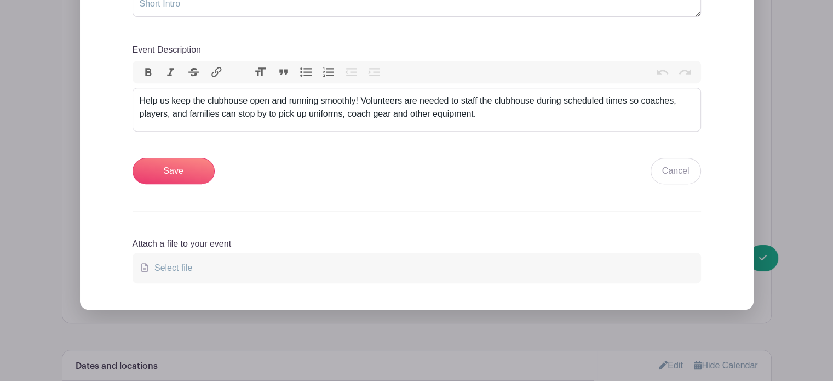
scroll to position [440, 0]
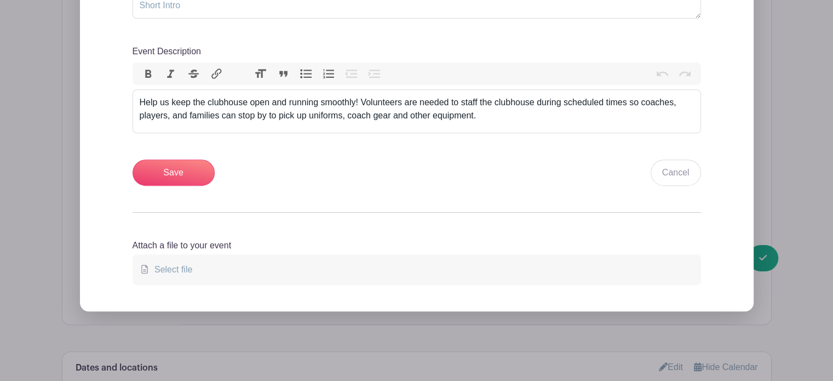
click at [171, 264] on span "Select file" at bounding box center [171, 268] width 42 height 9
click at [0, 0] on input "Select file" at bounding box center [0, 0] width 0 height 0
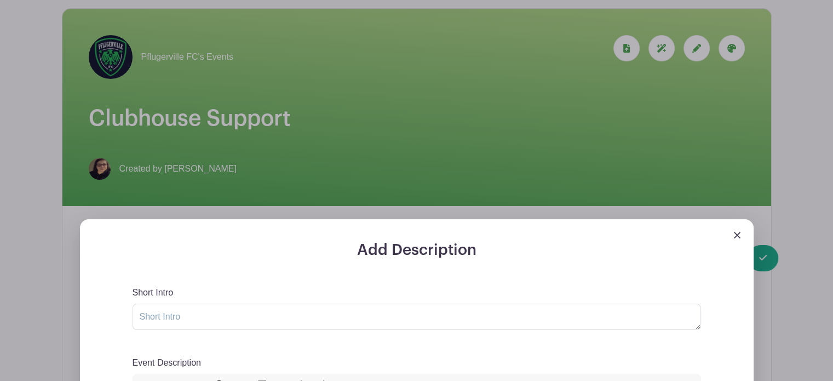
scroll to position [0, 0]
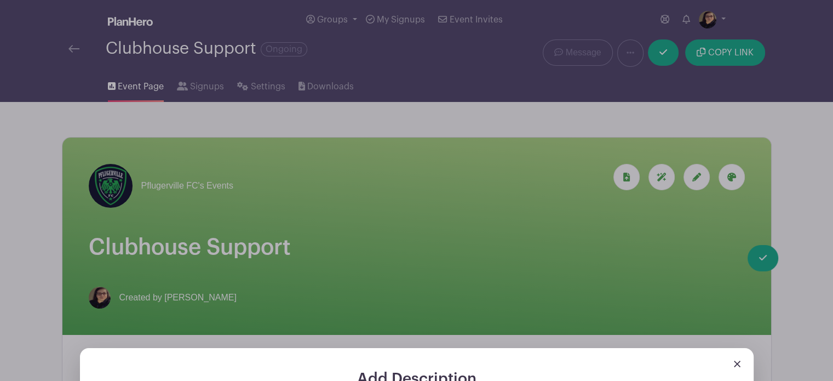
click at [736, 361] on img at bounding box center [737, 363] width 7 height 7
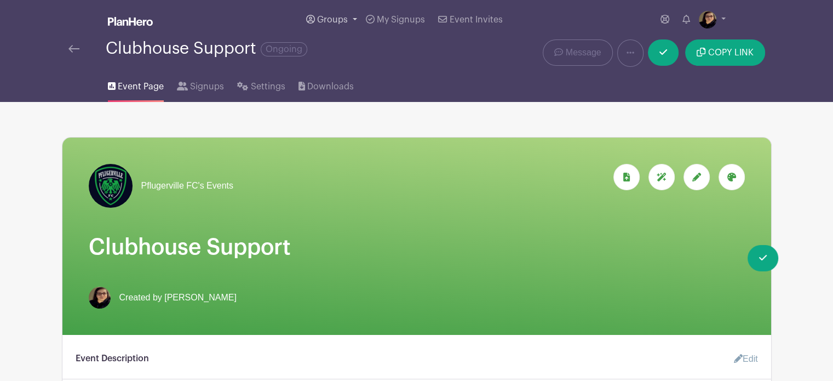
click at [350, 18] on link "Groups" at bounding box center [332, 19] width 60 height 39
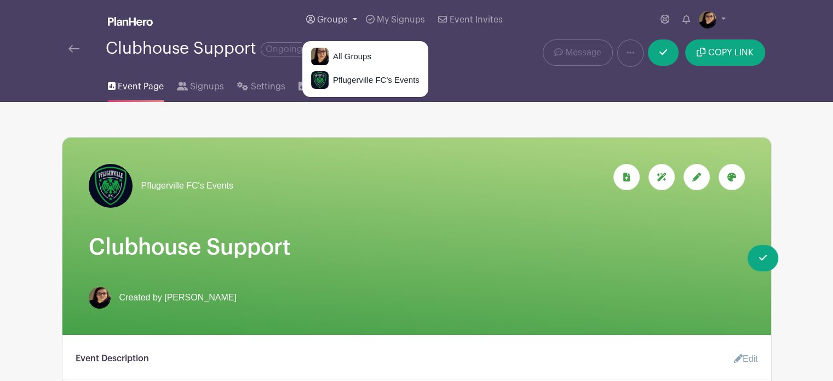
click at [350, 17] on link "Groups" at bounding box center [332, 19] width 60 height 39
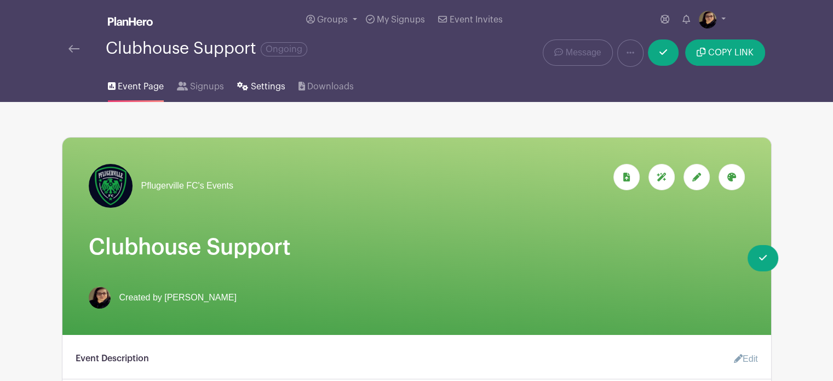
click at [261, 84] on span "Settings" at bounding box center [268, 86] width 34 height 13
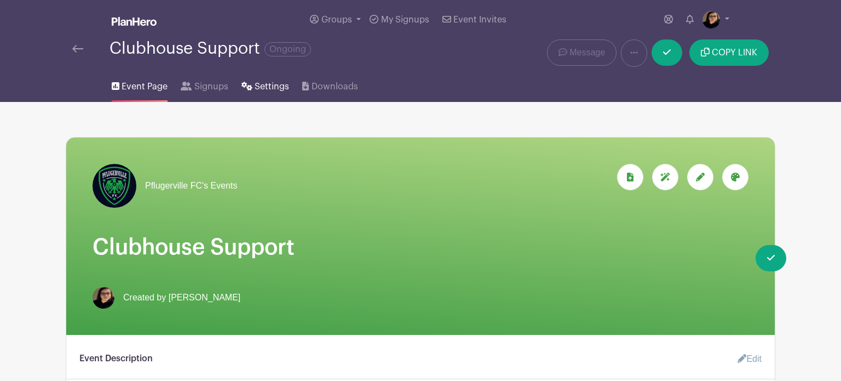
select select "2"
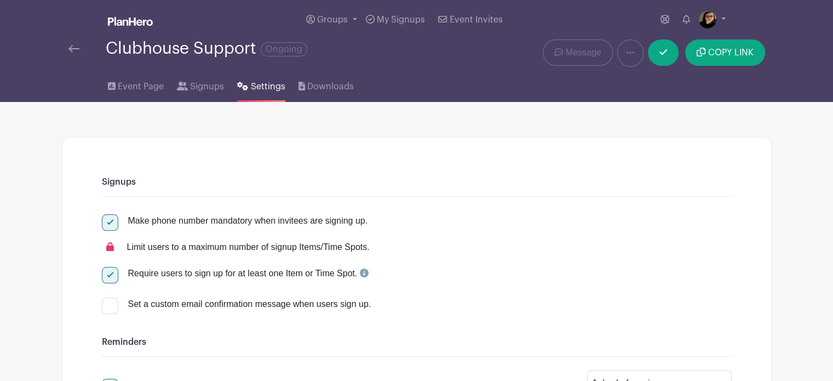
click at [72, 47] on img at bounding box center [73, 49] width 11 height 8
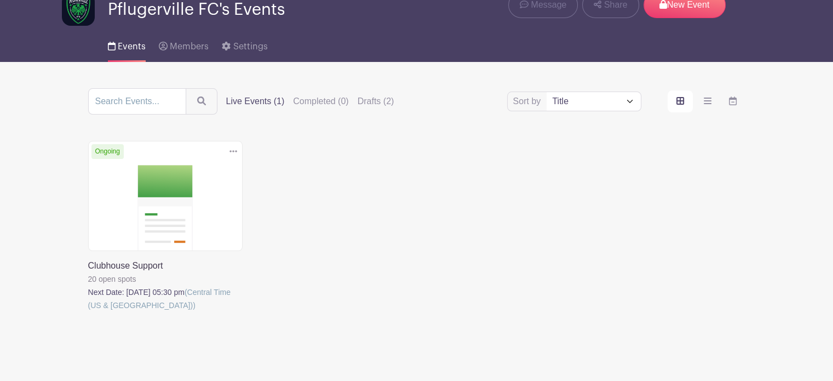
scroll to position [82, 0]
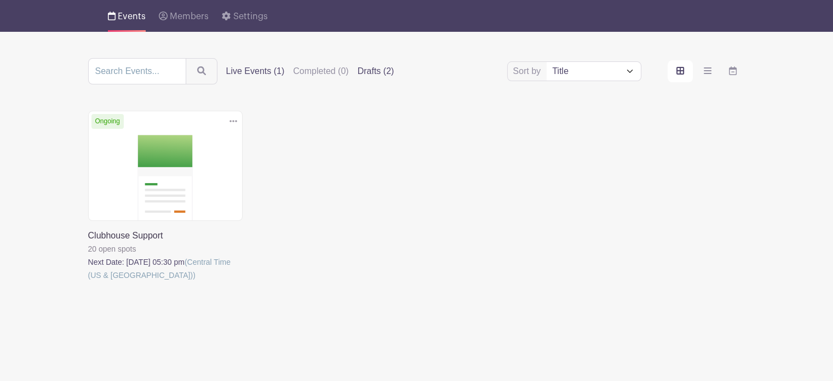
click at [378, 71] on label "Drafts (2)" at bounding box center [376, 71] width 37 height 13
click at [0, 0] on input "Drafts (2)" at bounding box center [0, 0] width 0 height 0
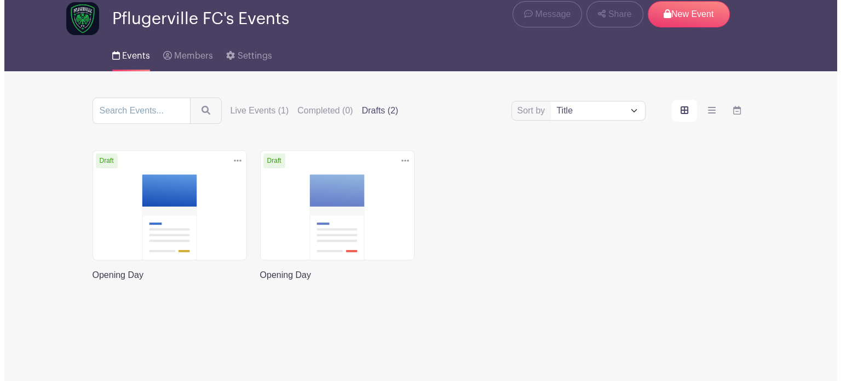
scroll to position [43, 0]
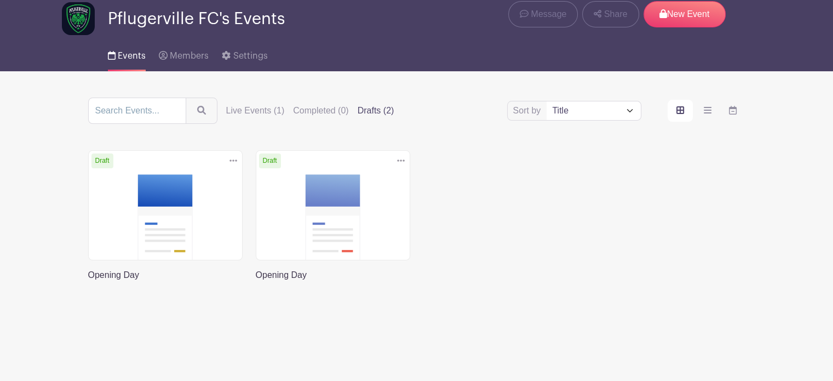
click at [402, 158] on icon at bounding box center [401, 160] width 8 height 9
click at [343, 203] on link "Delete" at bounding box center [365, 202] width 87 height 18
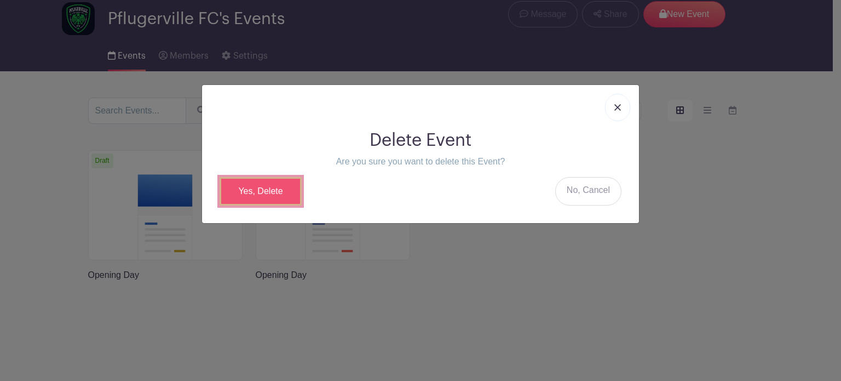
click at [263, 186] on link "Yes, Delete" at bounding box center [261, 191] width 82 height 28
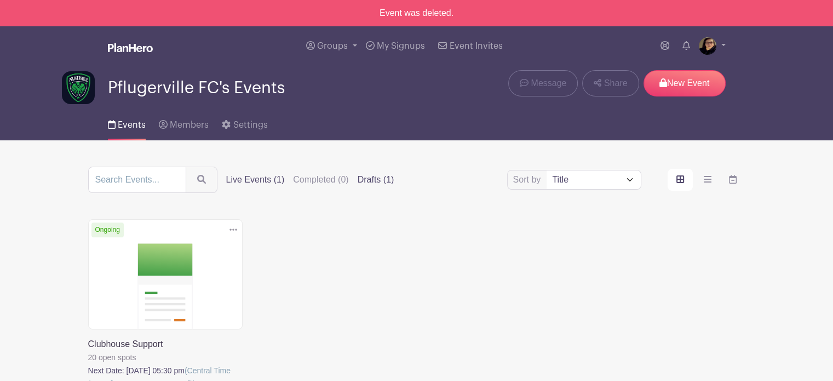
click at [380, 177] on label "Drafts (1)" at bounding box center [376, 179] width 37 height 13
click at [0, 0] on input "Drafts (1)" at bounding box center [0, 0] width 0 height 0
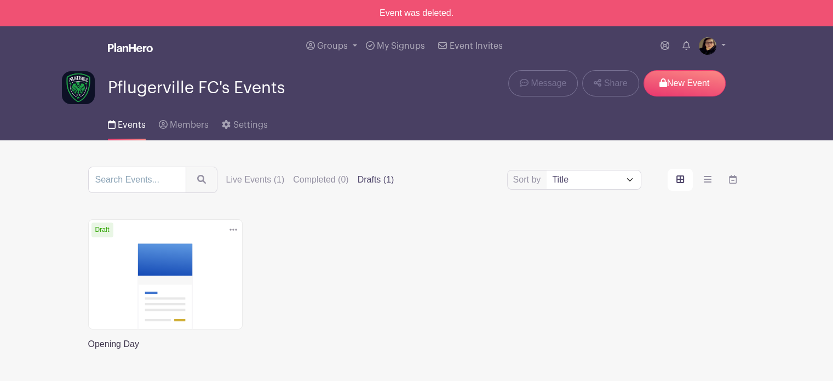
click at [235, 231] on icon at bounding box center [233, 229] width 8 height 9
click at [180, 269] on link "Delete" at bounding box center [197, 272] width 87 height 18
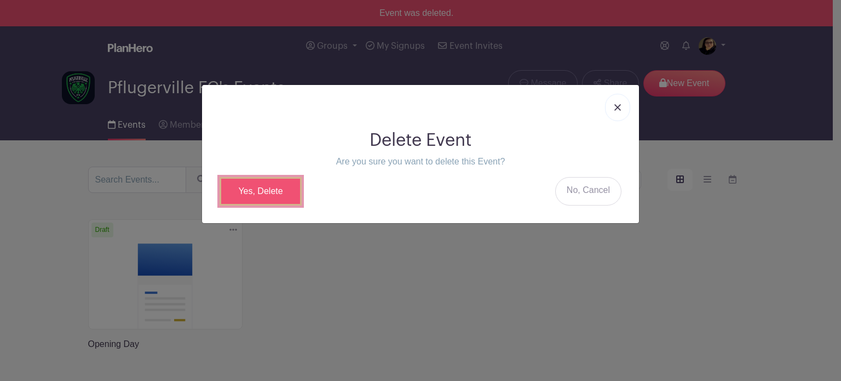
click at [274, 188] on link "Yes, Delete" at bounding box center [261, 191] width 82 height 28
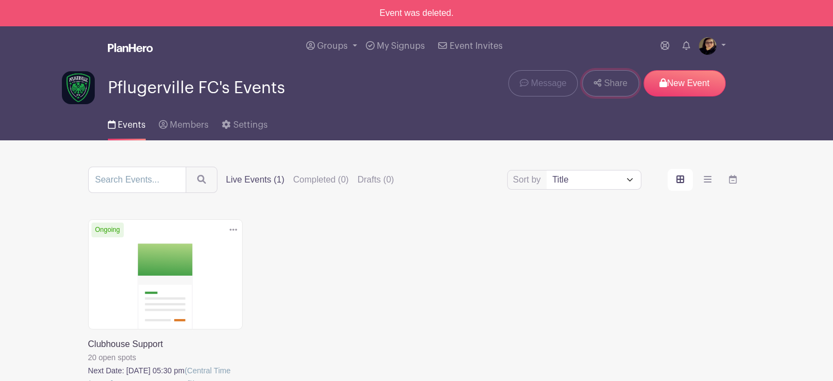
click at [611, 80] on span "Share" at bounding box center [616, 83] width 24 height 13
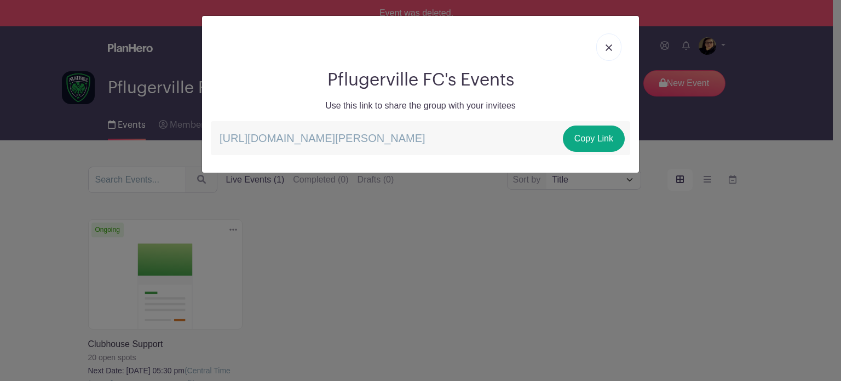
click at [612, 43] on link at bounding box center [608, 46] width 25 height 27
